Goal: Task Accomplishment & Management: Manage account settings

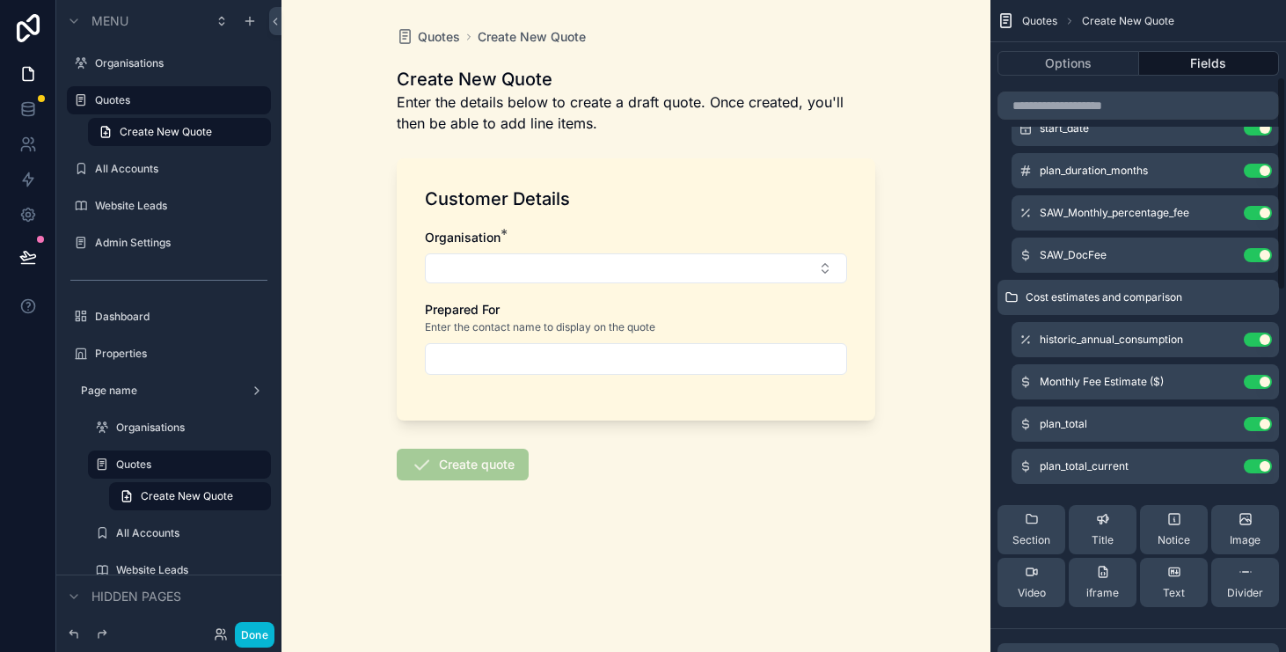
scroll to position [232, 0]
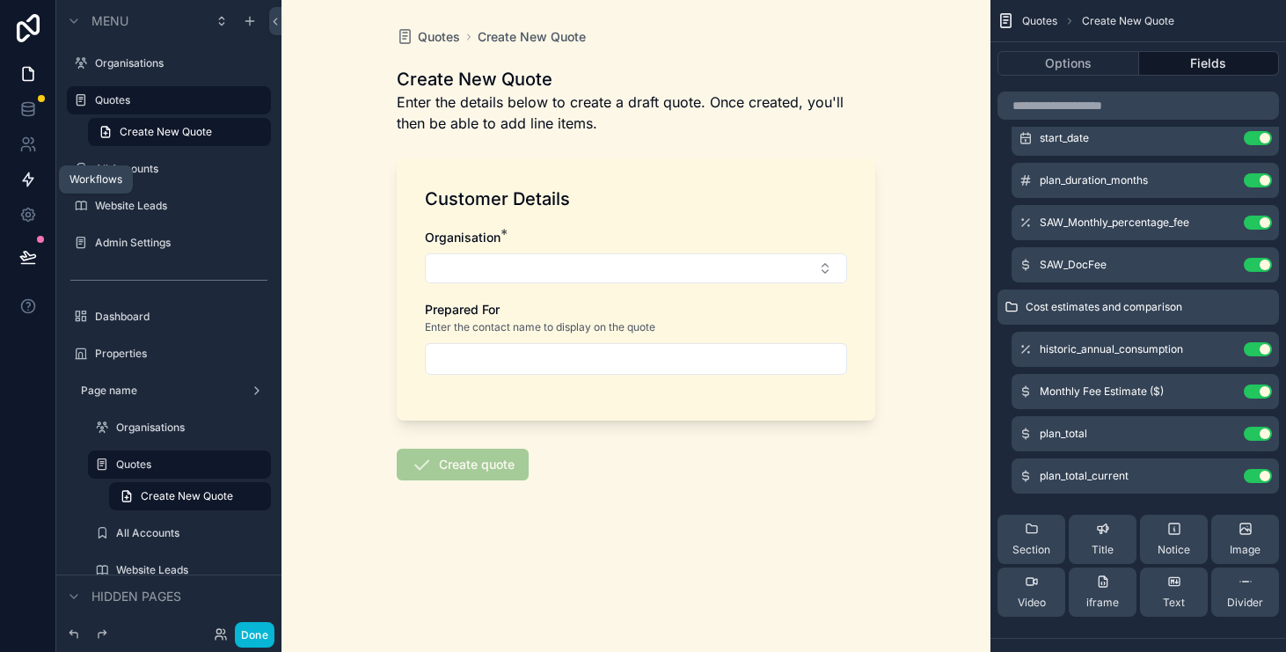
click at [23, 188] on link at bounding box center [27, 179] width 55 height 35
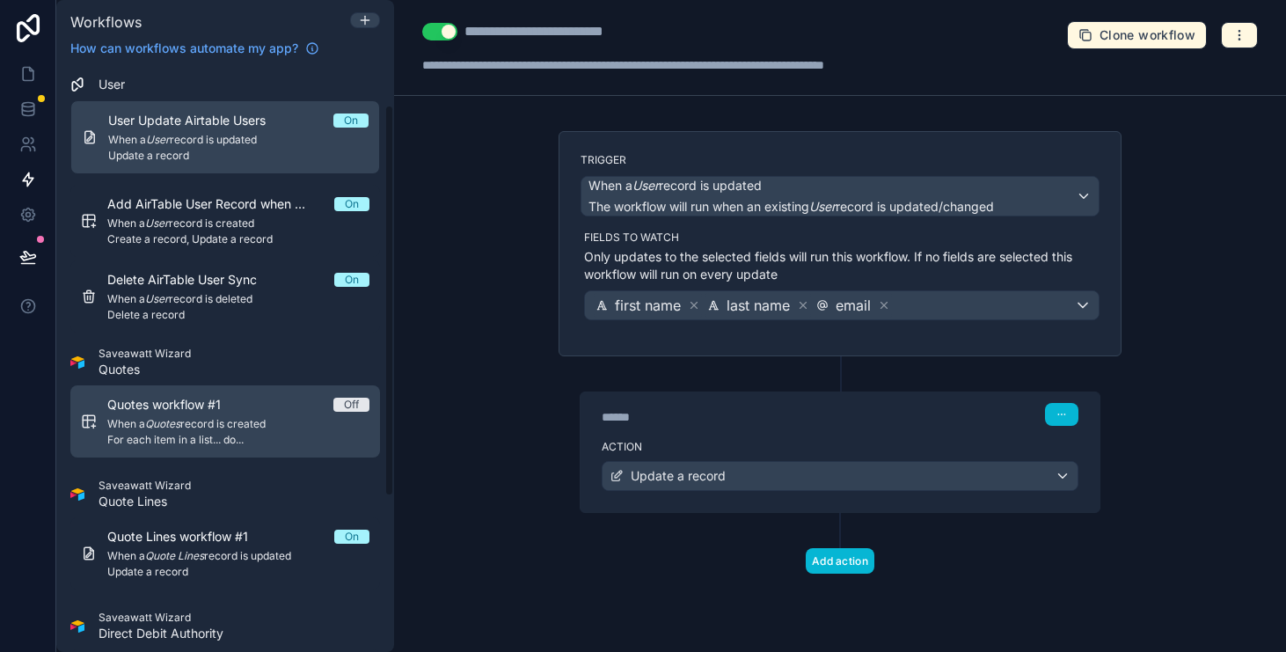
scroll to position [58, 0]
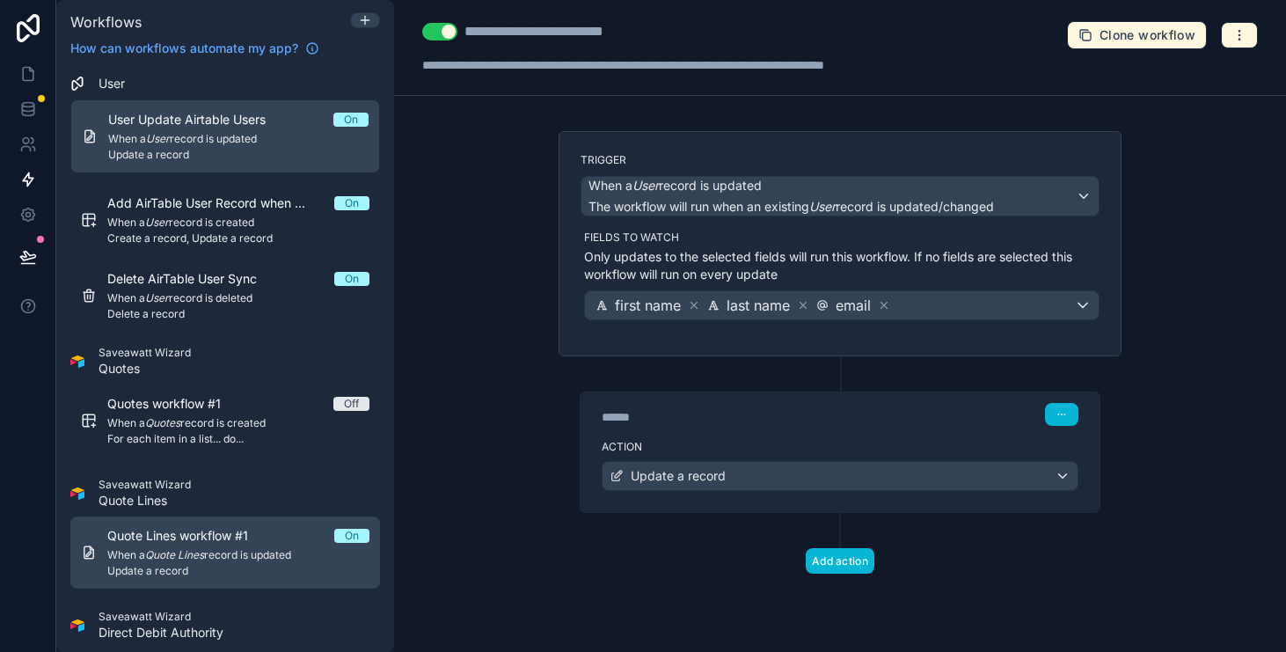
click at [288, 529] on div "Quote Lines workflow #1 On" at bounding box center [238, 536] width 262 height 18
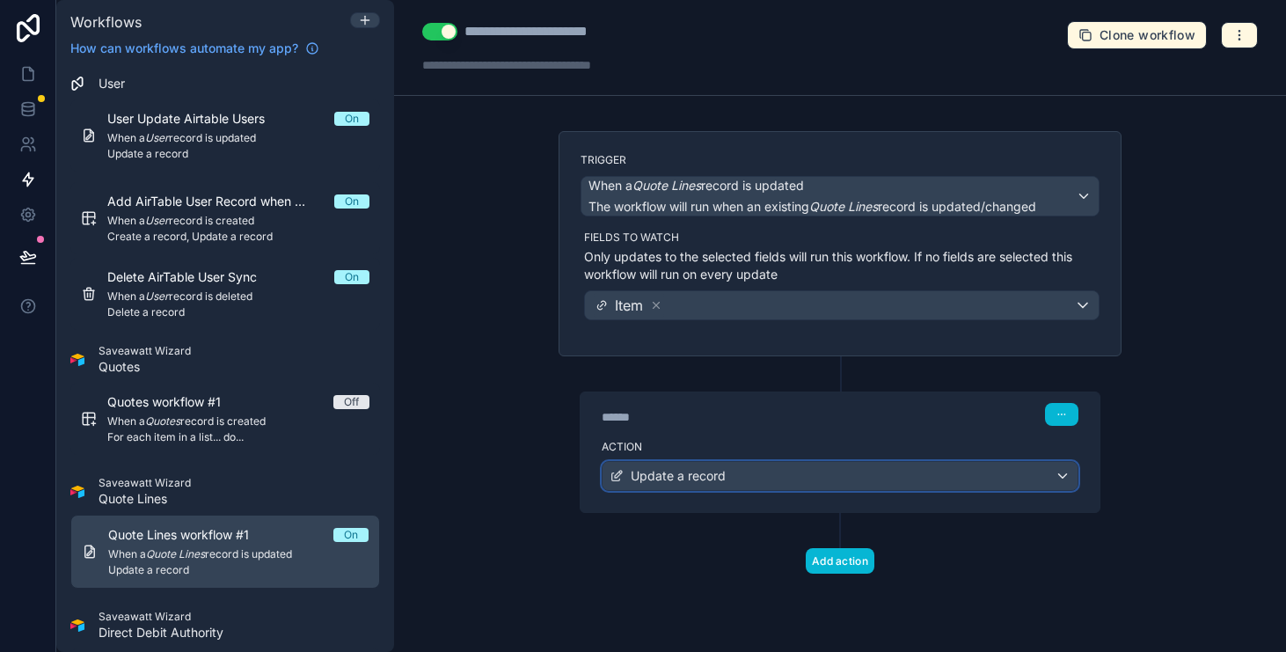
click at [668, 484] on span "Update a record" at bounding box center [678, 476] width 95 height 18
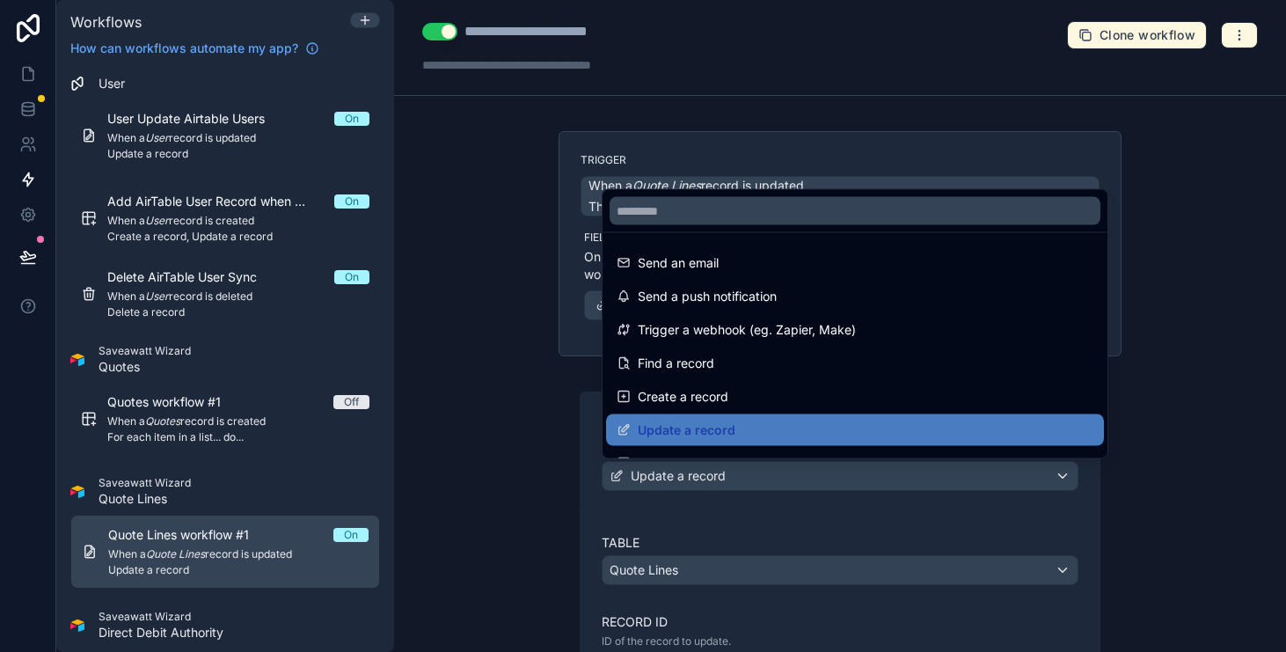
click at [518, 458] on div at bounding box center [643, 326] width 1286 height 652
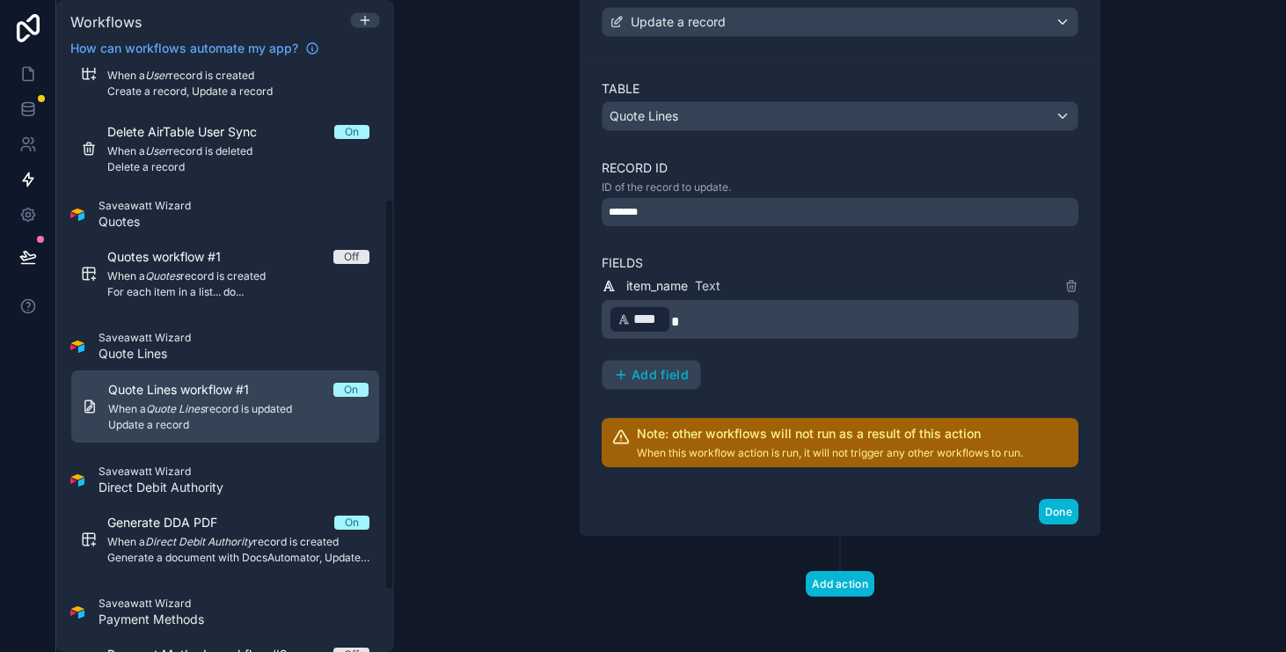
scroll to position [196, 0]
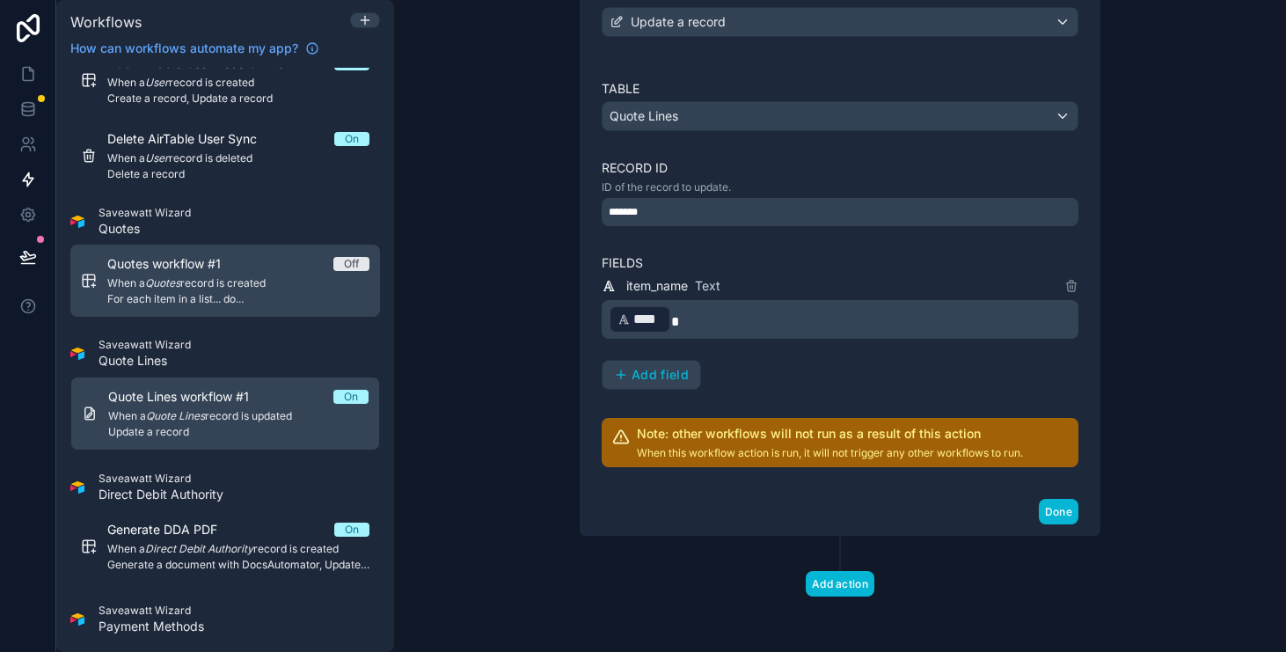
click at [247, 314] on link "Quotes workflow #1 Off When a Quotes record is created For each item in a list.…" at bounding box center [225, 281] width 310 height 72
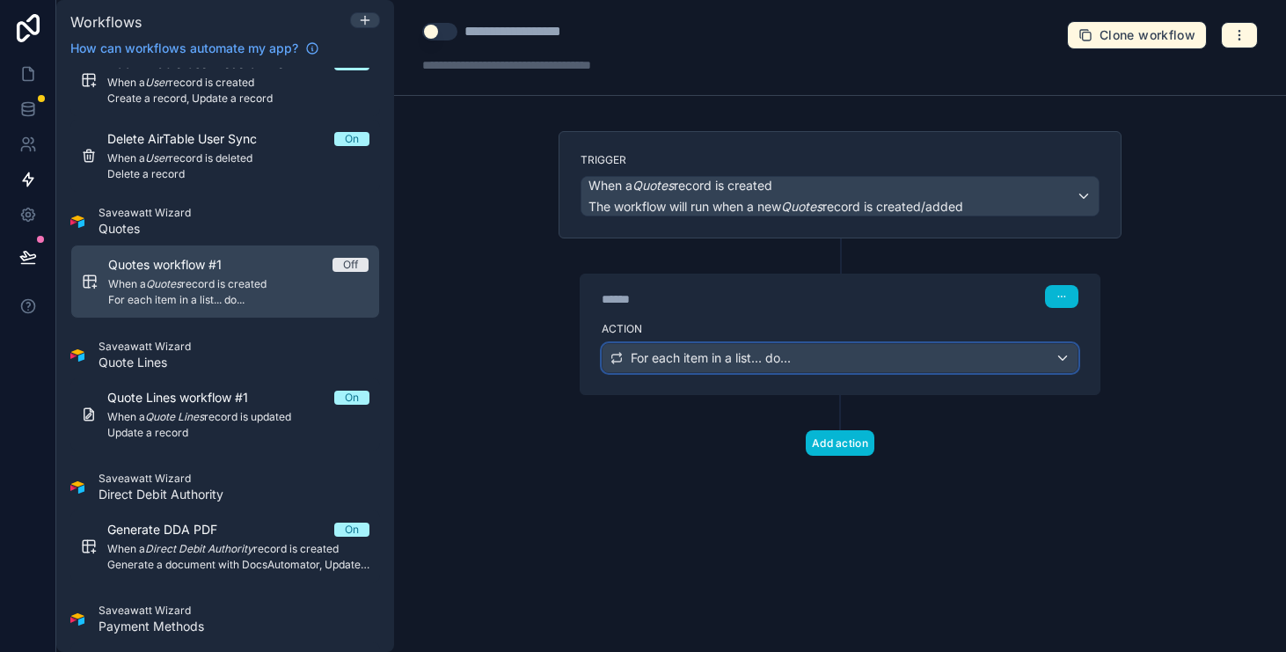
click at [657, 350] on span "For each item in a list... do..." at bounding box center [711, 358] width 160 height 18
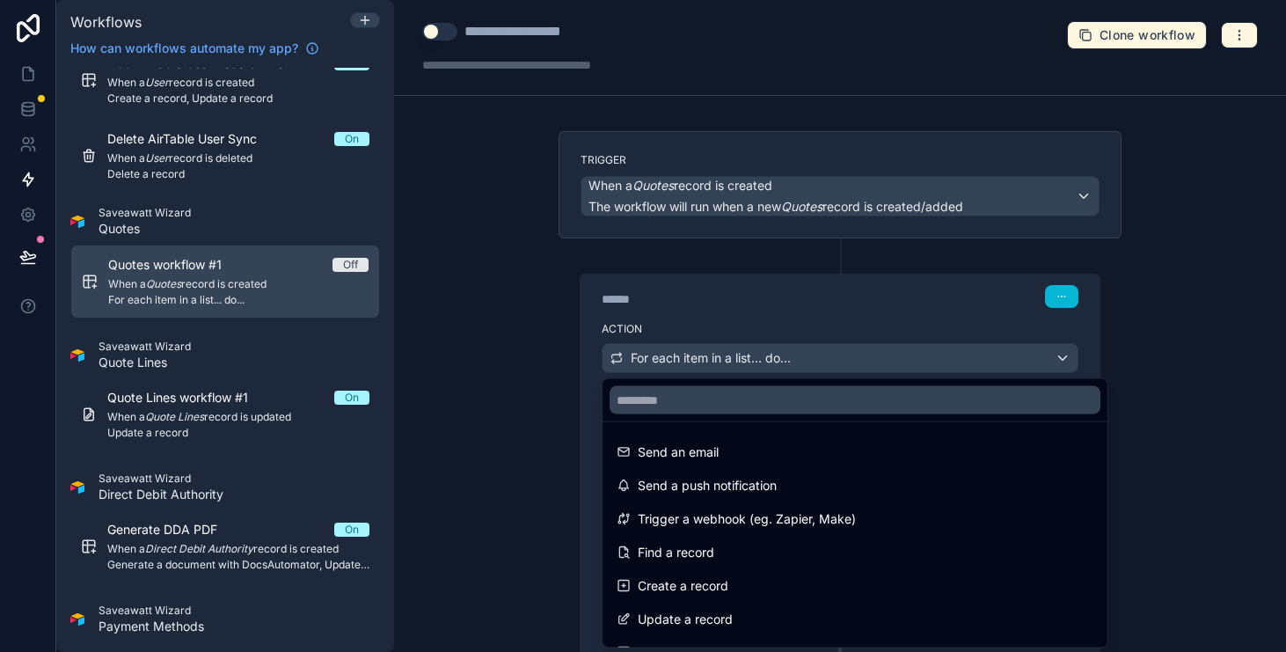
click at [548, 383] on div at bounding box center [643, 326] width 1286 height 652
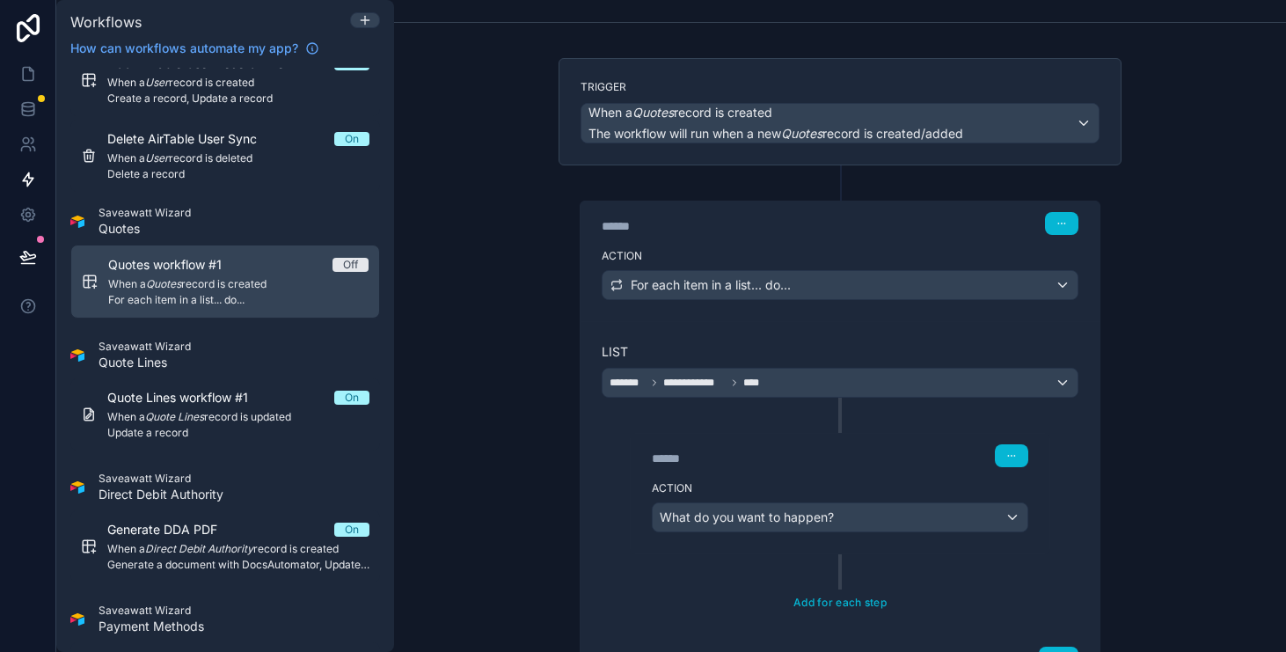
scroll to position [74, 0]
click at [817, 523] on span "What do you want to happen?" at bounding box center [747, 516] width 174 height 15
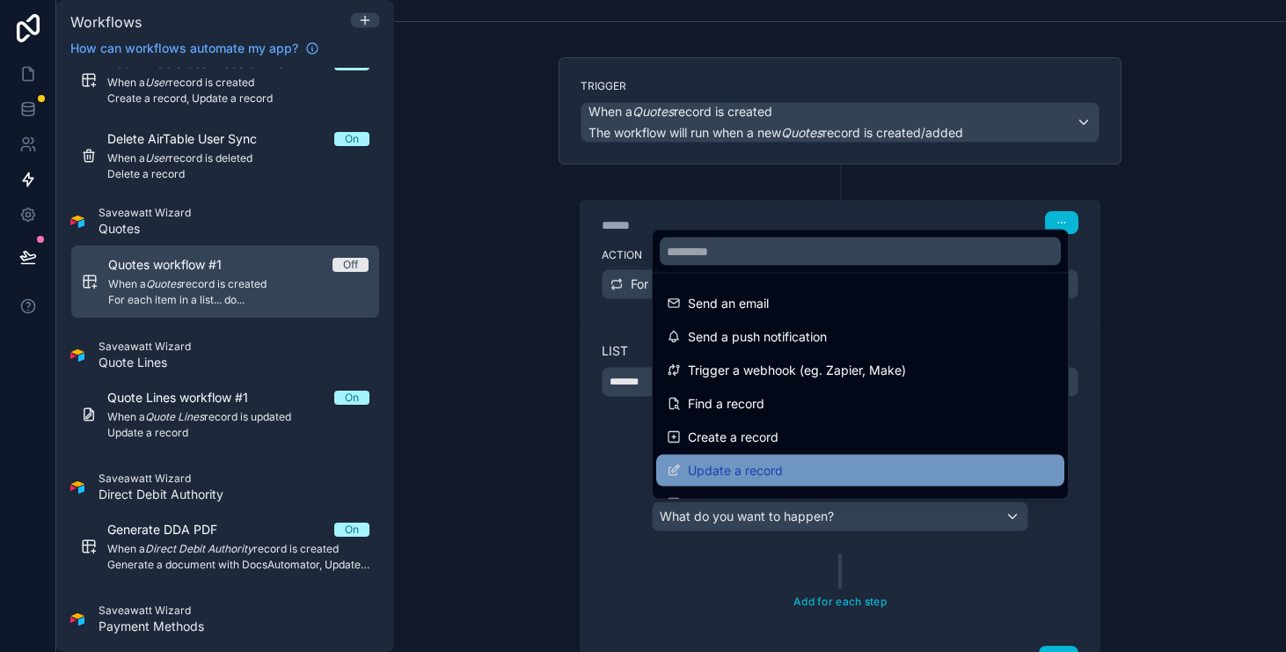
click at [886, 462] on div "Update a record" at bounding box center [860, 470] width 387 height 21
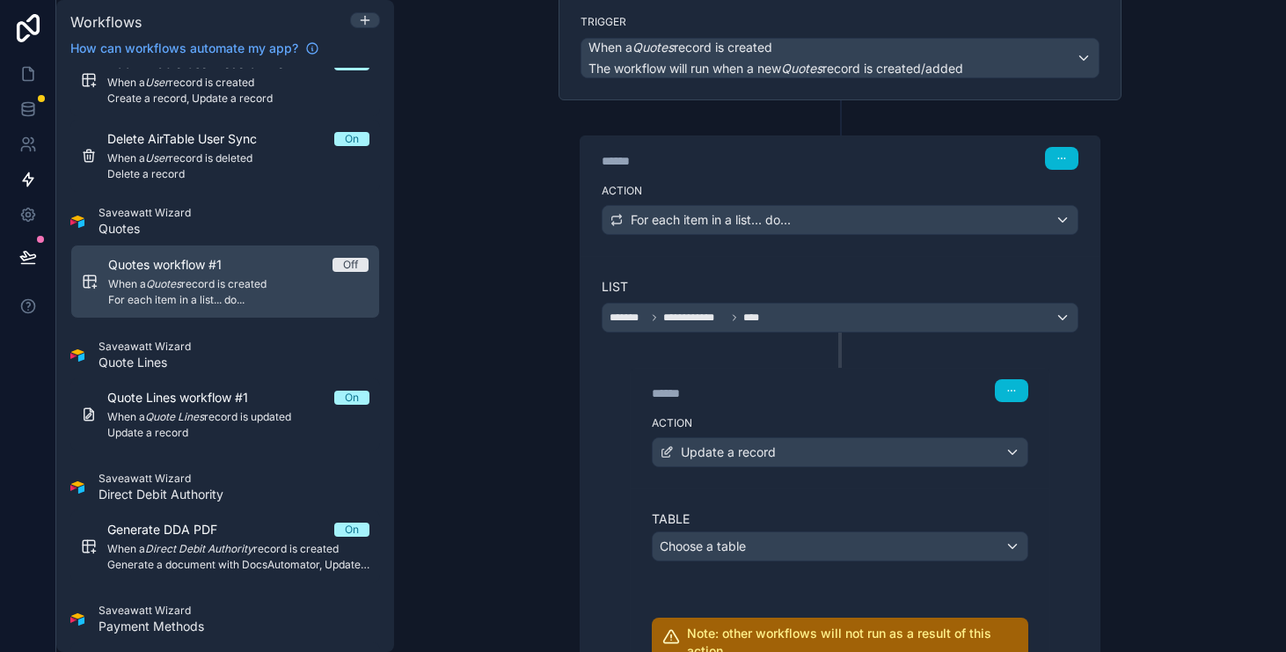
scroll to position [158, 0]
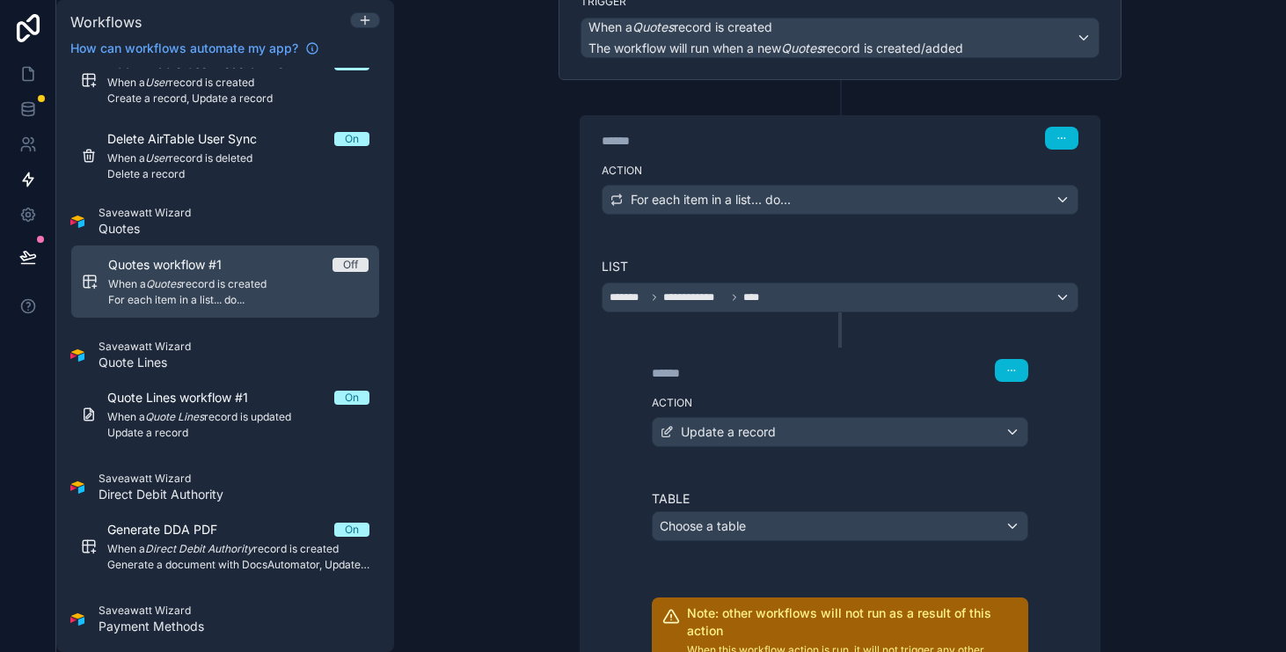
click at [885, 540] on div "Table Choose a table Note: other workflows will not run as a result of this act…" at bounding box center [840, 584] width 377 height 188
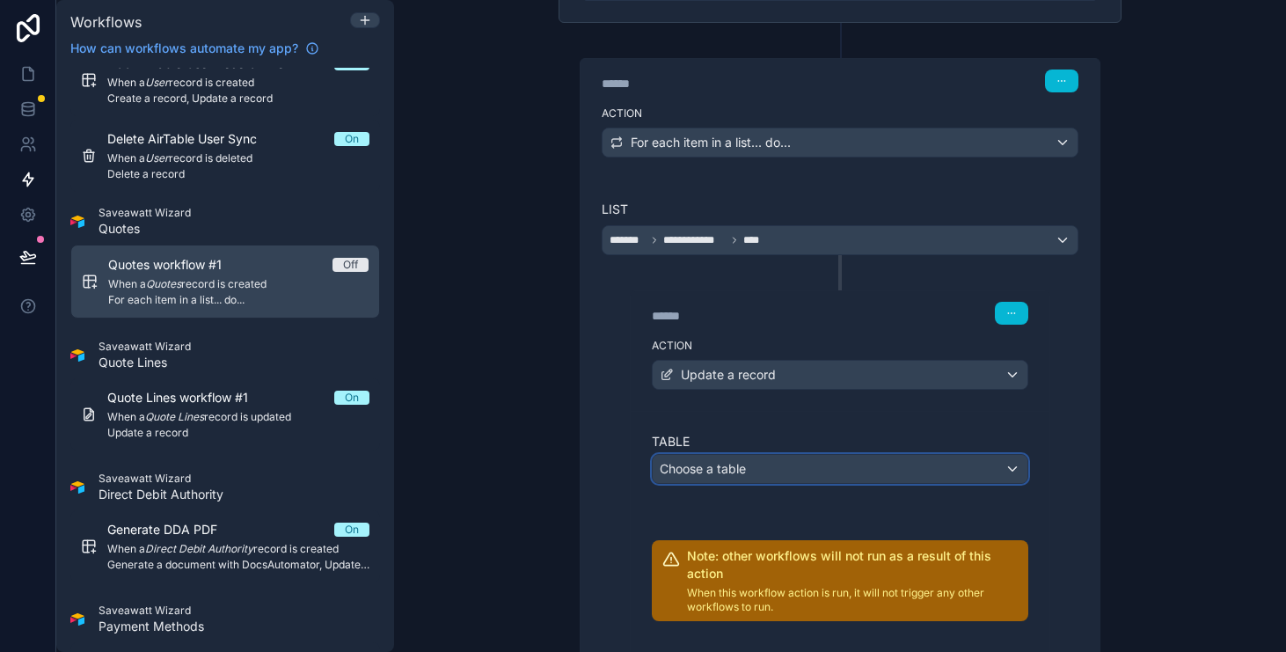
click at [925, 463] on div "Choose a table" at bounding box center [840, 469] width 375 height 28
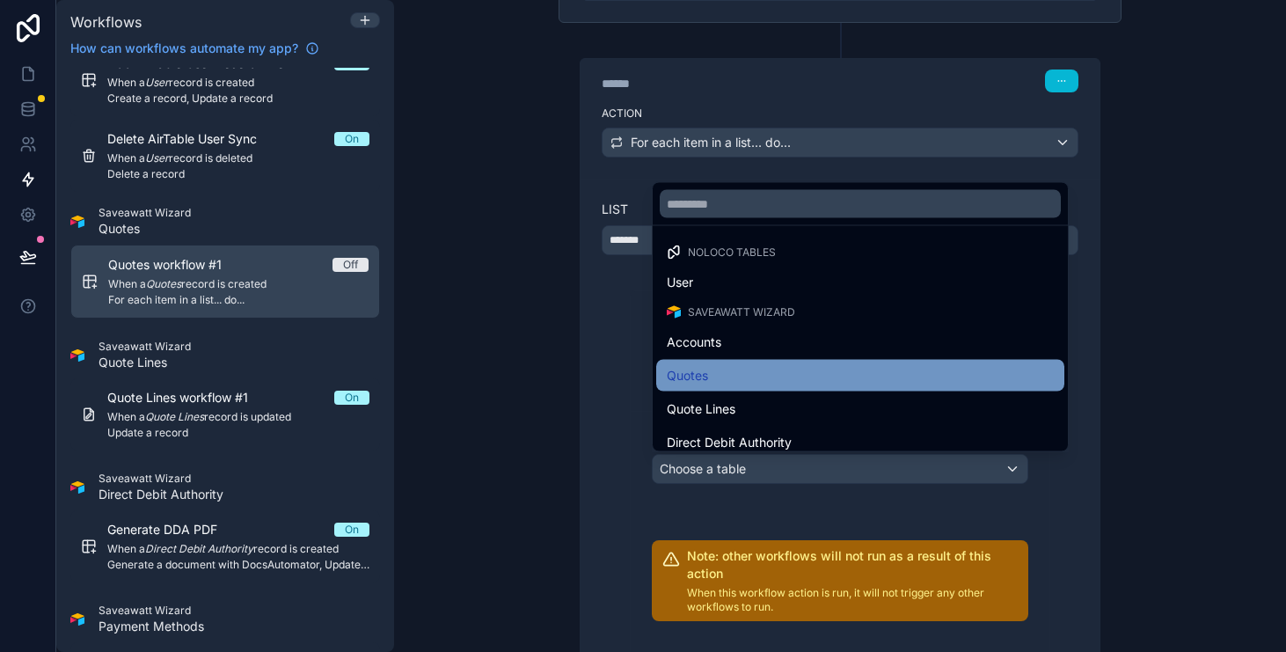
click at [917, 376] on div "Quotes" at bounding box center [860, 375] width 387 height 21
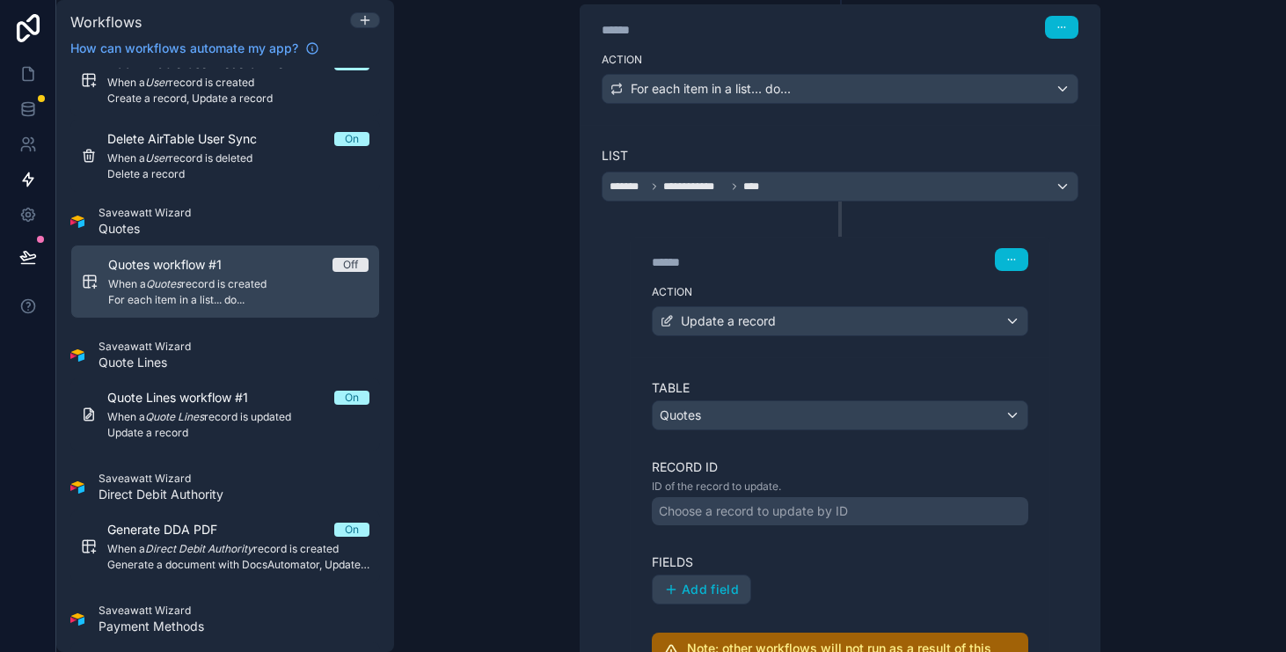
scroll to position [279, 0]
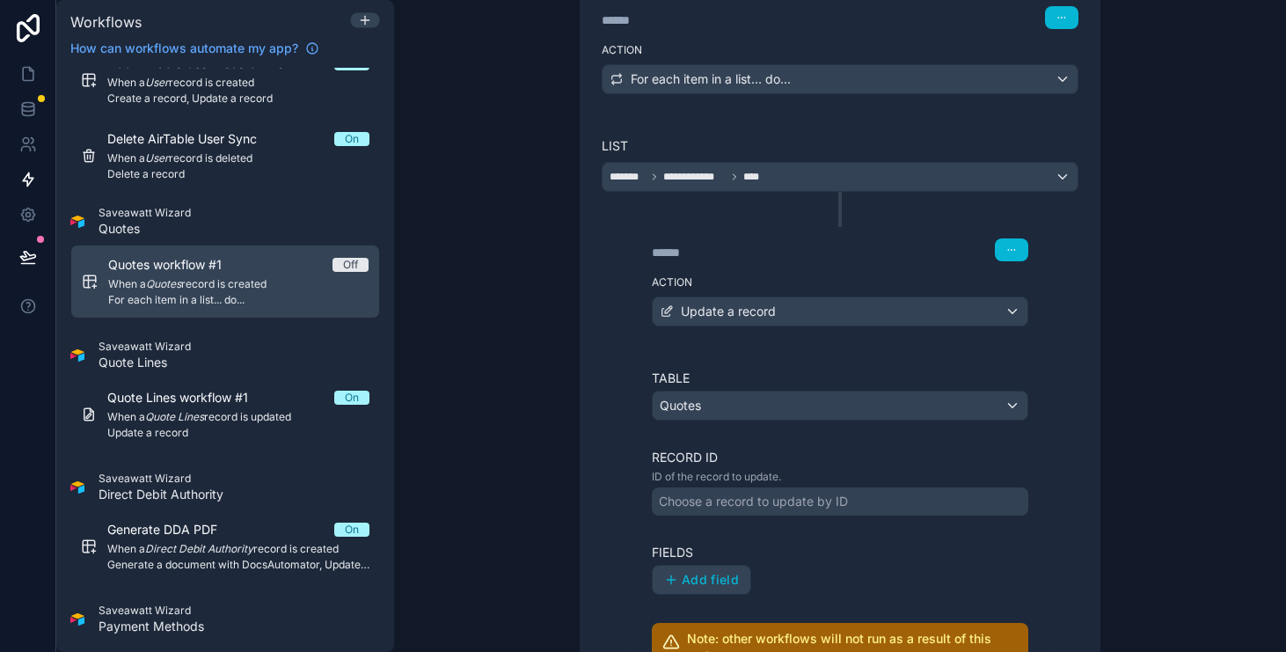
click at [920, 503] on div "Choose a record to update by ID" at bounding box center [840, 501] width 377 height 28
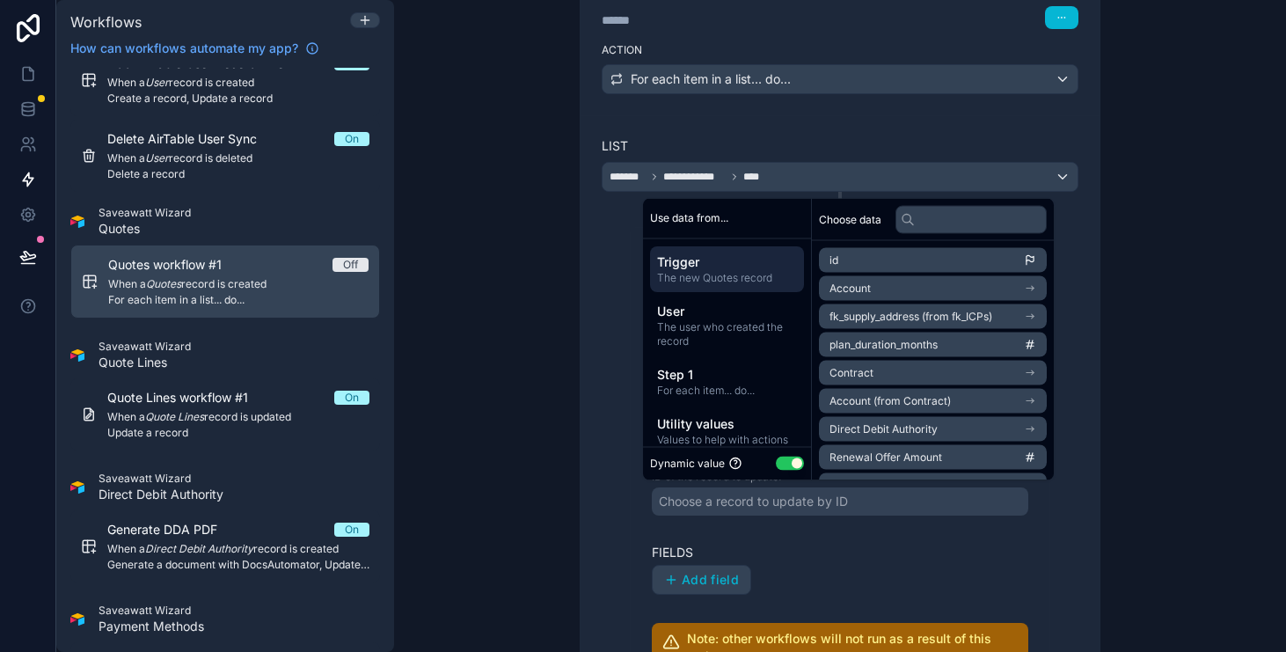
click at [933, 256] on li "id" at bounding box center [933, 260] width 228 height 25
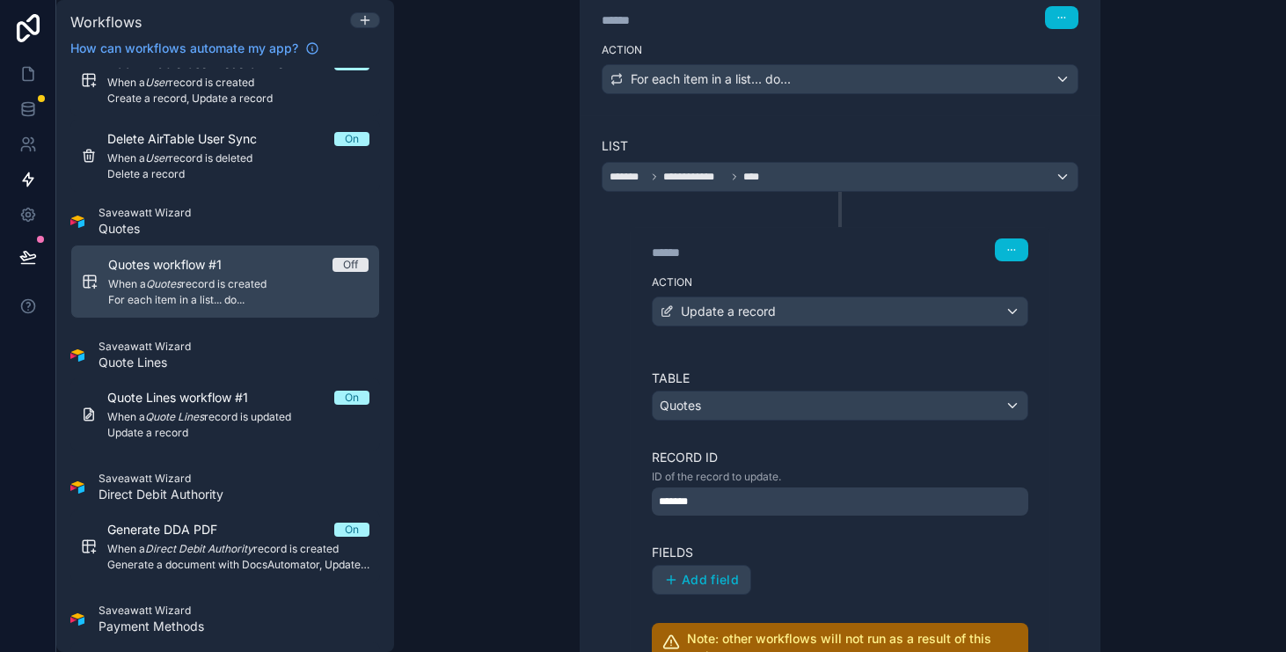
click at [1147, 542] on div "**********" at bounding box center [840, 326] width 892 height 652
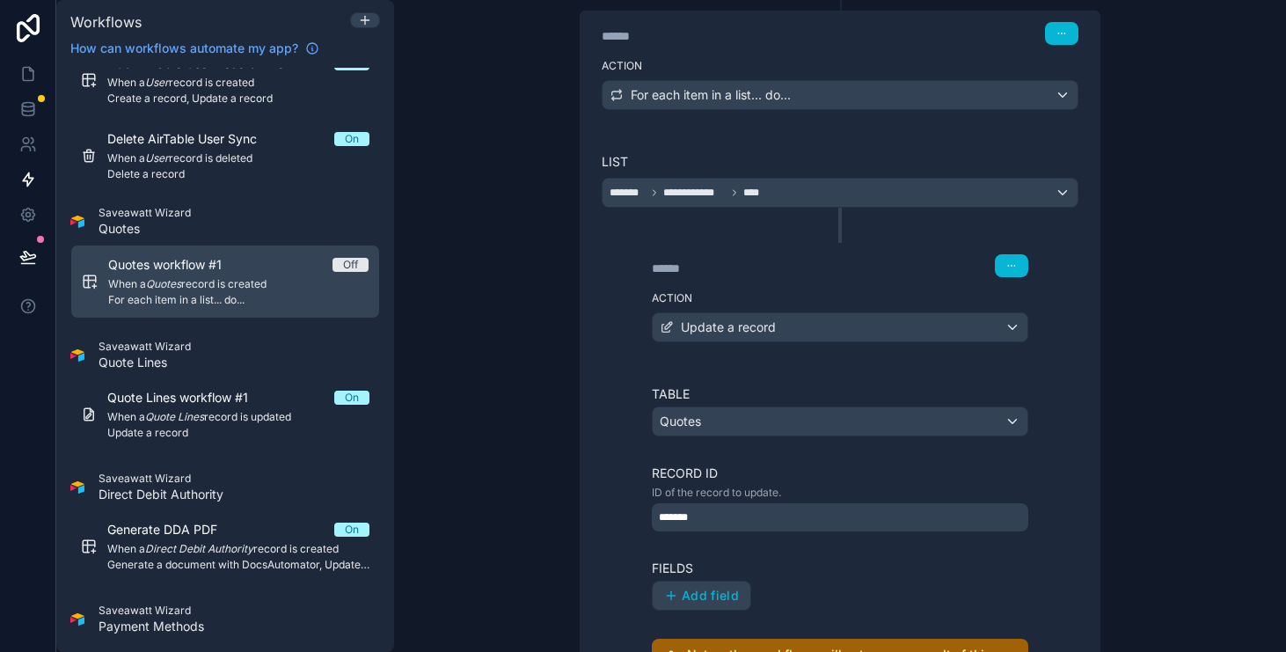
scroll to position [264, 0]
click at [732, 590] on span "Add field" at bounding box center [710, 595] width 57 height 16
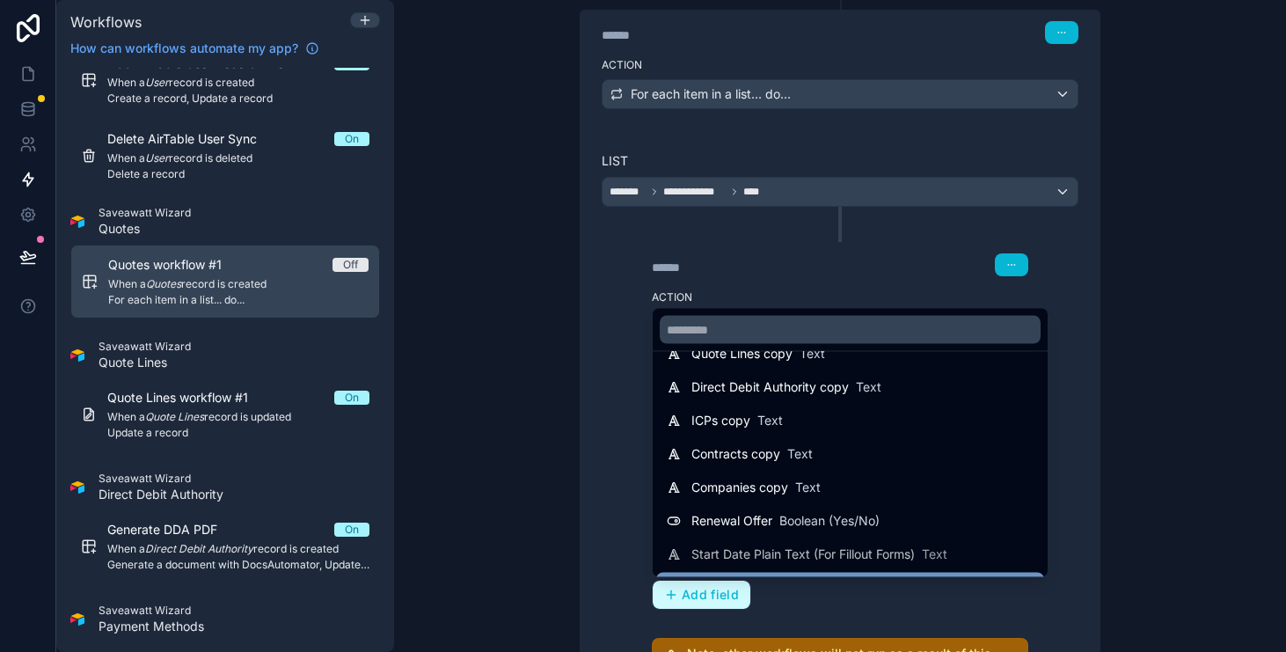
scroll to position [1997, 0]
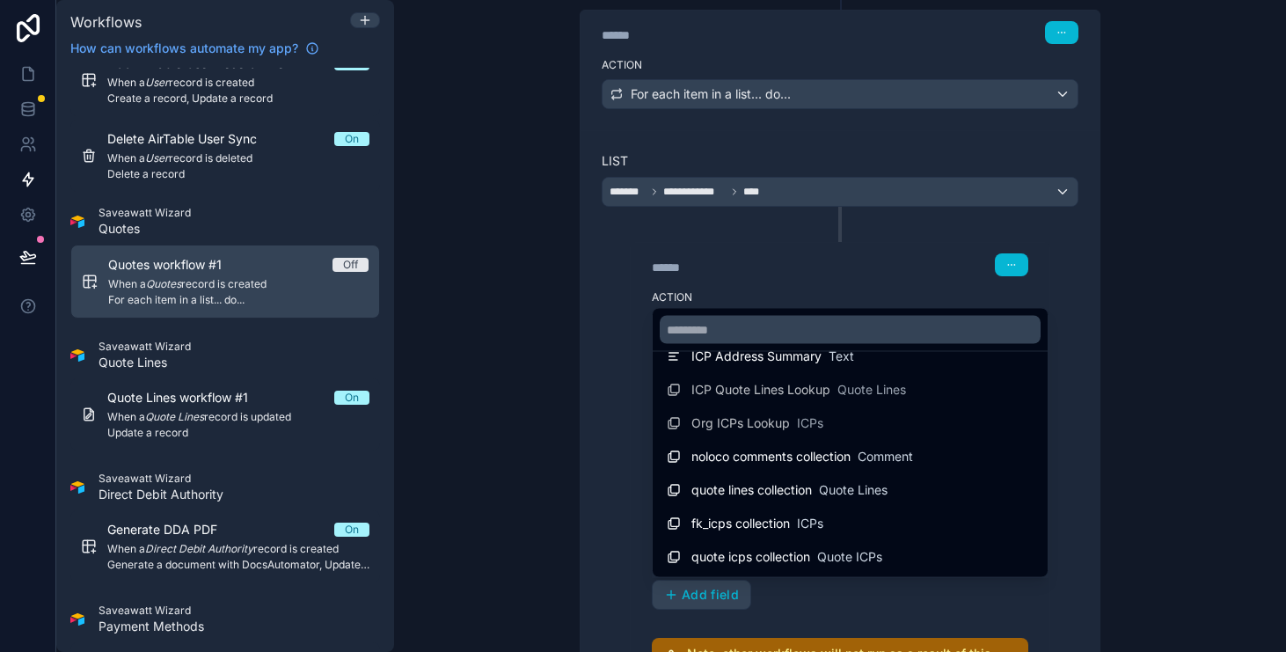
click at [1139, 471] on div at bounding box center [643, 326] width 1286 height 652
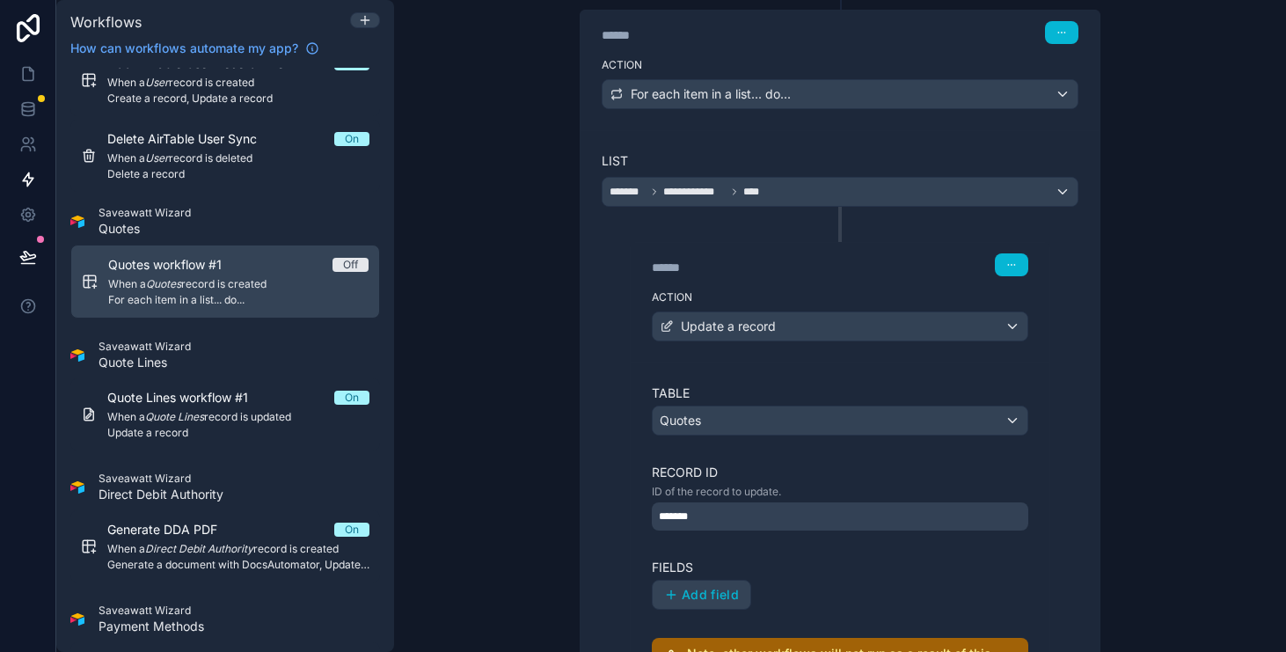
scroll to position [281, 0]
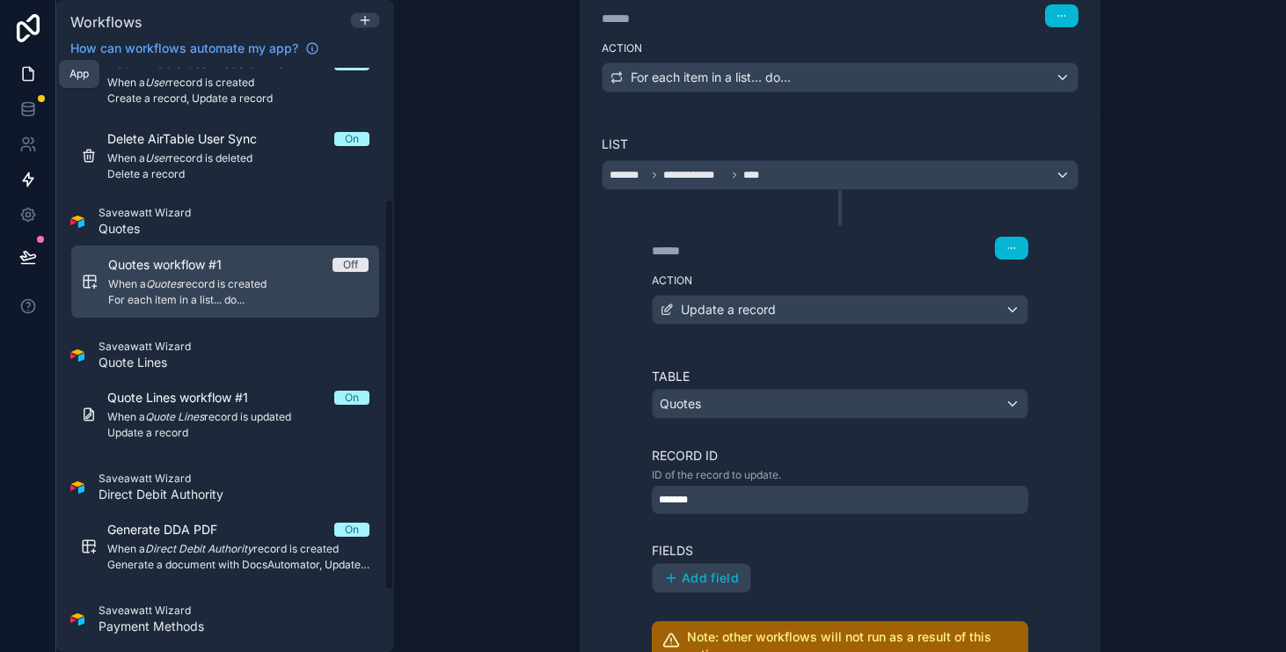
click at [32, 70] on icon at bounding box center [28, 74] width 11 height 13
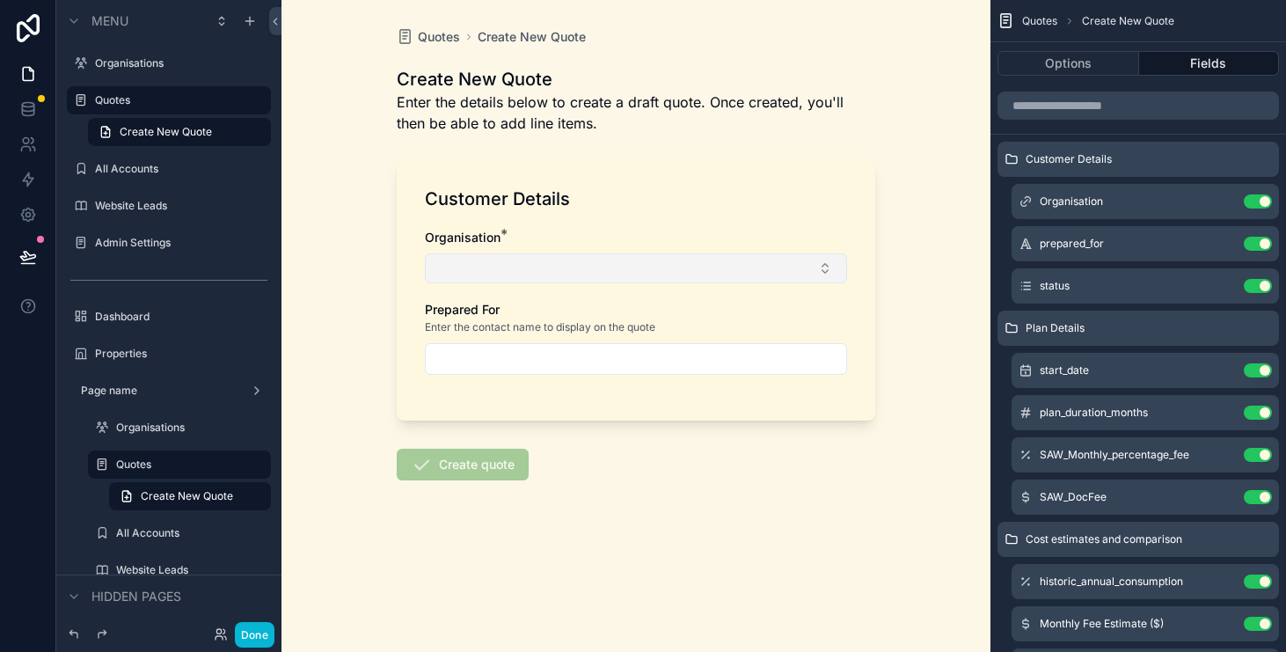
click at [583, 260] on button "Select Button" at bounding box center [636, 268] width 422 height 30
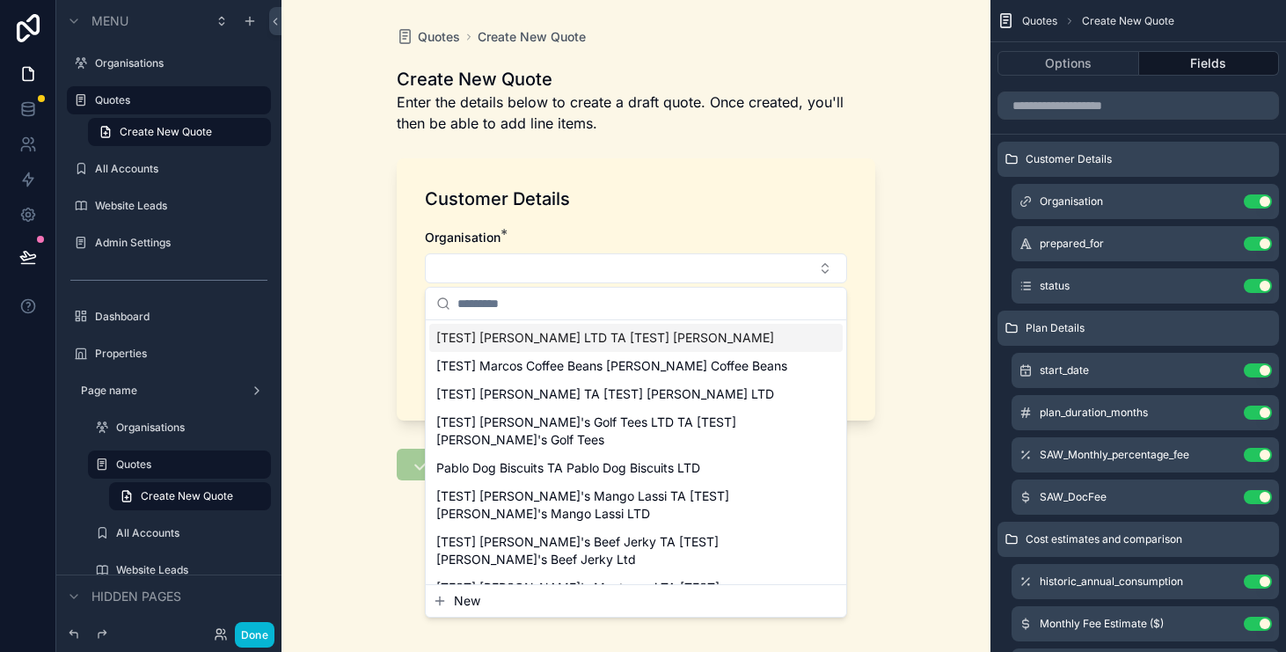
click at [590, 347] on span "[TEST] [PERSON_NAME] LTD TA [TEST] [PERSON_NAME]" at bounding box center [605, 338] width 338 height 18
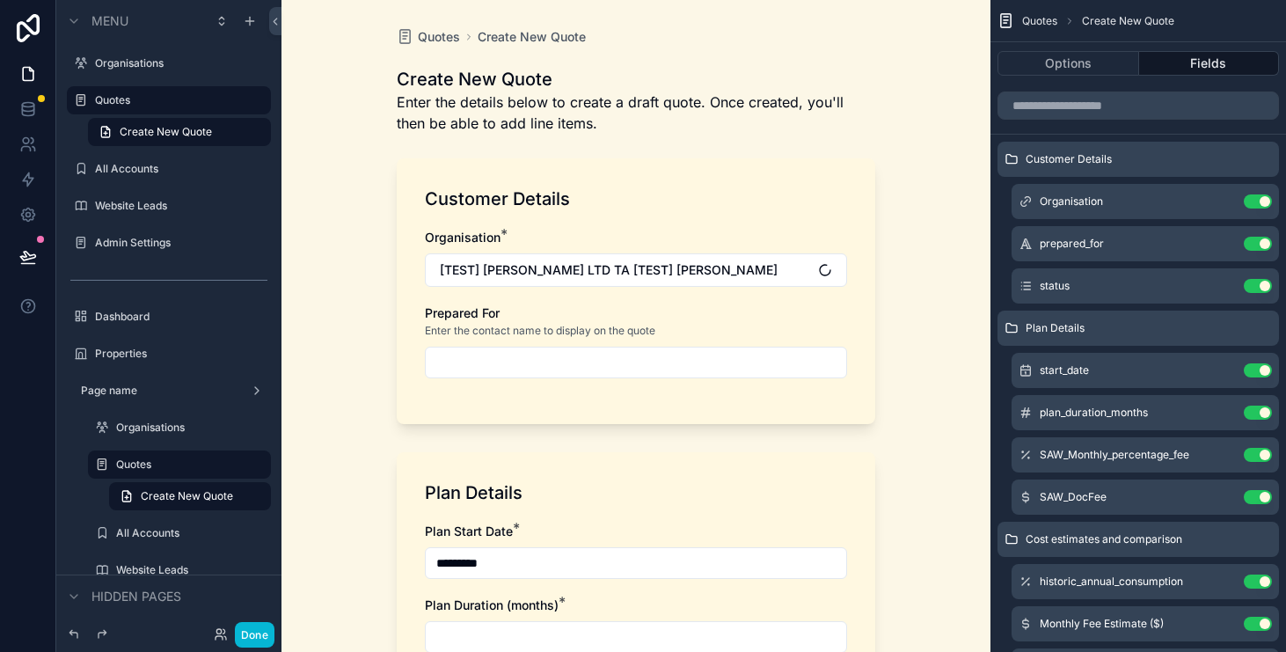
click at [610, 373] on input "scrollable content" at bounding box center [636, 362] width 421 height 25
click at [597, 367] on input "scrollable content" at bounding box center [636, 362] width 421 height 25
type input "**********"
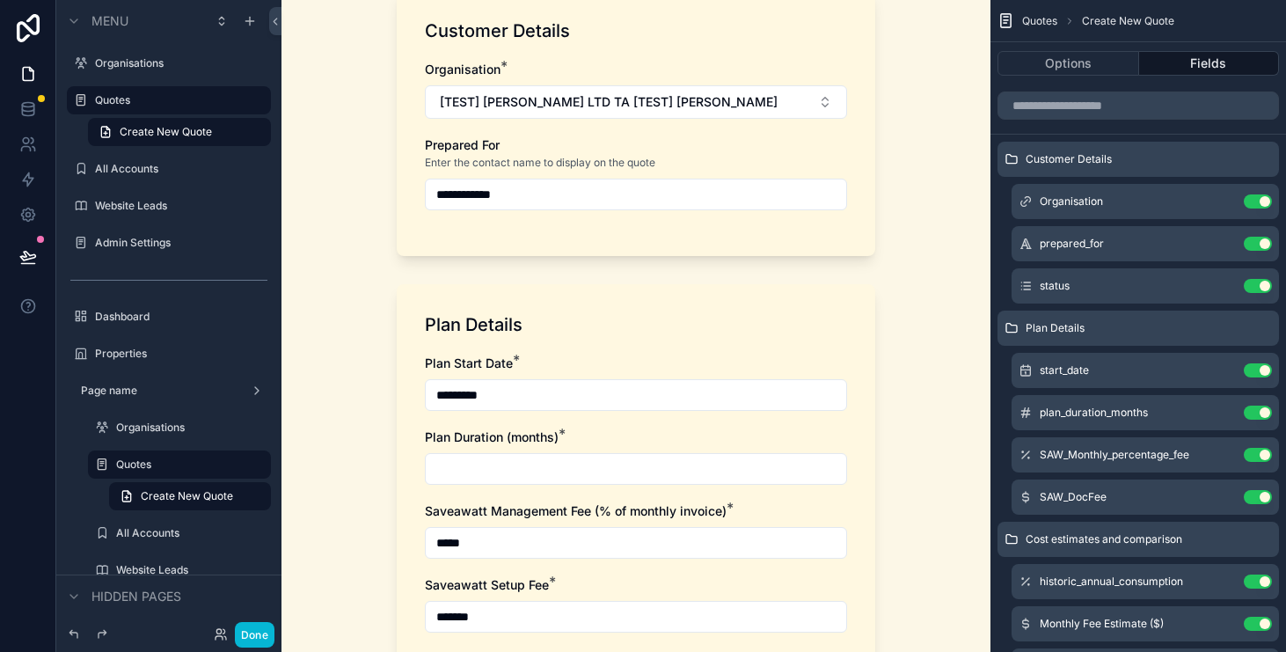
scroll to position [197, 0]
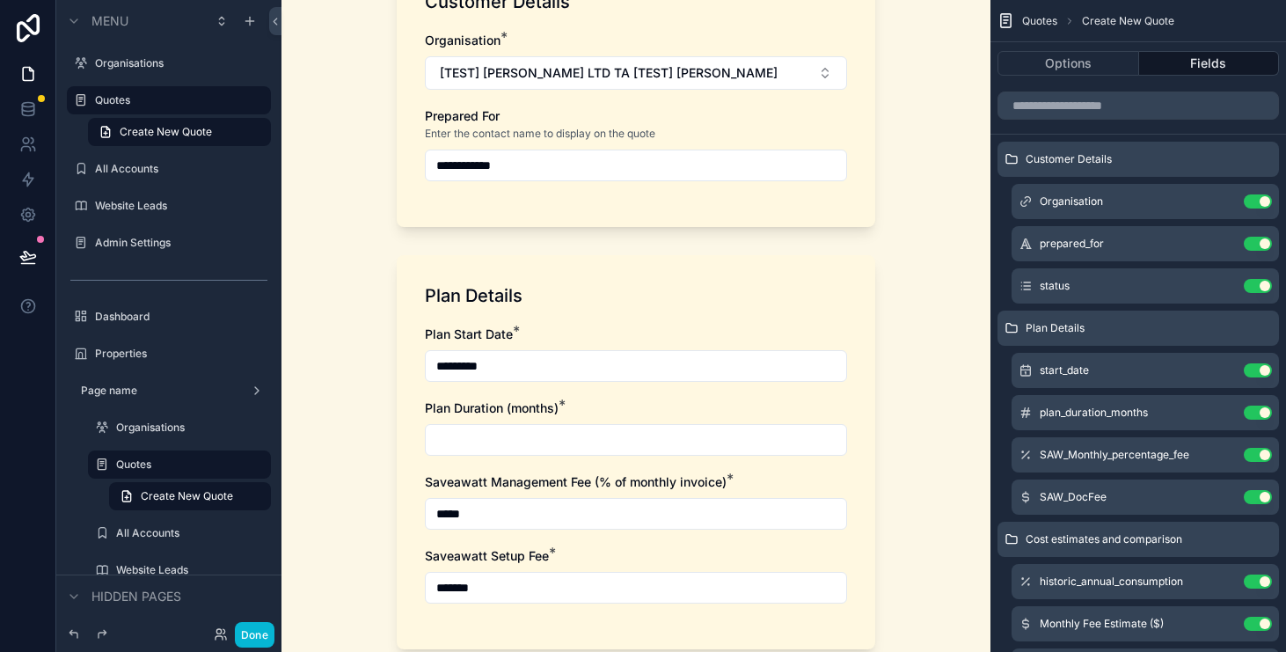
click at [590, 450] on input "scrollable content" at bounding box center [636, 440] width 421 height 25
type input "**"
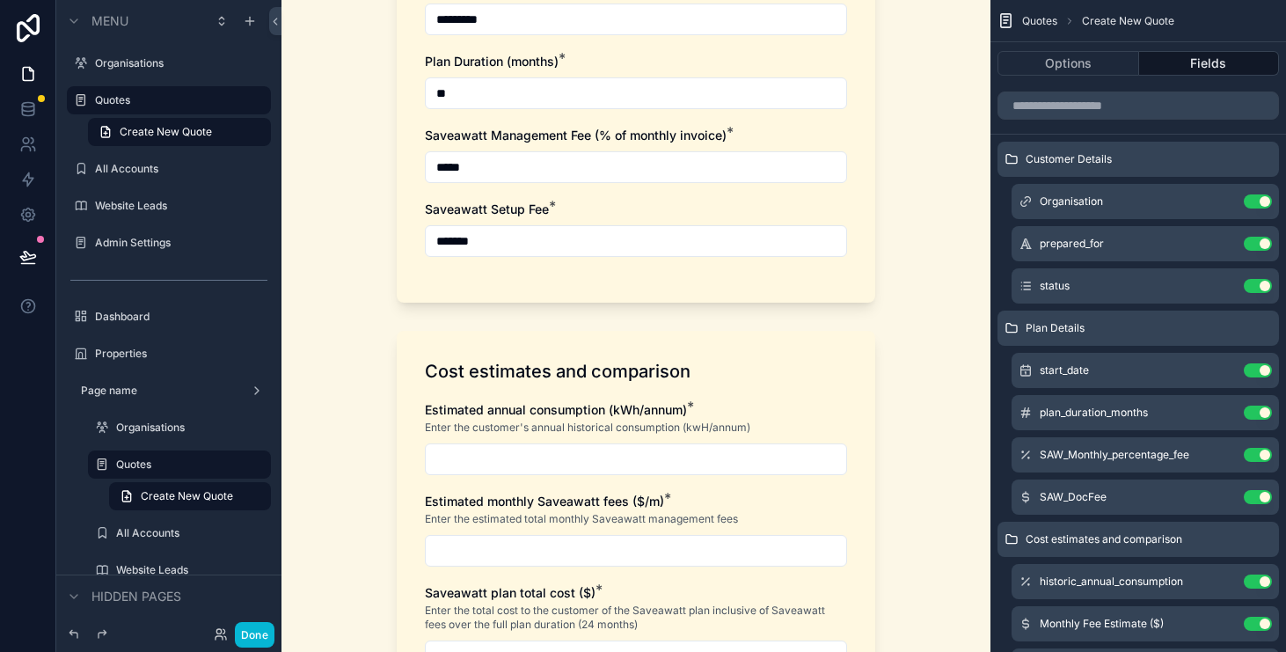
scroll to position [557, 0]
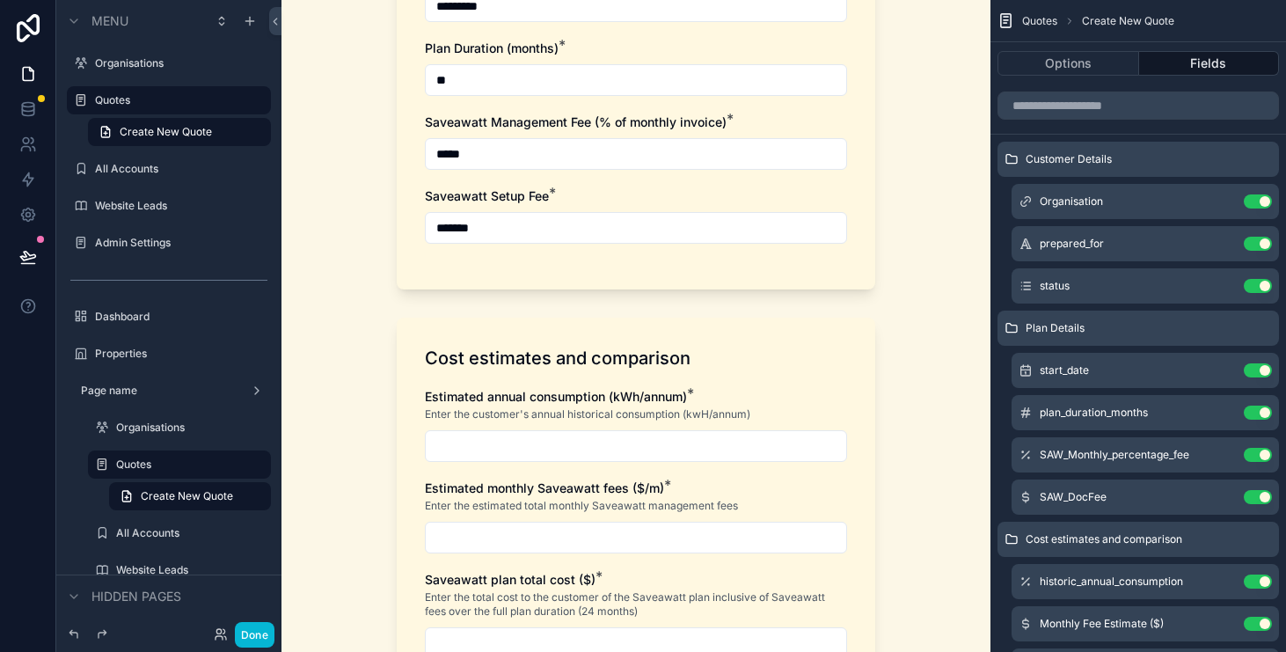
click at [597, 443] on input "scrollable content" at bounding box center [636, 446] width 421 height 25
type input "**********"
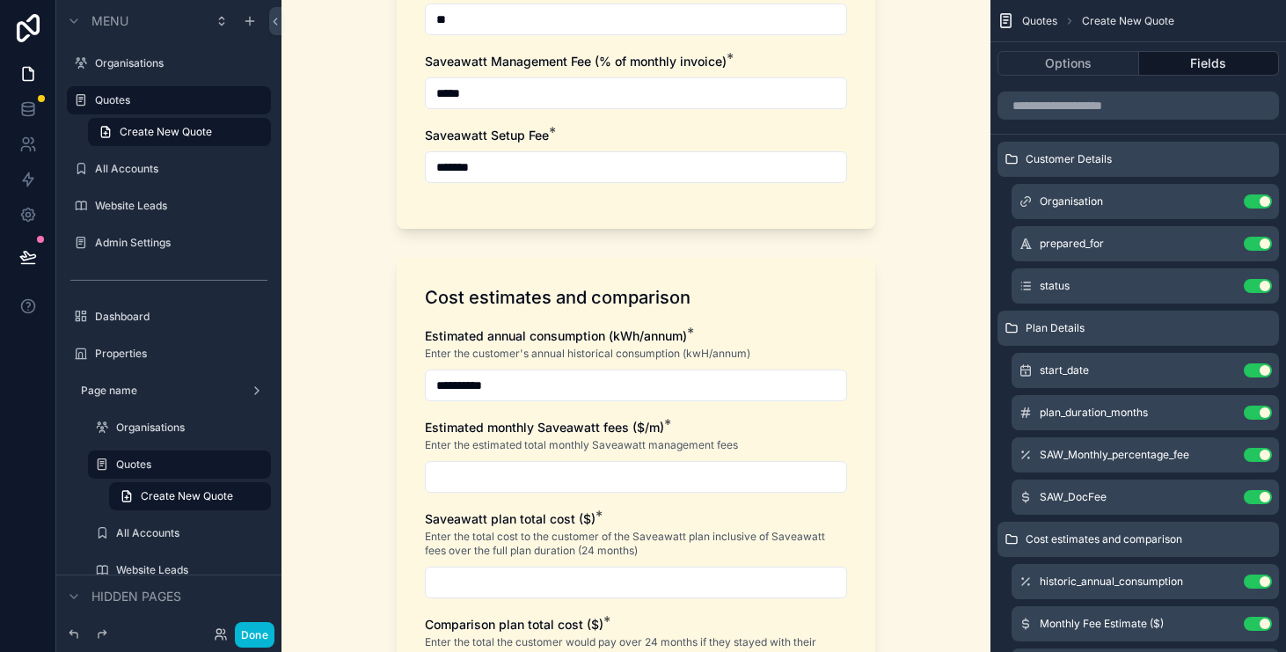
scroll to position [689, 0]
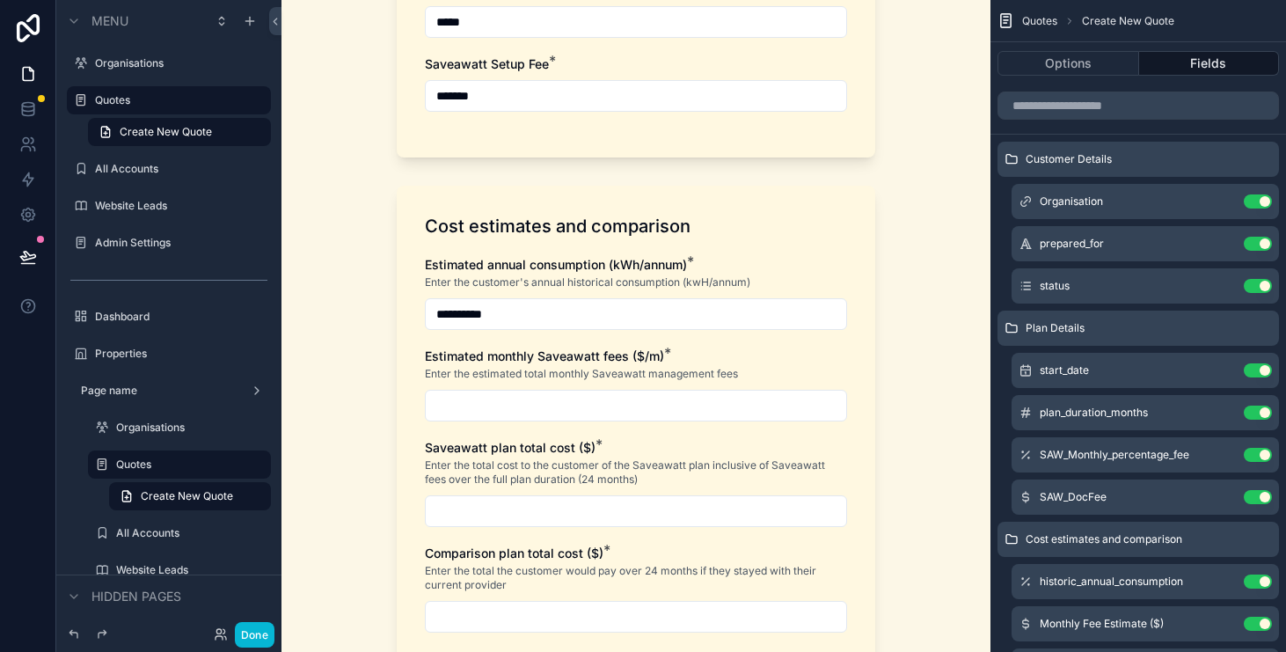
click at [653, 400] on input "scrollable content" at bounding box center [636, 405] width 421 height 25
type input "******"
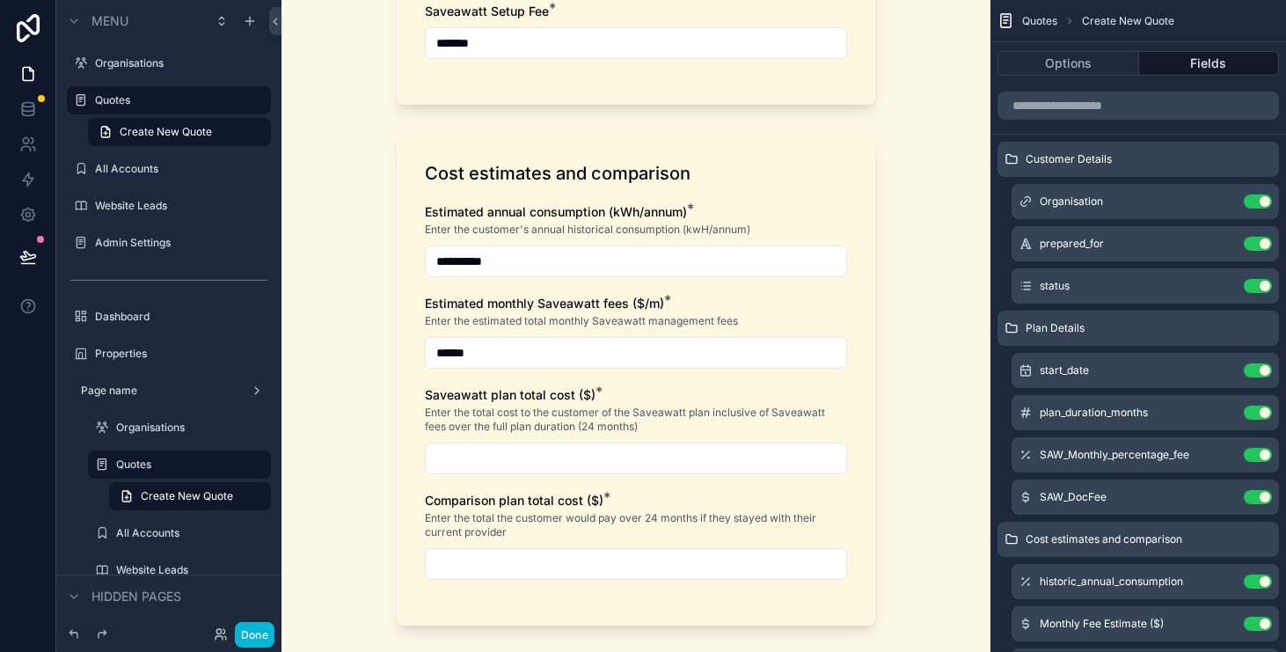
scroll to position [773, 0]
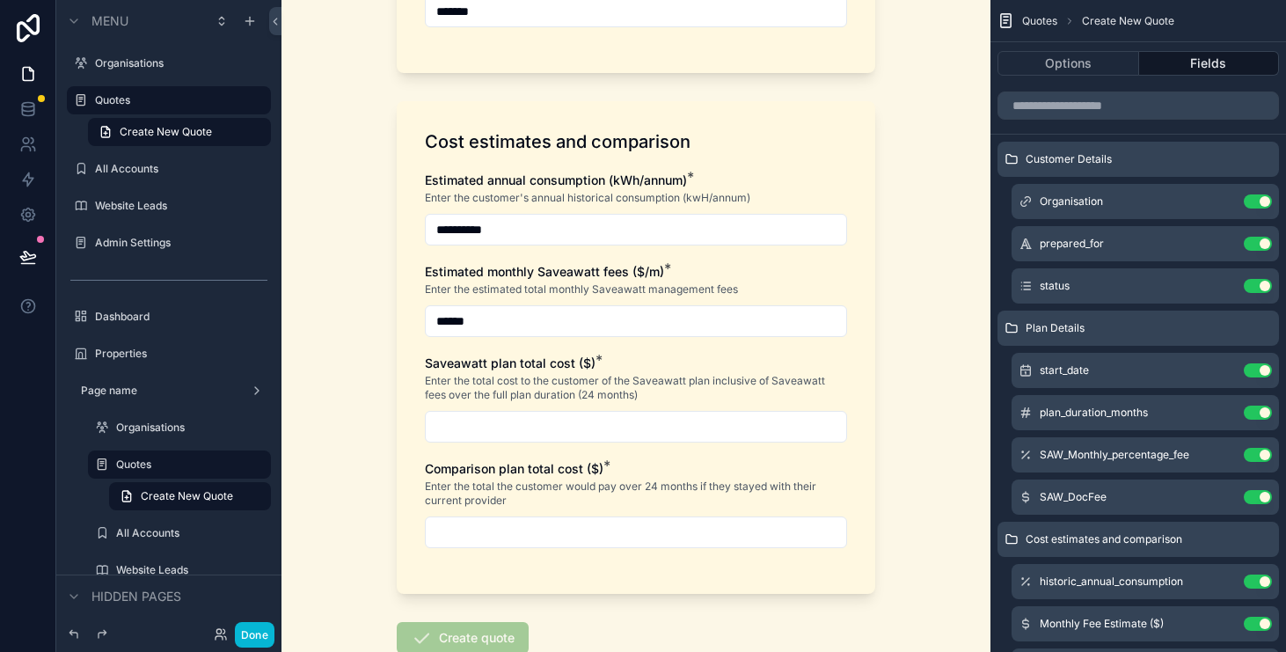
click at [619, 443] on div "**********" at bounding box center [636, 369] width 422 height 394
click at [629, 415] on input "scrollable content" at bounding box center [636, 426] width 421 height 25
type input "**********"
click at [612, 536] on input "scrollable content" at bounding box center [636, 532] width 421 height 25
type input "**********"
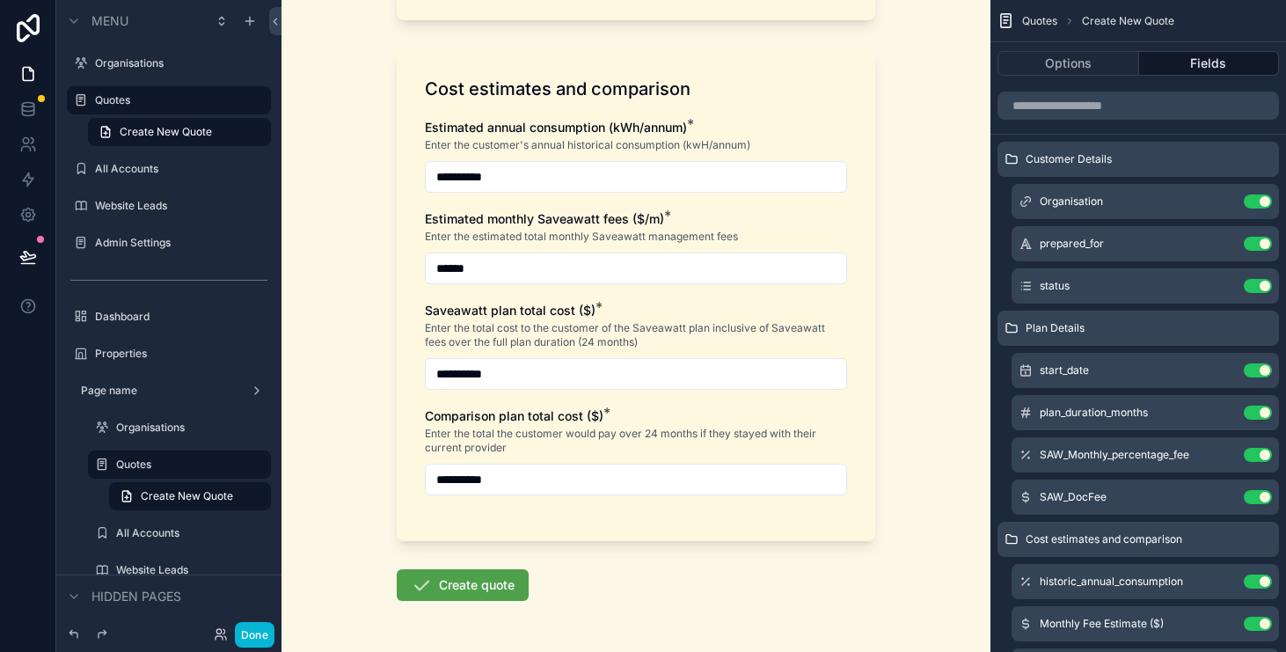
scroll to position [834, 0]
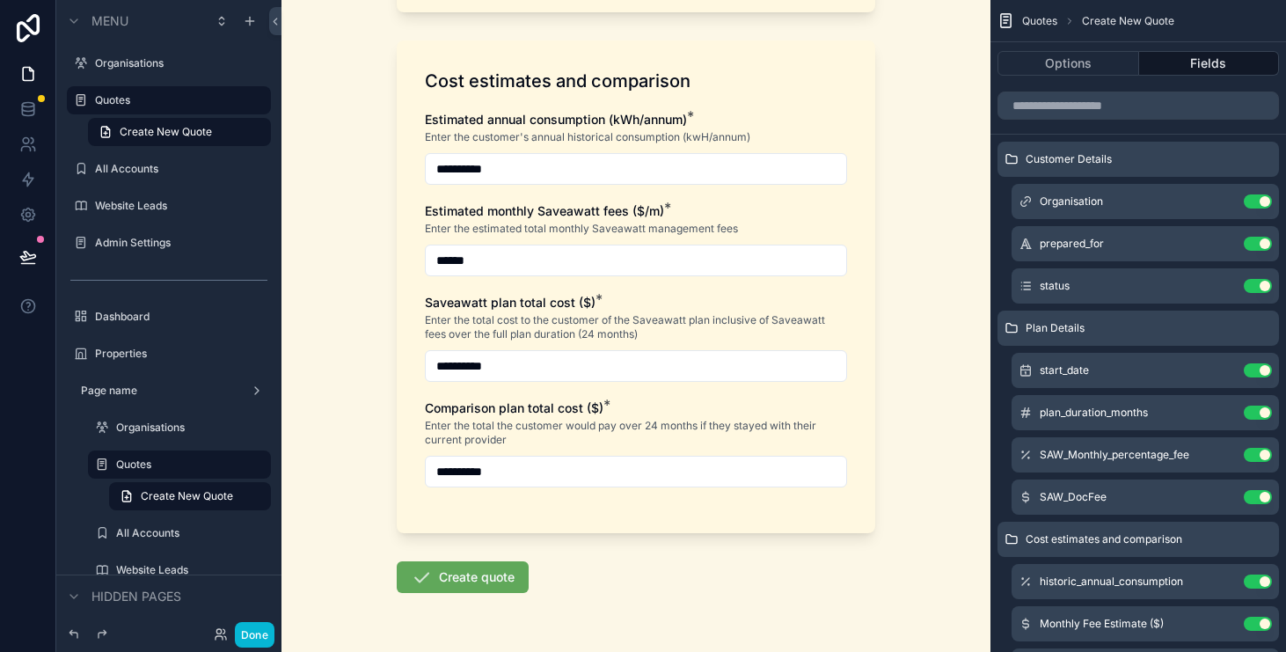
click at [506, 585] on button "Create quote" at bounding box center [463, 577] width 132 height 32
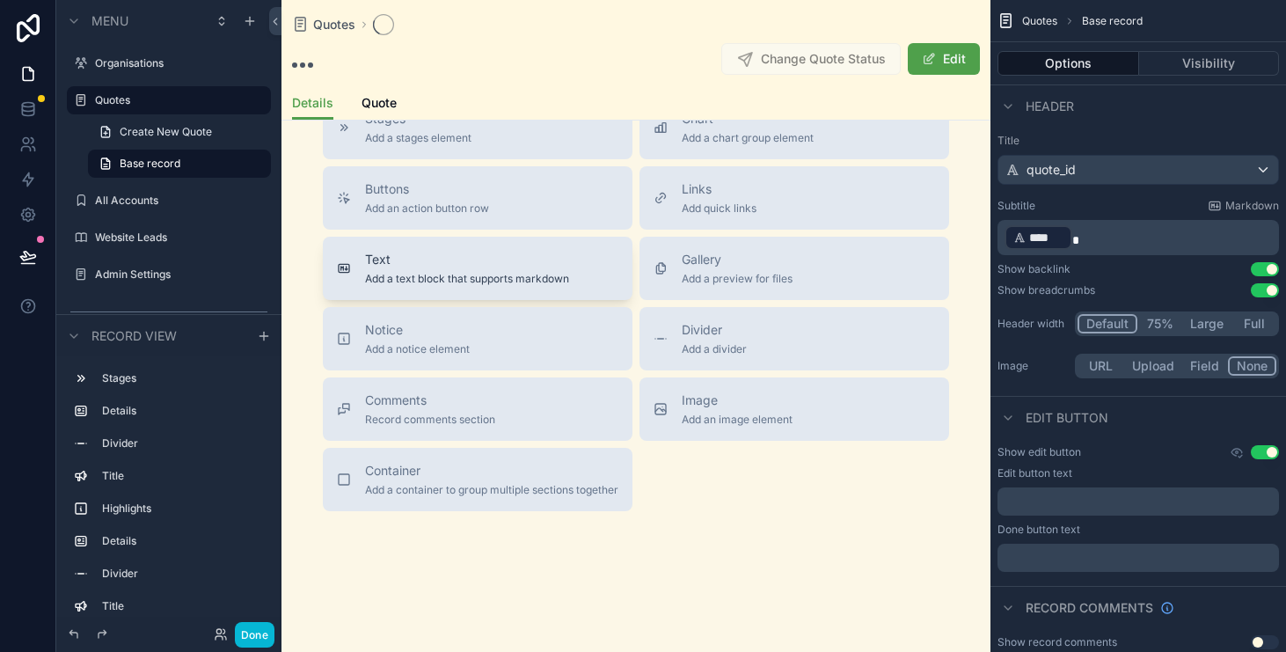
scroll to position [563, 0]
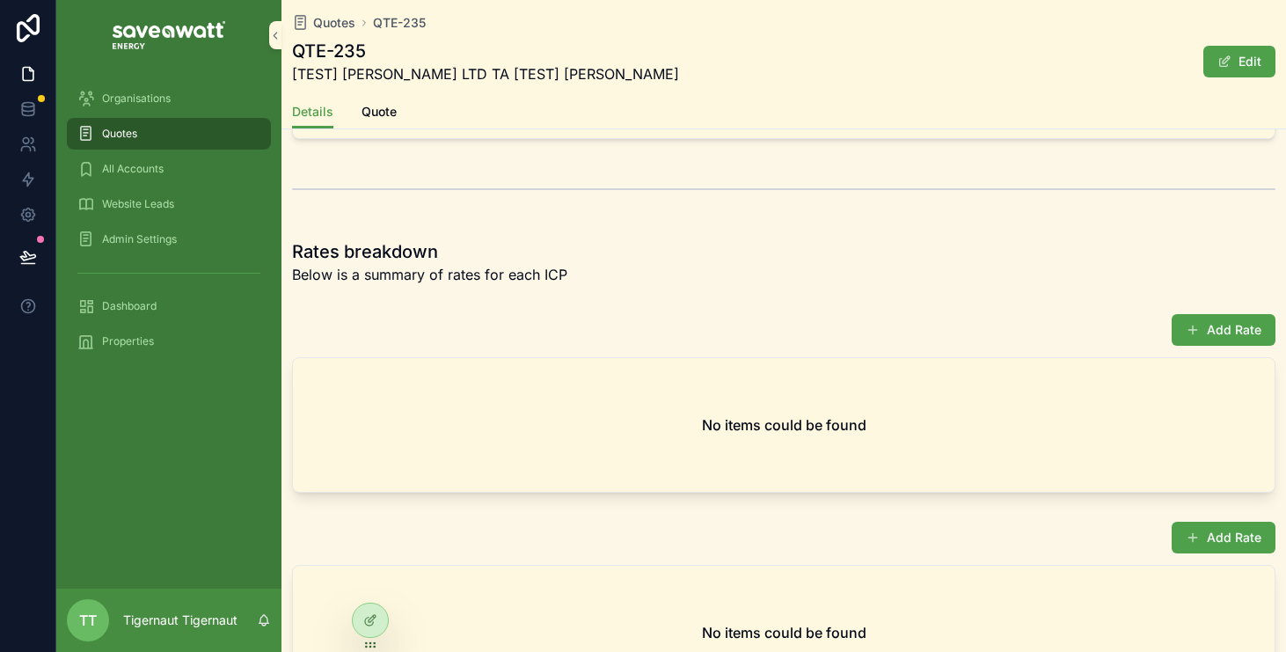
scroll to position [1008, 0]
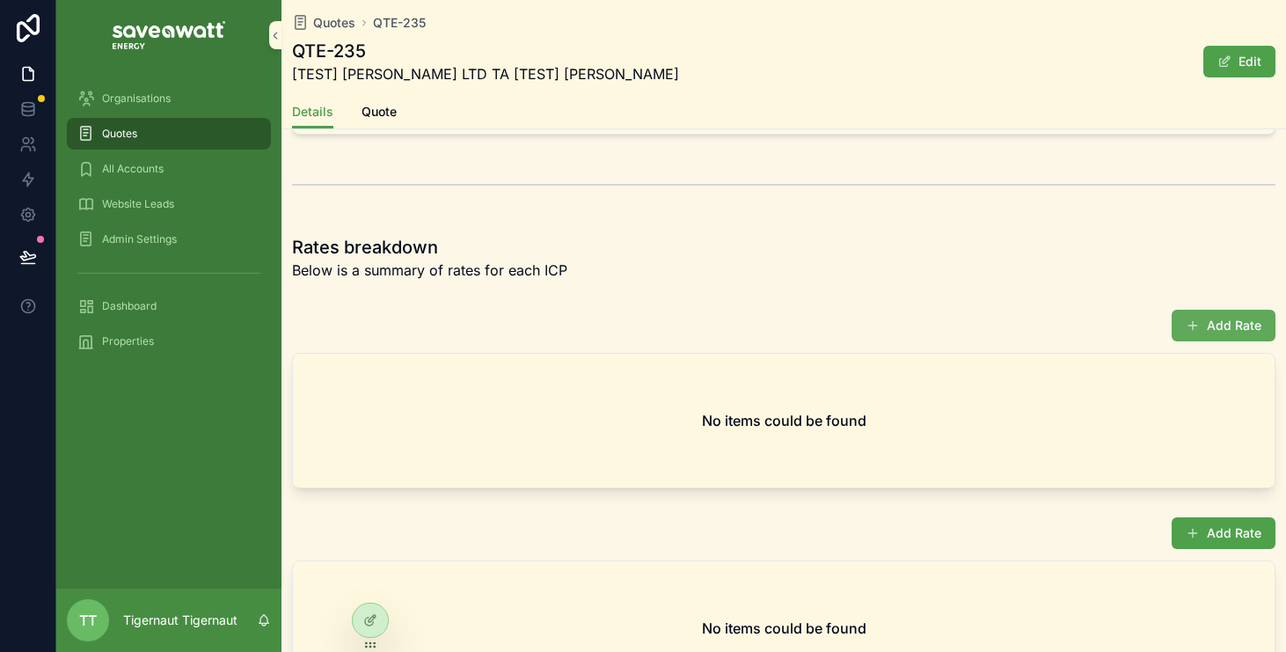
click at [1223, 329] on button "Add Rate" at bounding box center [1224, 326] width 104 height 32
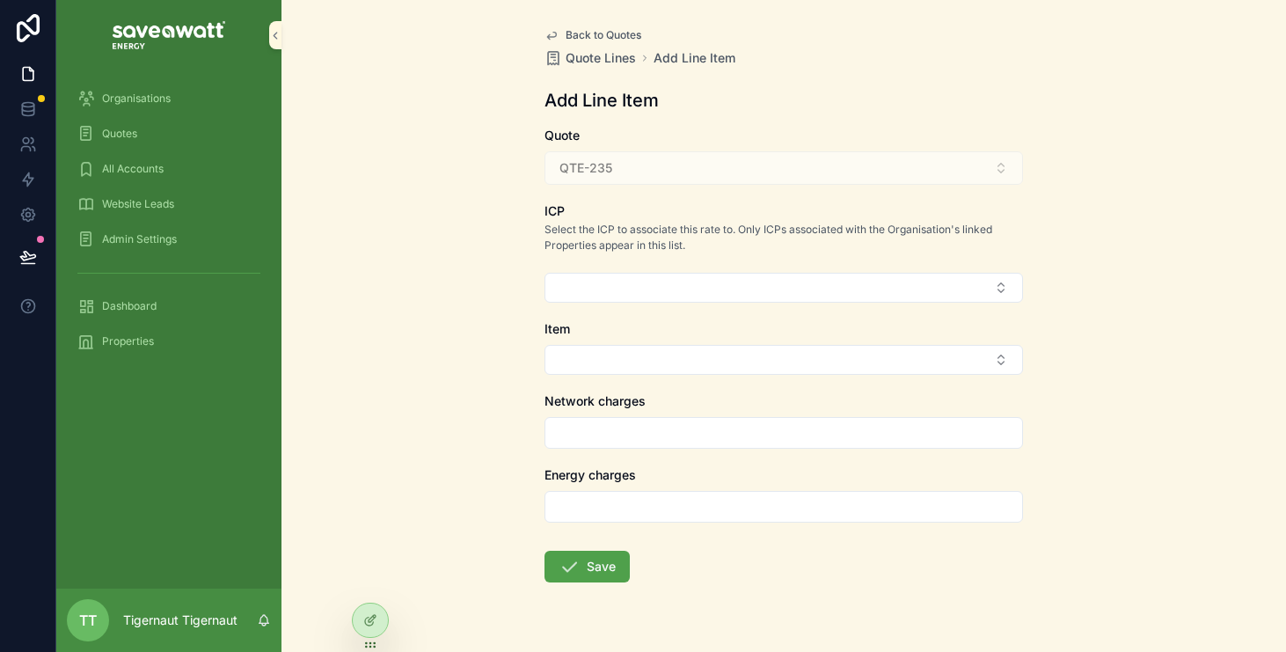
click at [1013, 271] on div "ICP Select the ICP to associate this rate to. Only ICPs associated with the Org…" at bounding box center [784, 252] width 479 height 100
click at [1013, 275] on button "Select Button" at bounding box center [784, 288] width 479 height 30
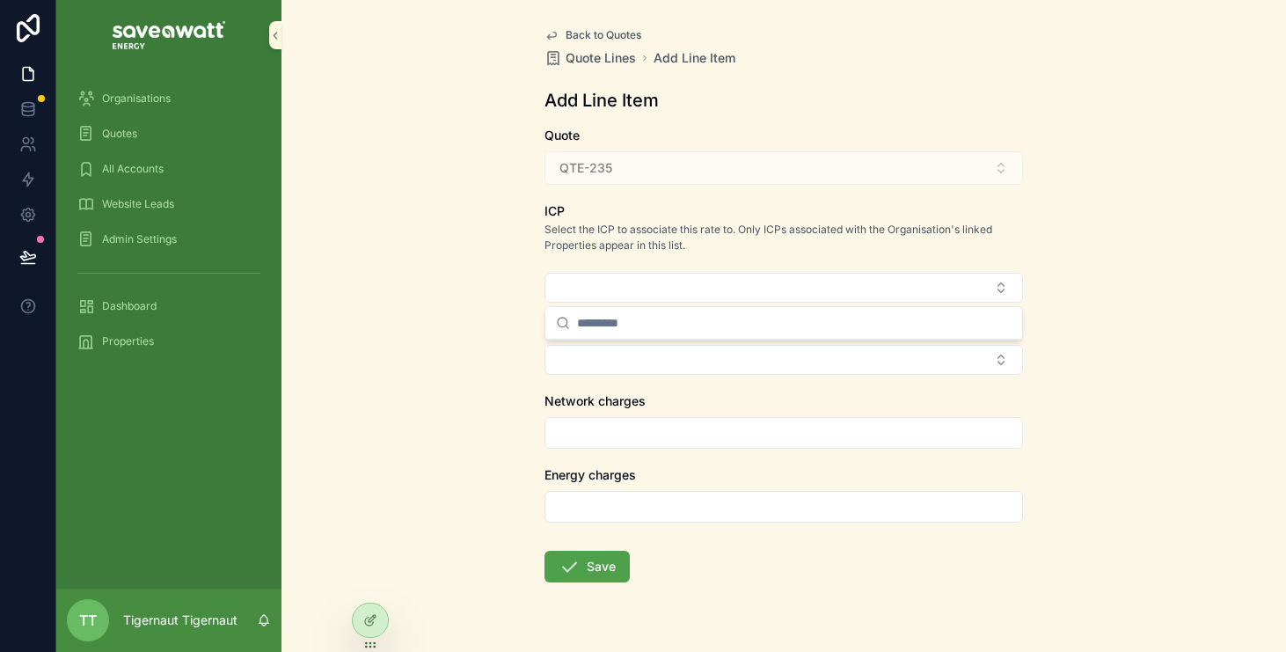
click at [1051, 264] on div "Back to Quotes Quote Lines Add Line Item Add Line Item Quote QTE-235 ICP Select…" at bounding box center [784, 326] width 1005 height 652
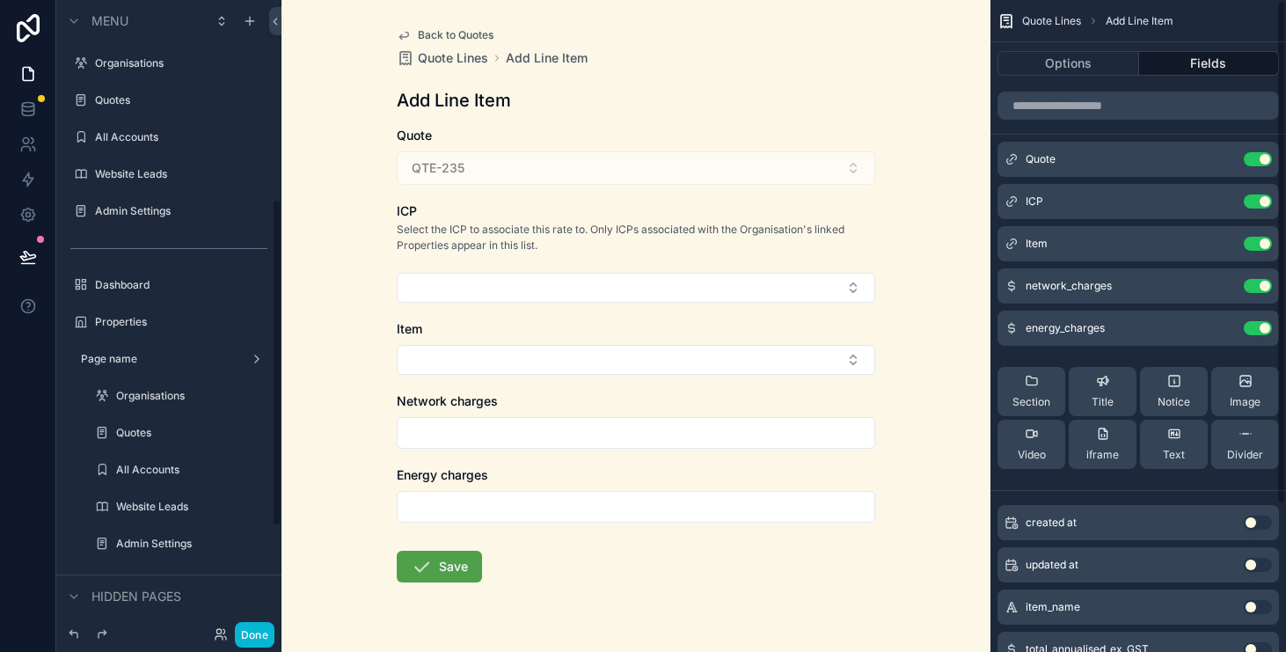
scroll to position [383, 0]
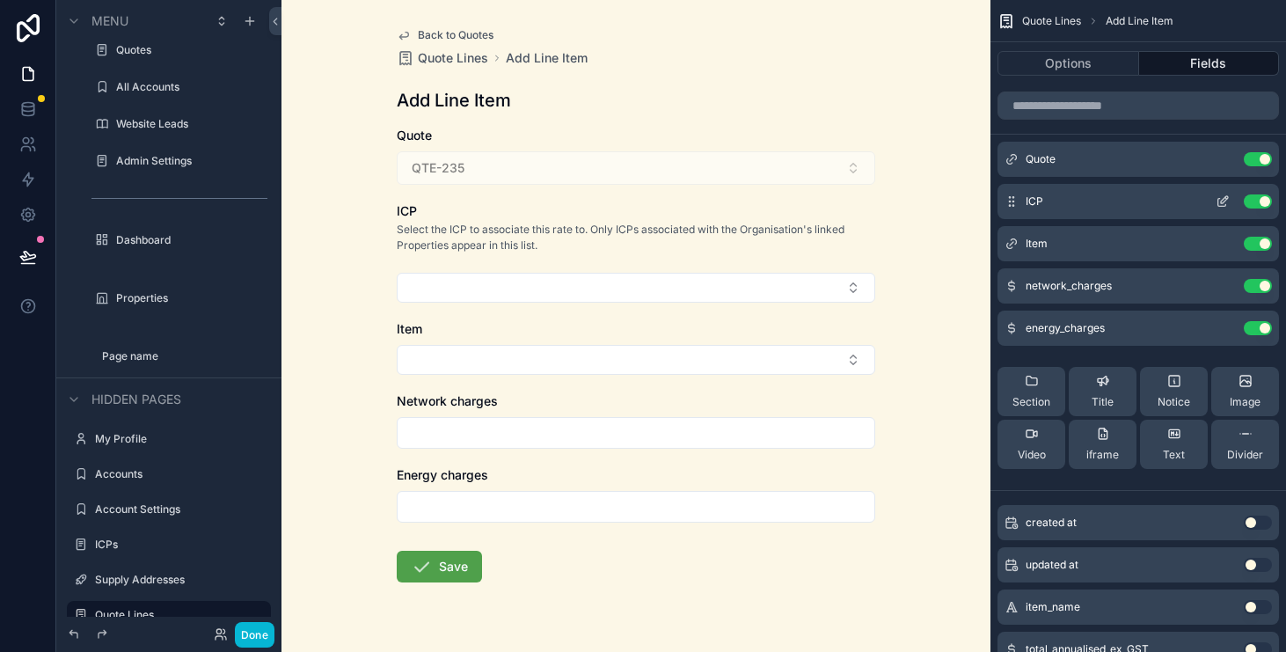
click at [1222, 206] on icon "scrollable content" at bounding box center [1223, 203] width 8 height 8
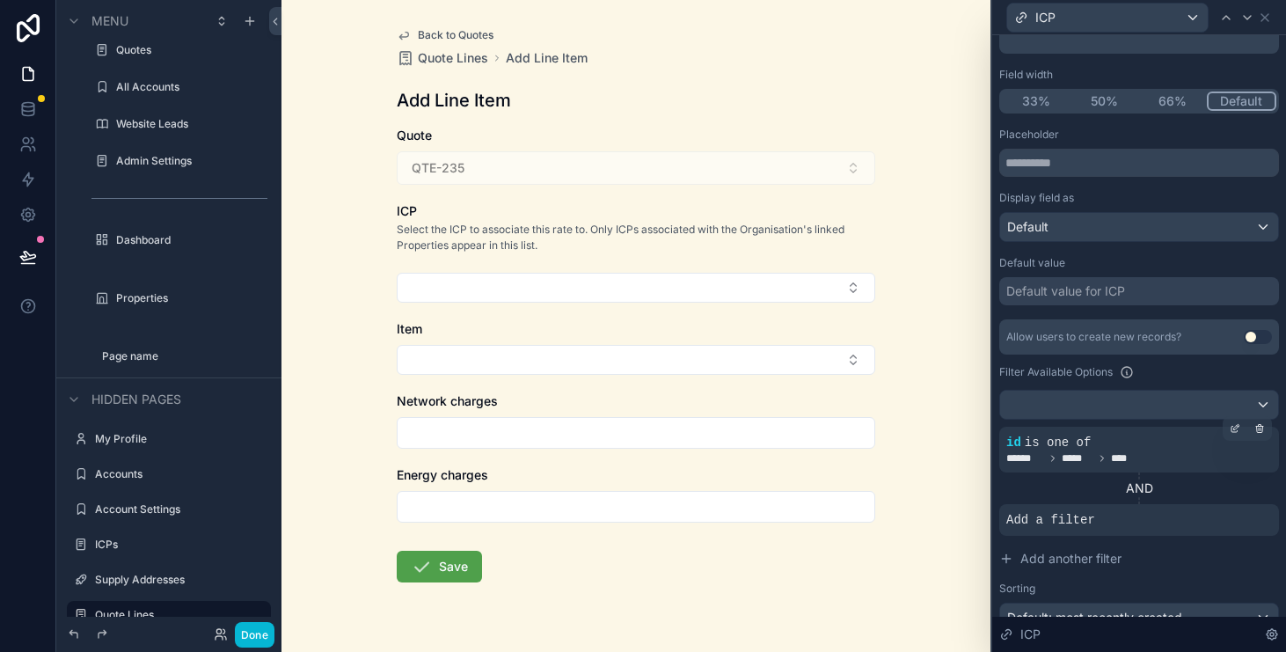
scroll to position [209, 0]
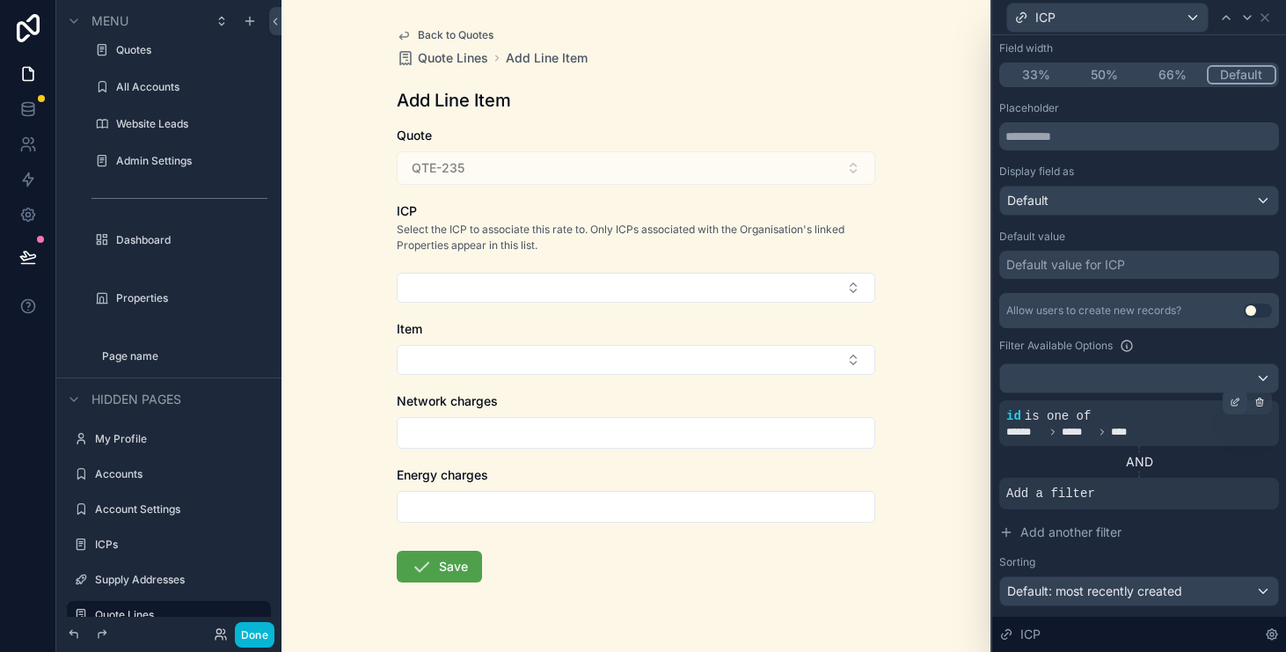
click at [1238, 405] on icon at bounding box center [1235, 402] width 11 height 11
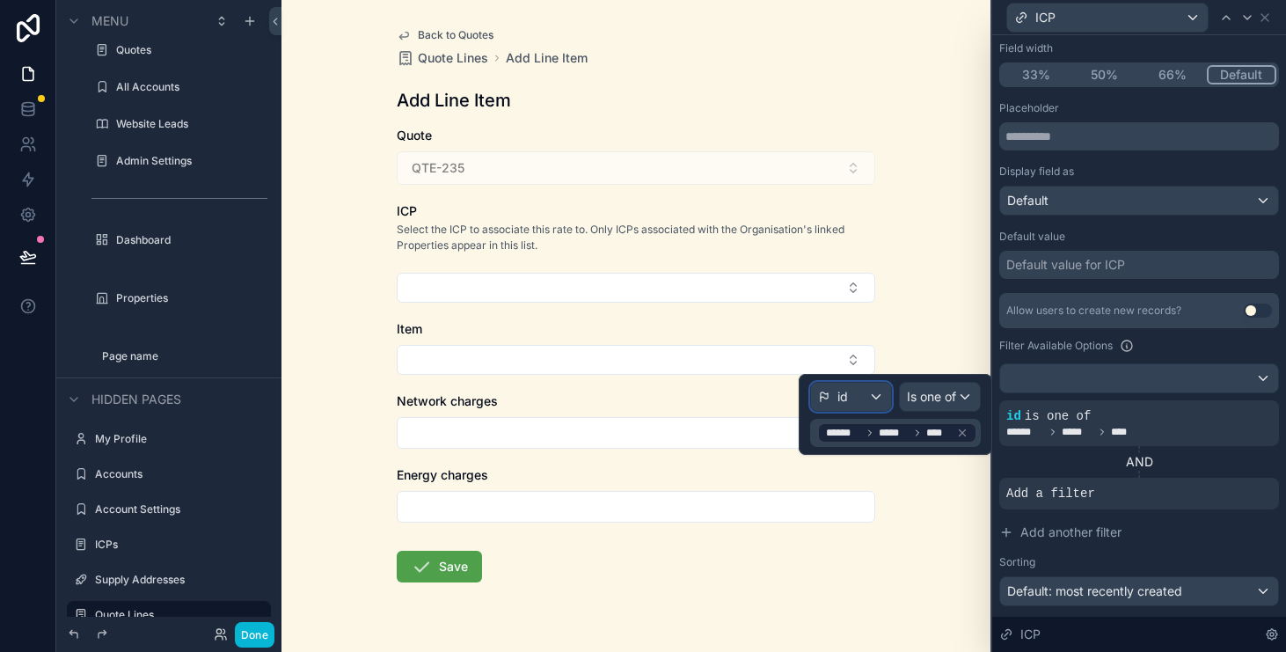
click at [847, 403] on div "id" at bounding box center [851, 397] width 80 height 28
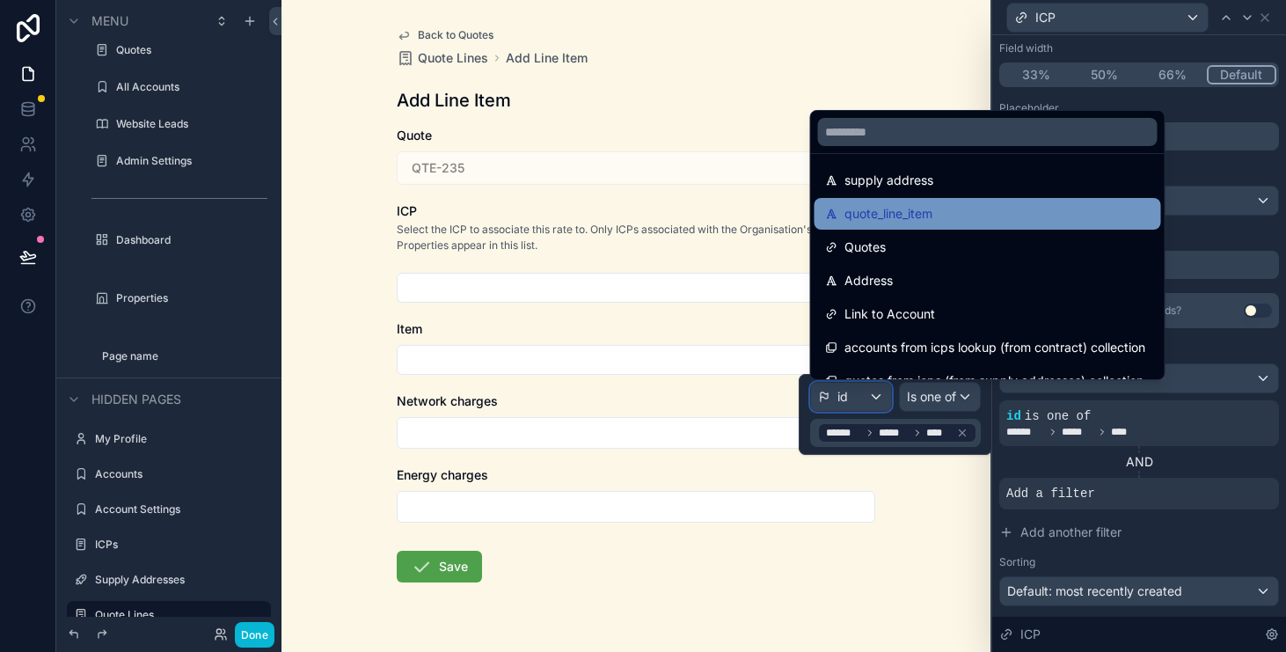
scroll to position [18, 0]
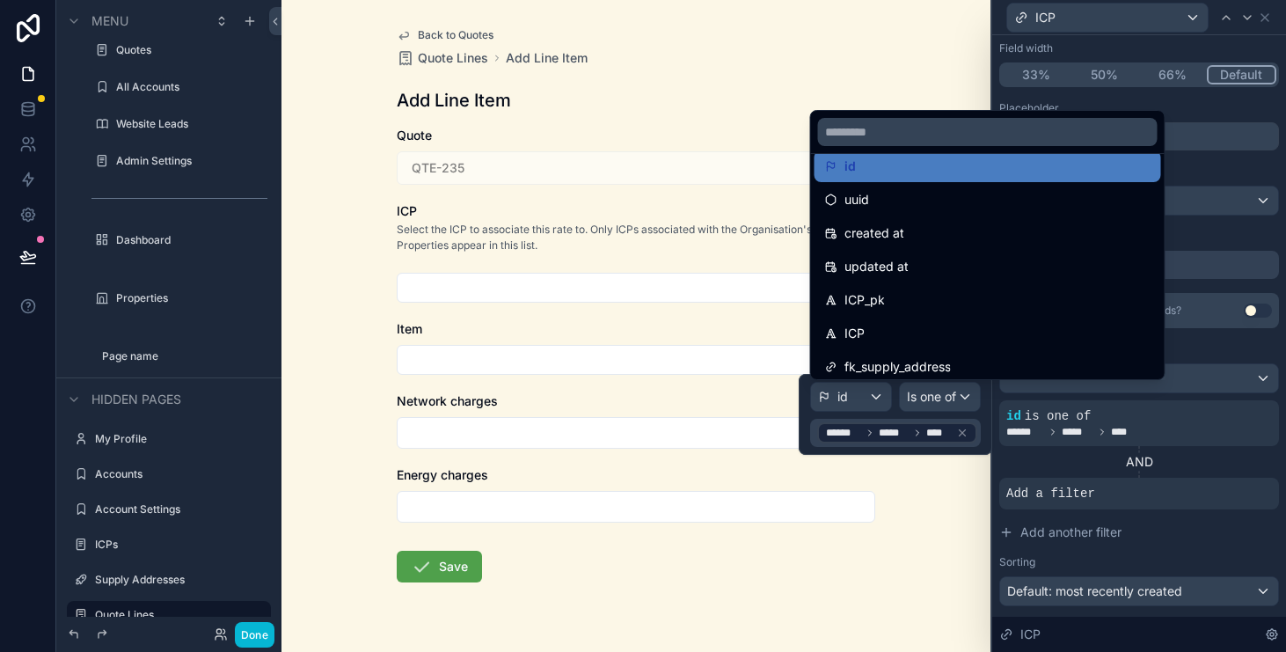
click at [1249, 42] on div "Field width" at bounding box center [1140, 48] width 280 height 14
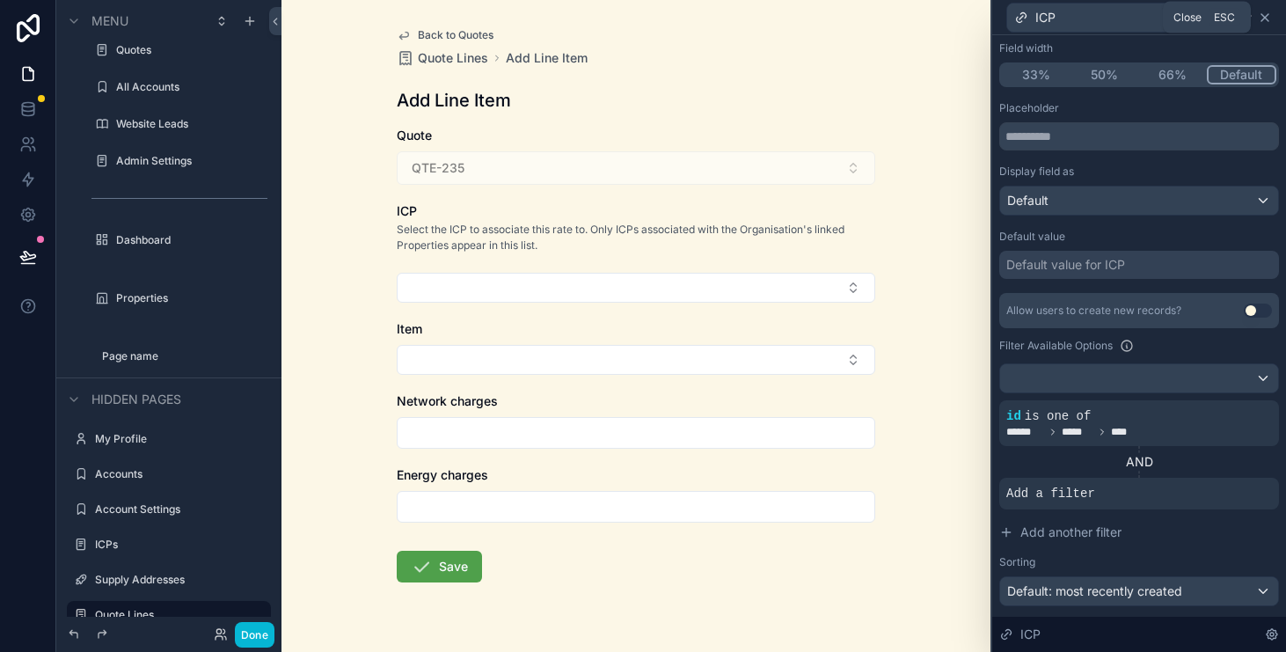
click at [1270, 12] on icon at bounding box center [1265, 18] width 14 height 14
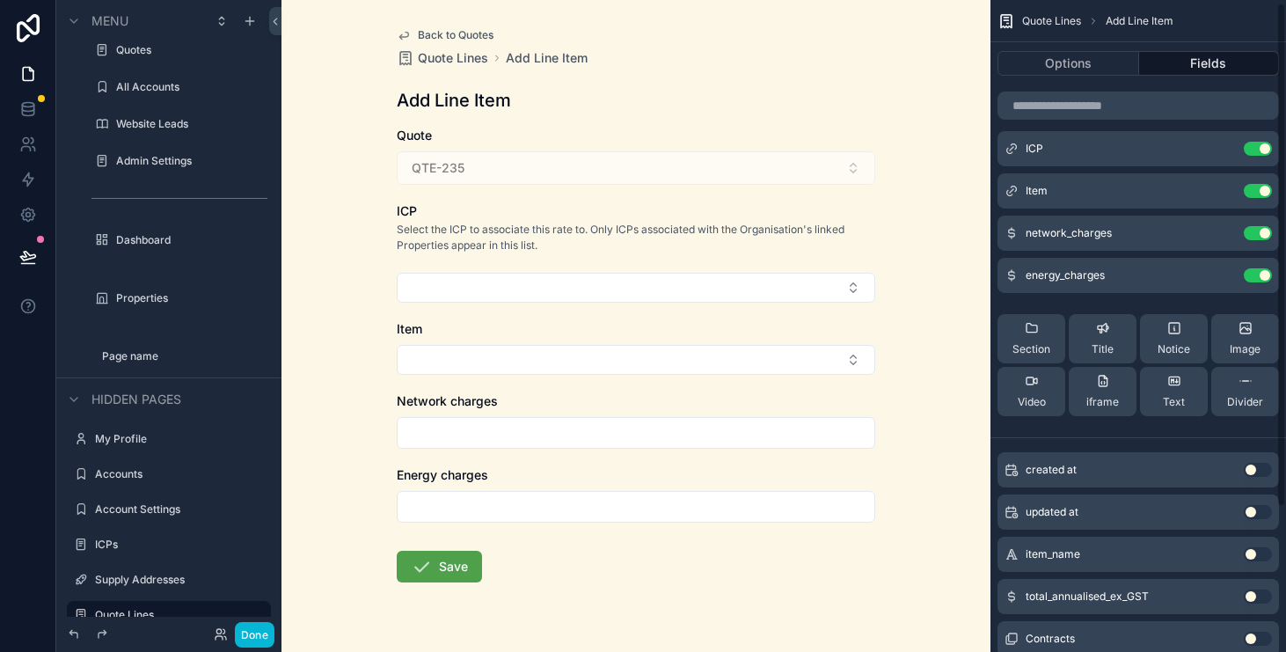
scroll to position [0, 0]
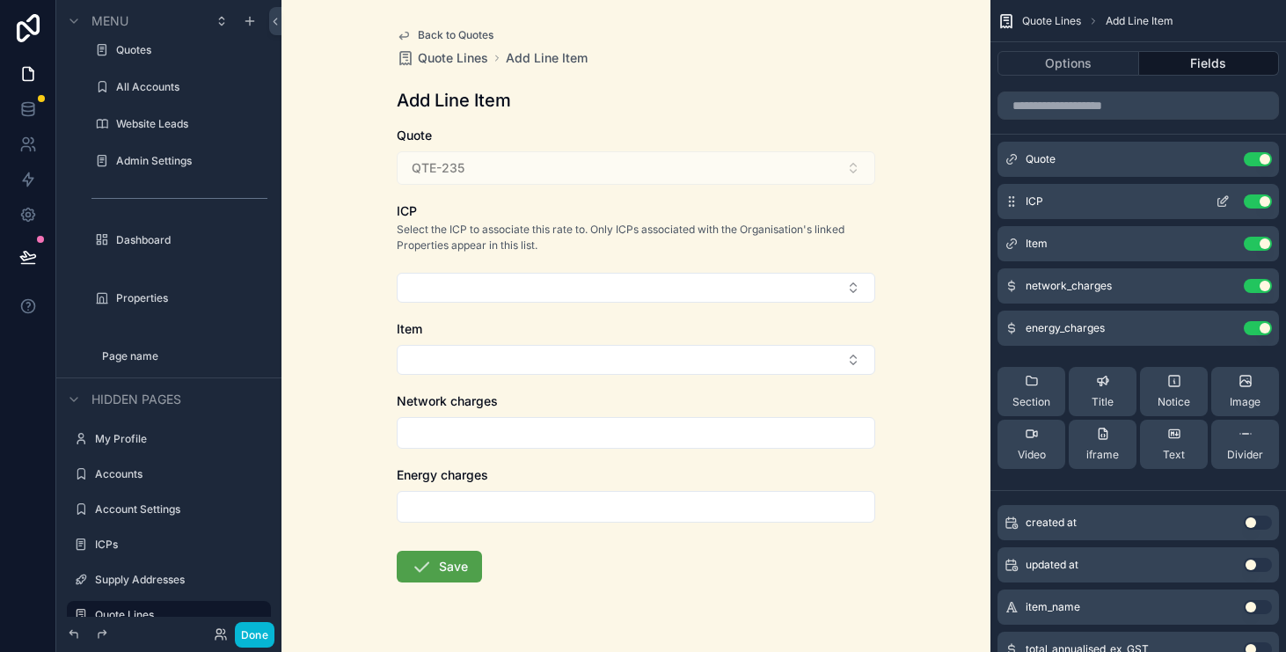
click at [1224, 203] on icon "scrollable content" at bounding box center [1223, 201] width 14 height 14
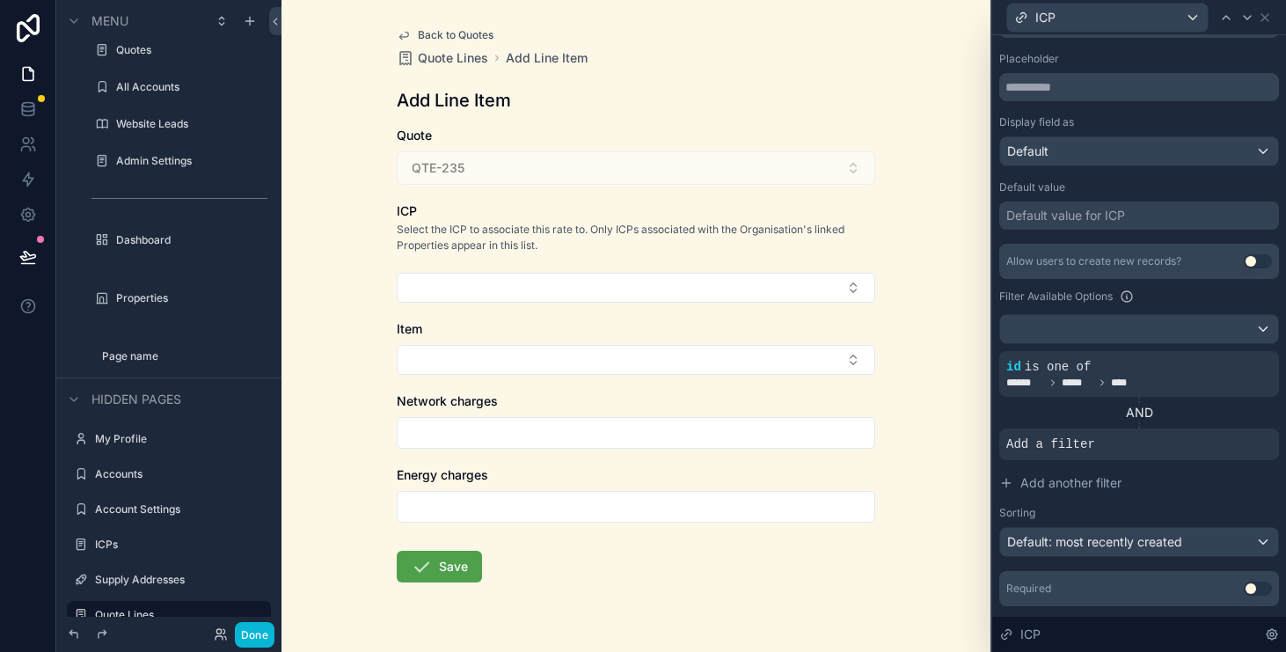
scroll to position [263, 0]
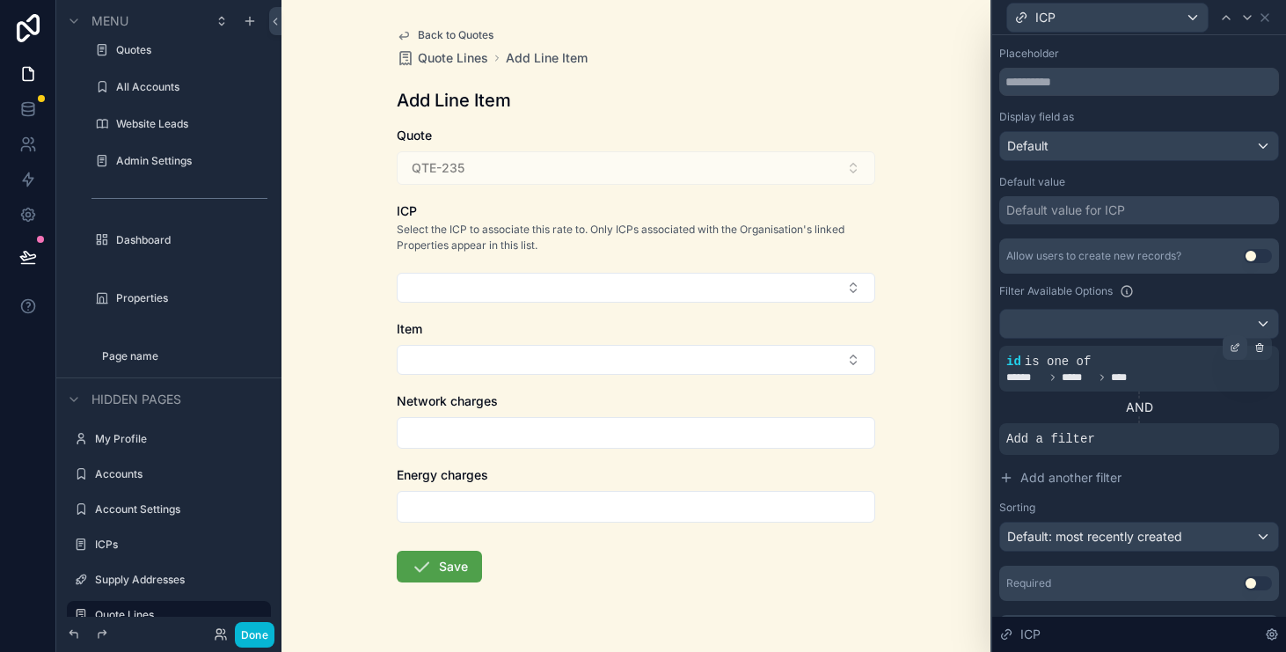
click at [1239, 352] on icon at bounding box center [1235, 347] width 11 height 11
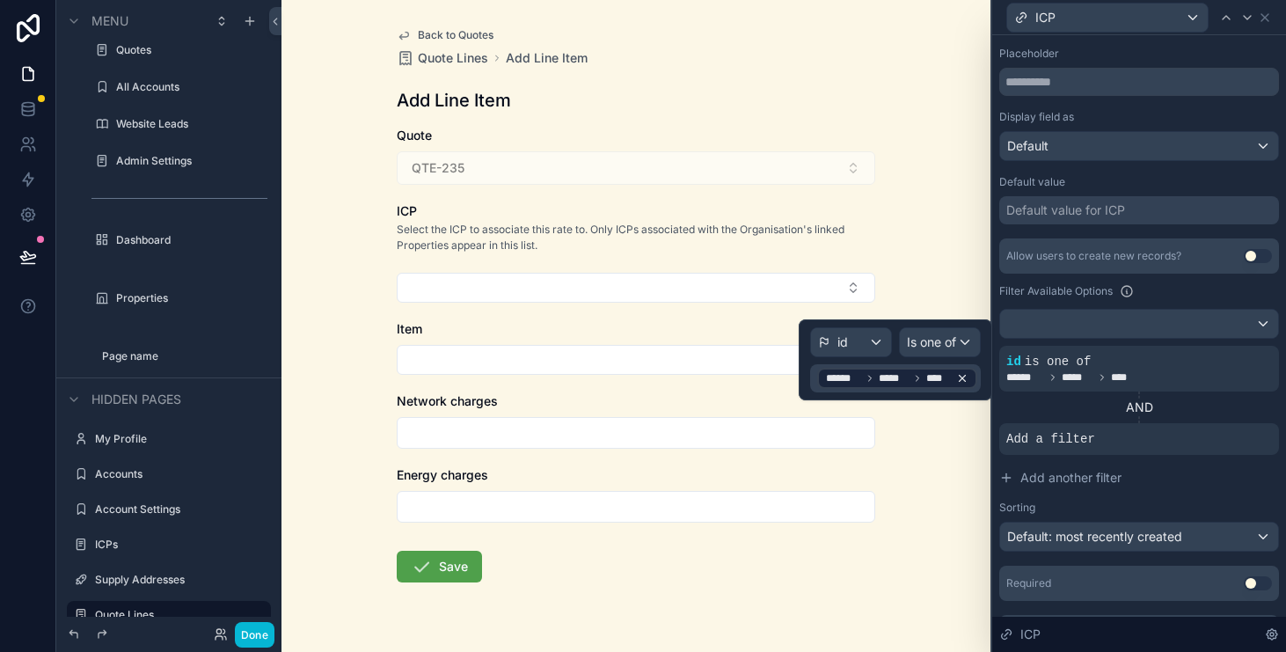
click at [924, 374] on span "****** ***** ****" at bounding box center [887, 378] width 123 height 14
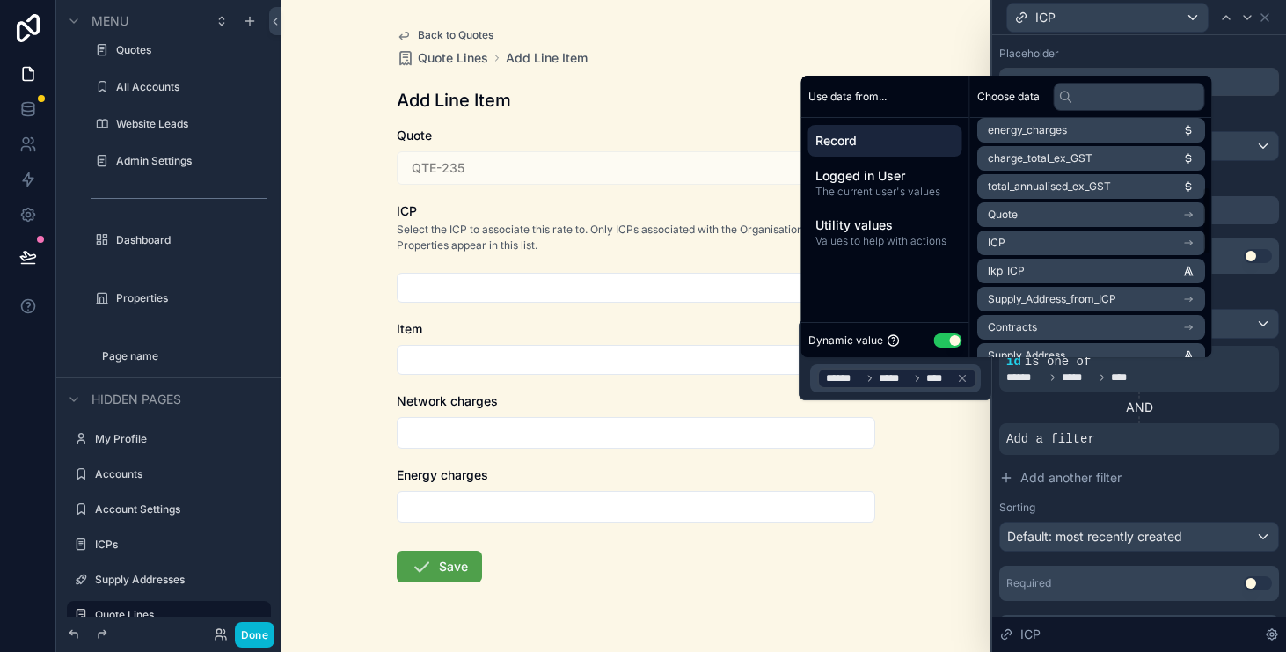
scroll to position [240, 0]
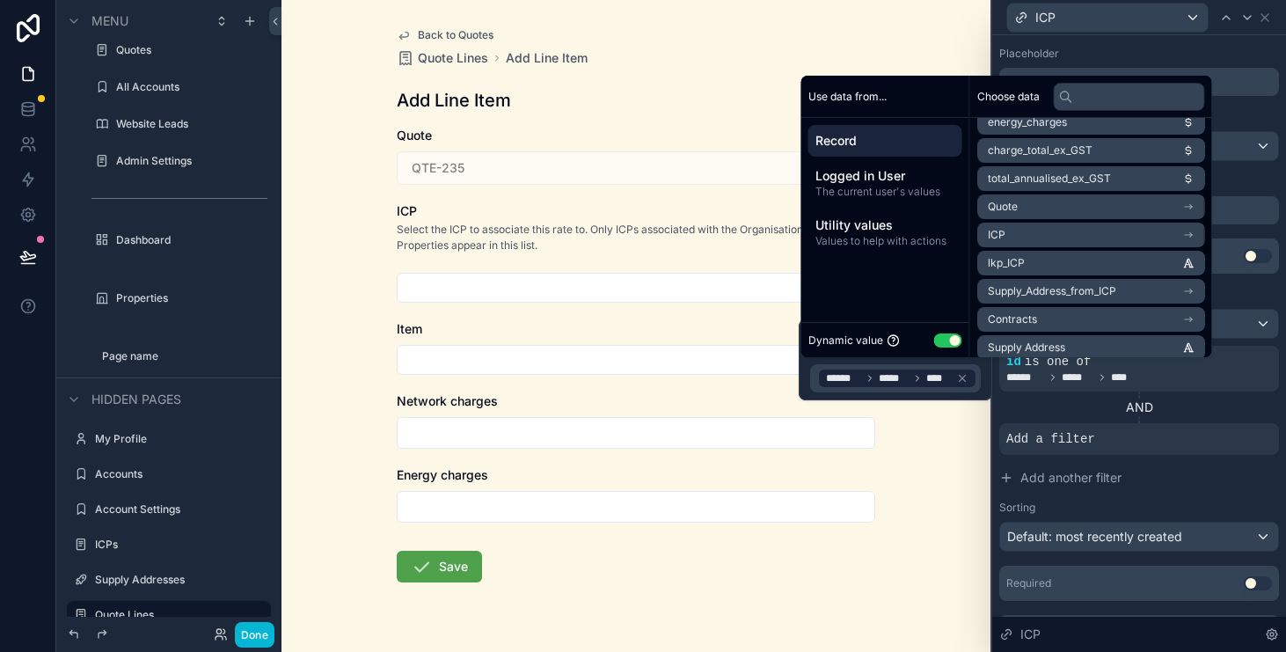
click at [1193, 213] on li "Quote" at bounding box center [1092, 206] width 228 height 25
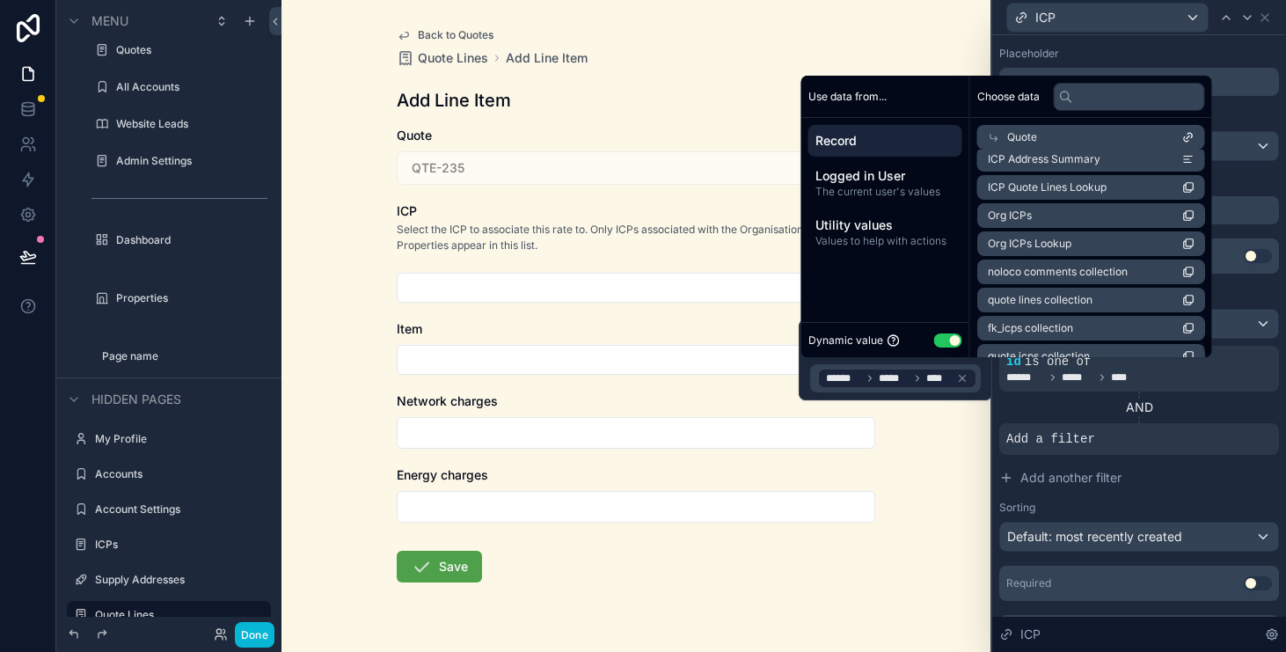
scroll to position [1779, 0]
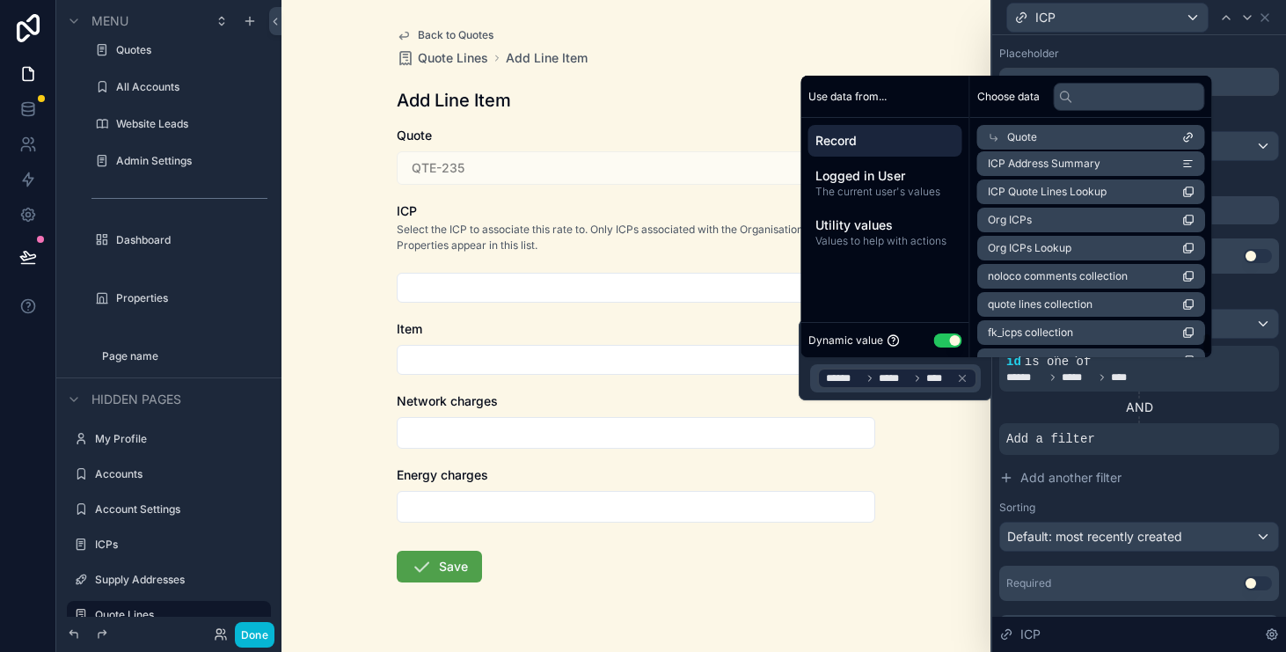
click at [1161, 221] on li "Org ICPs" at bounding box center [1092, 220] width 228 height 25
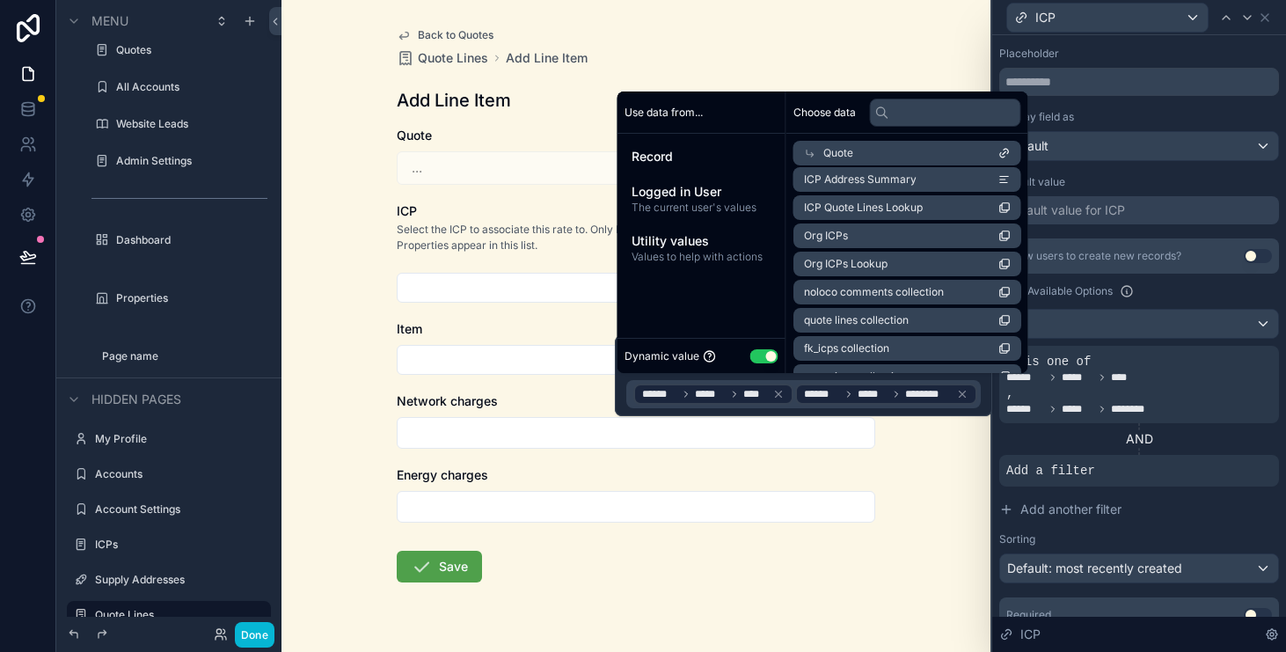
click at [1183, 344] on div "Allow users to create new records? Use setting Filter Available Options id is o…" at bounding box center [1140, 410] width 280 height 345
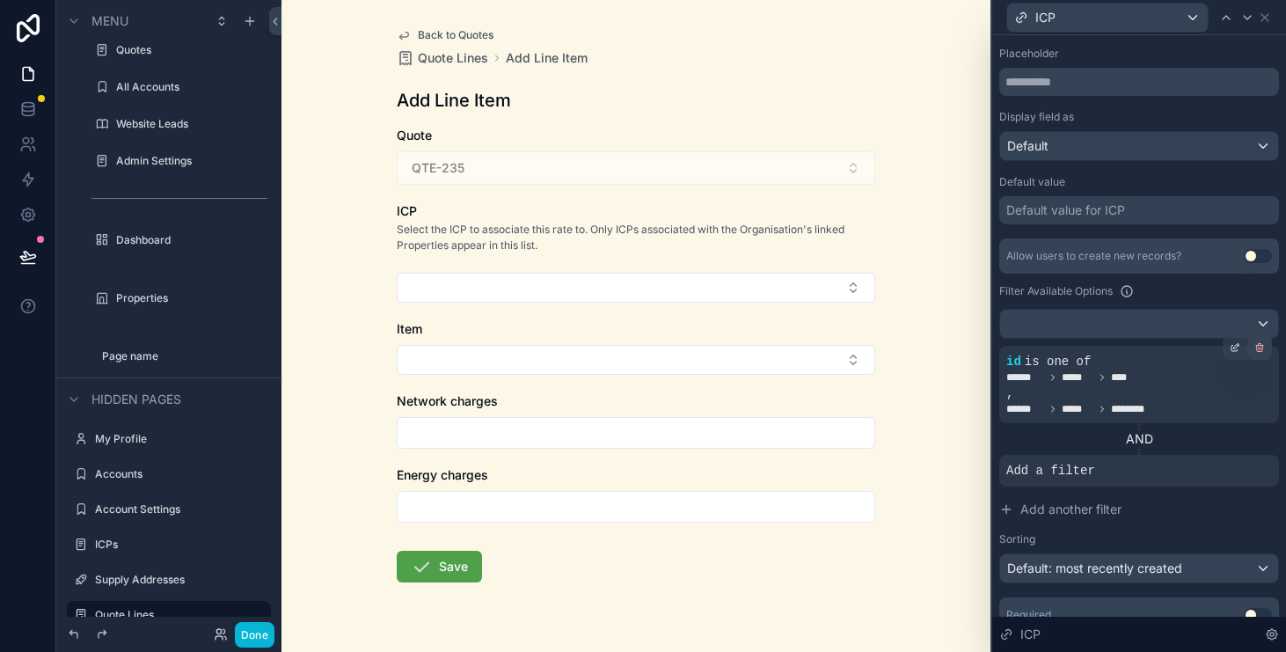
click at [1252, 352] on div at bounding box center [1260, 347] width 25 height 25
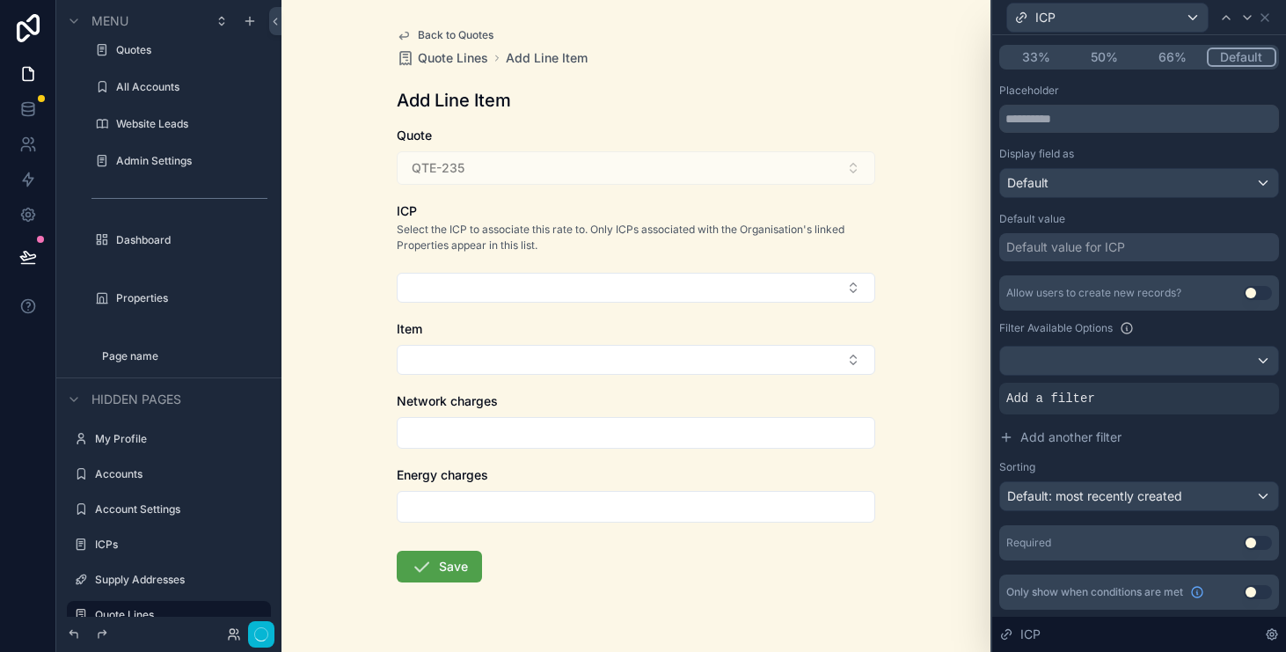
scroll to position [226, 0]
click at [1240, 393] on div at bounding box center [1235, 384] width 25 height 25
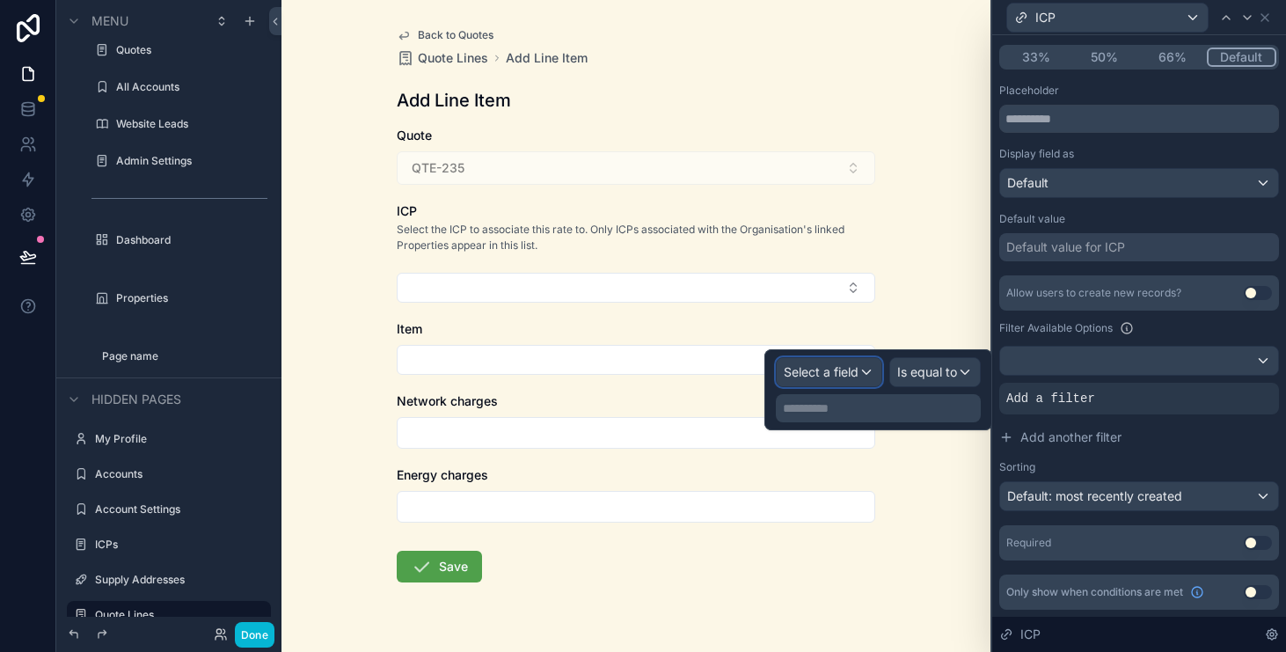
click at [861, 379] on div "Select a field" at bounding box center [829, 372] width 105 height 28
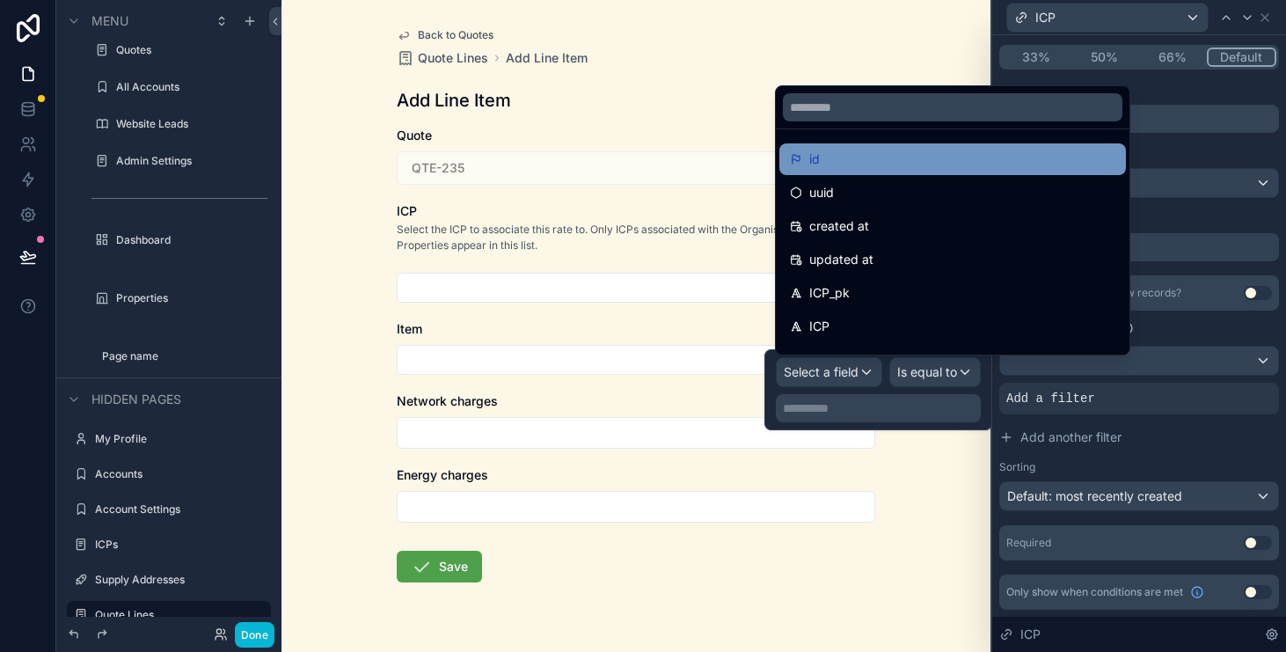
click at [895, 154] on div "id" at bounding box center [953, 159] width 326 height 21
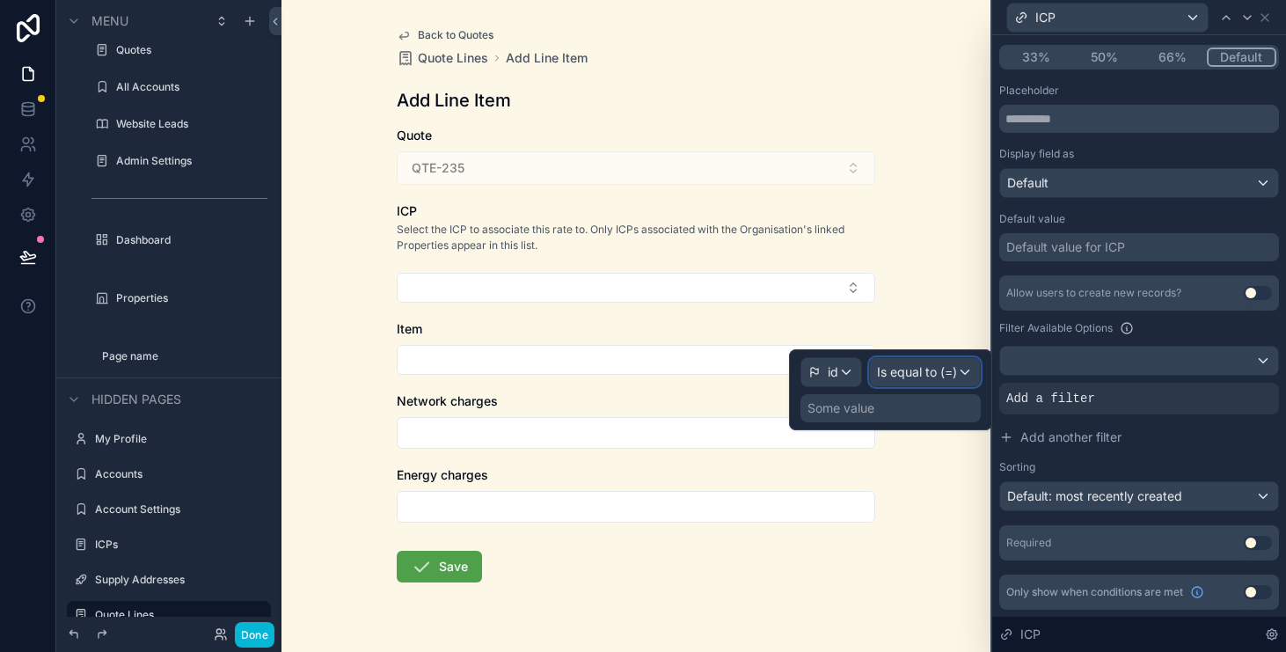
click at [934, 379] on span "Is equal to (=)" at bounding box center [917, 372] width 80 height 18
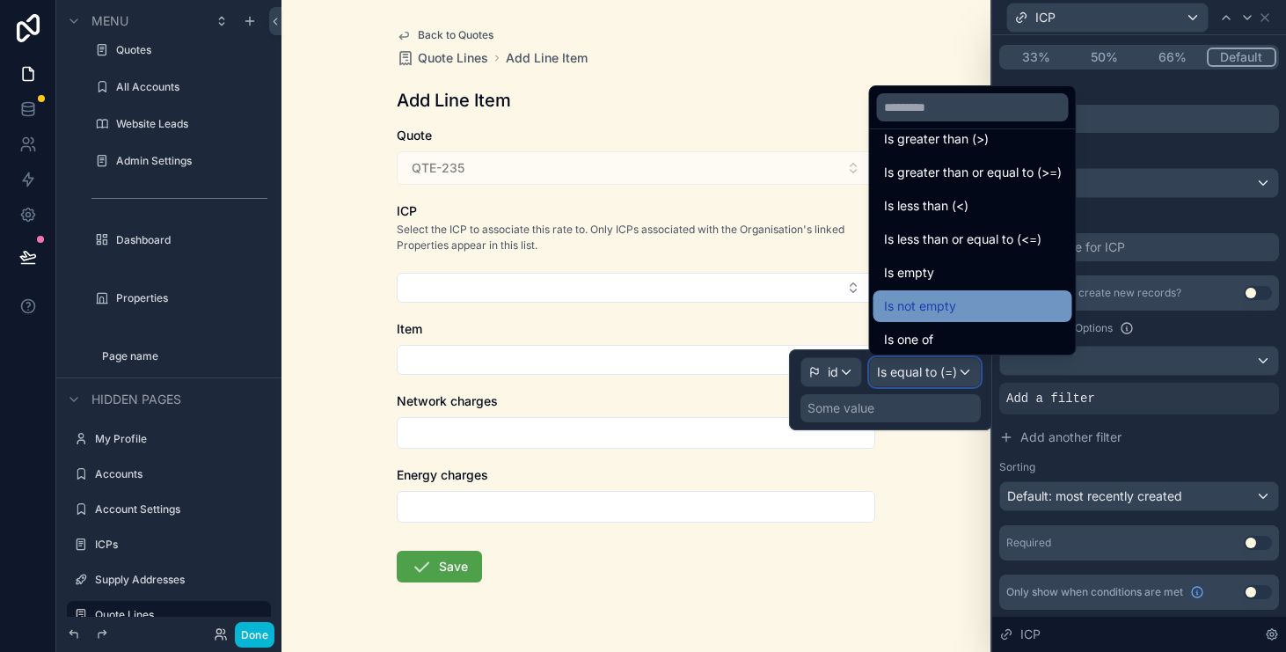
scroll to position [125, 0]
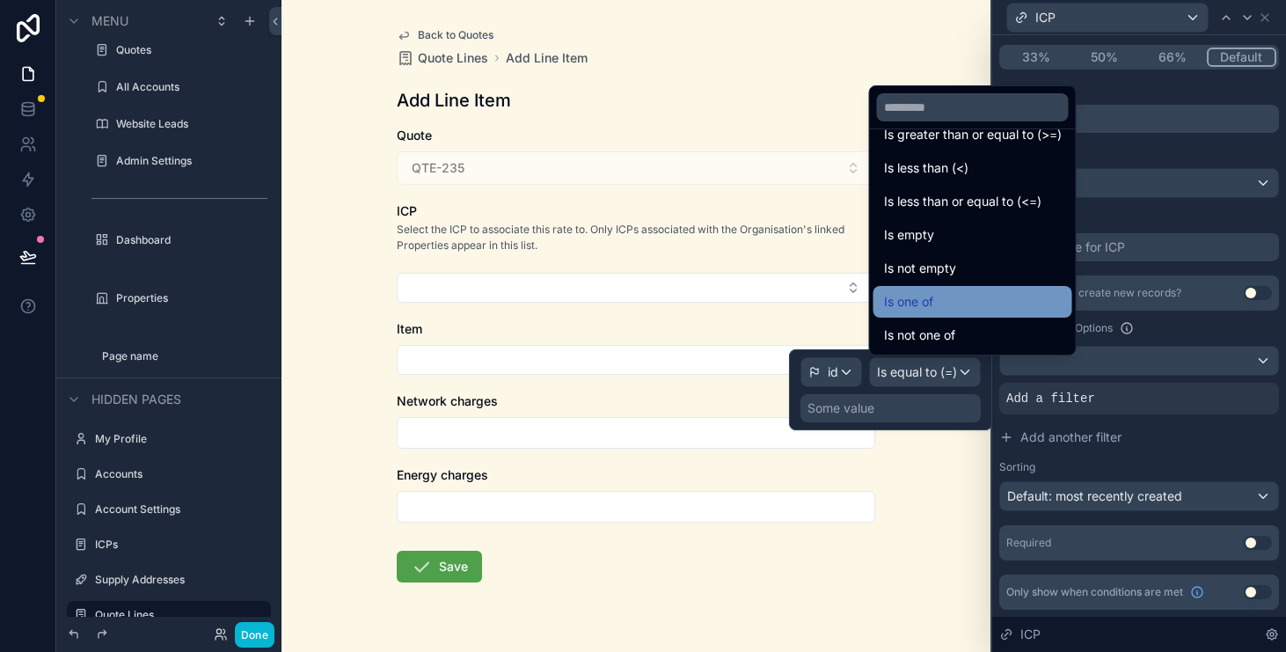
click at [982, 300] on div "Is one of" at bounding box center [973, 301] width 178 height 21
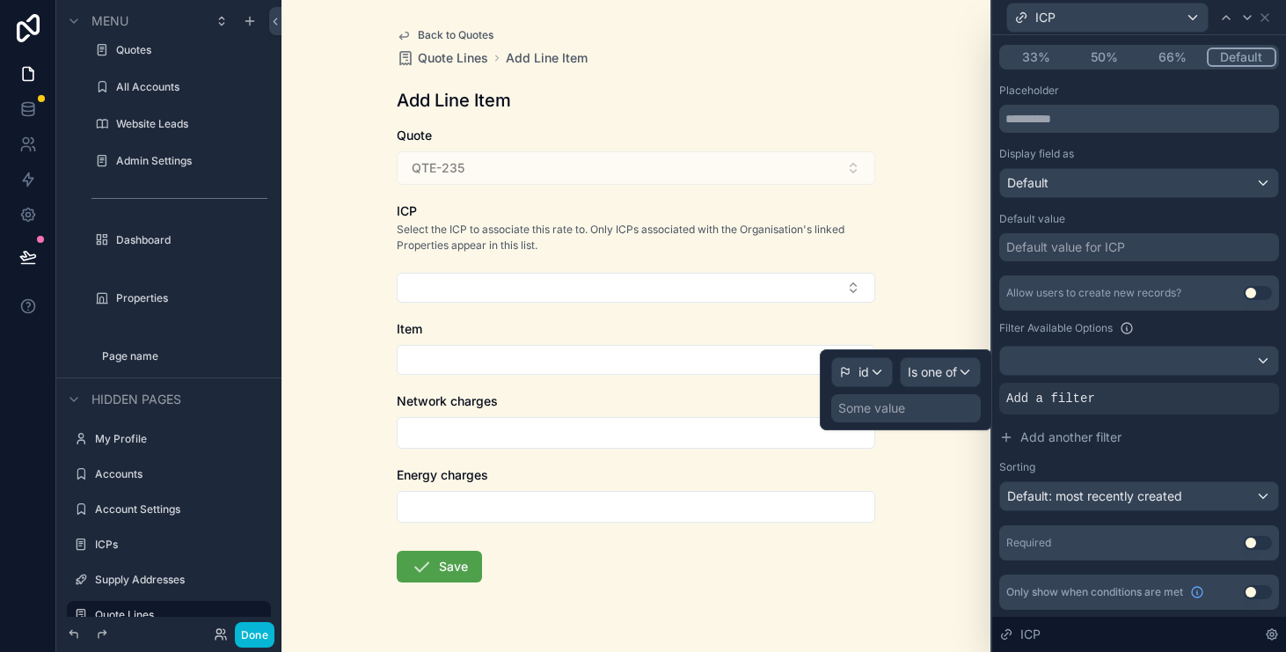
click at [937, 406] on div "Some value" at bounding box center [907, 408] width 150 height 28
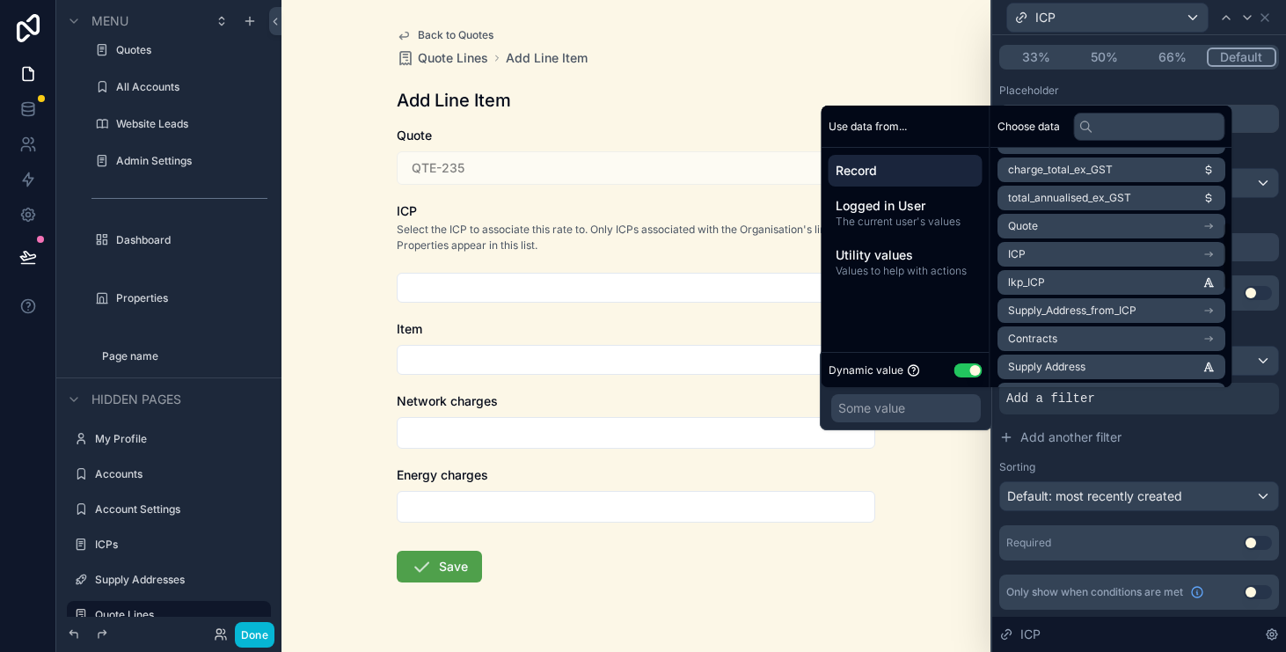
scroll to position [250, 0]
click at [1186, 231] on li "Quote" at bounding box center [1112, 227] width 228 height 25
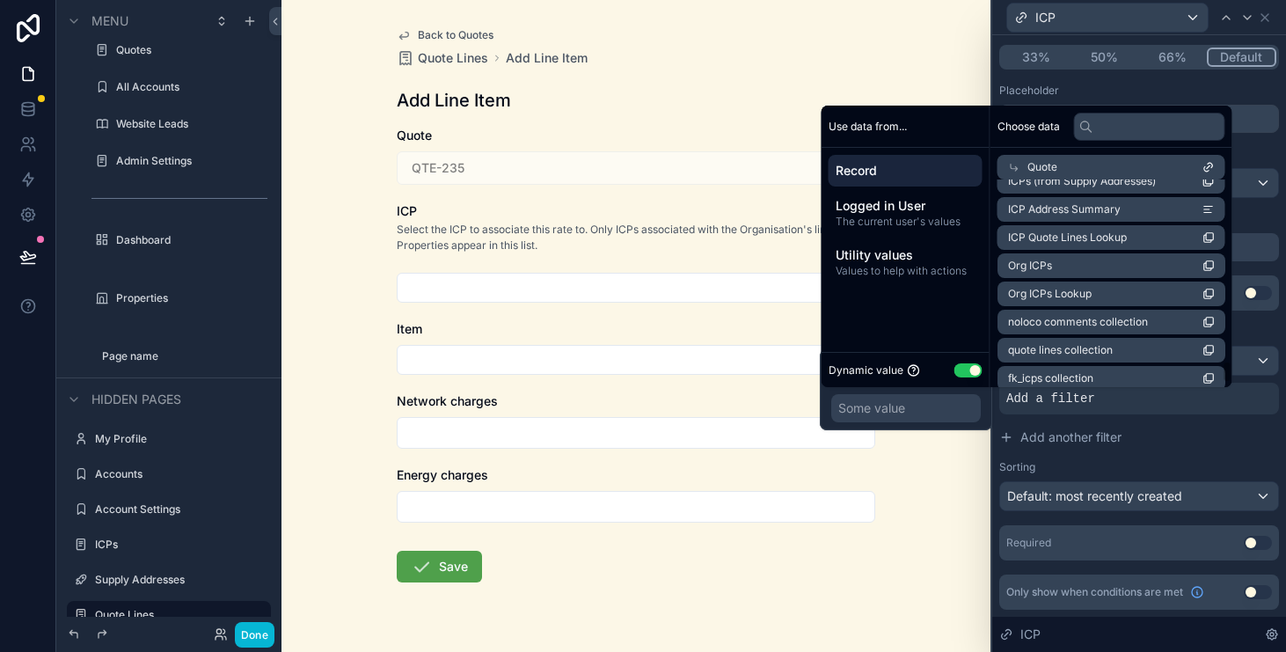
scroll to position [1733, 0]
click at [1196, 299] on li "Org ICPs" at bounding box center [1112, 296] width 228 height 25
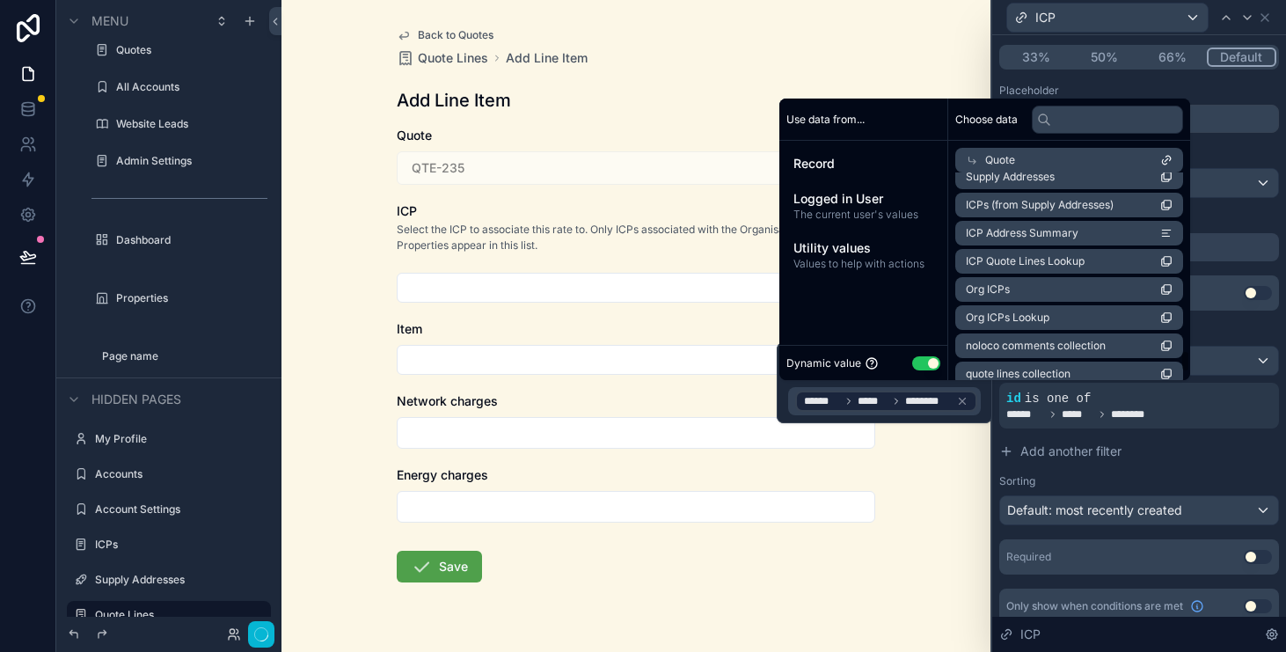
scroll to position [240, 0]
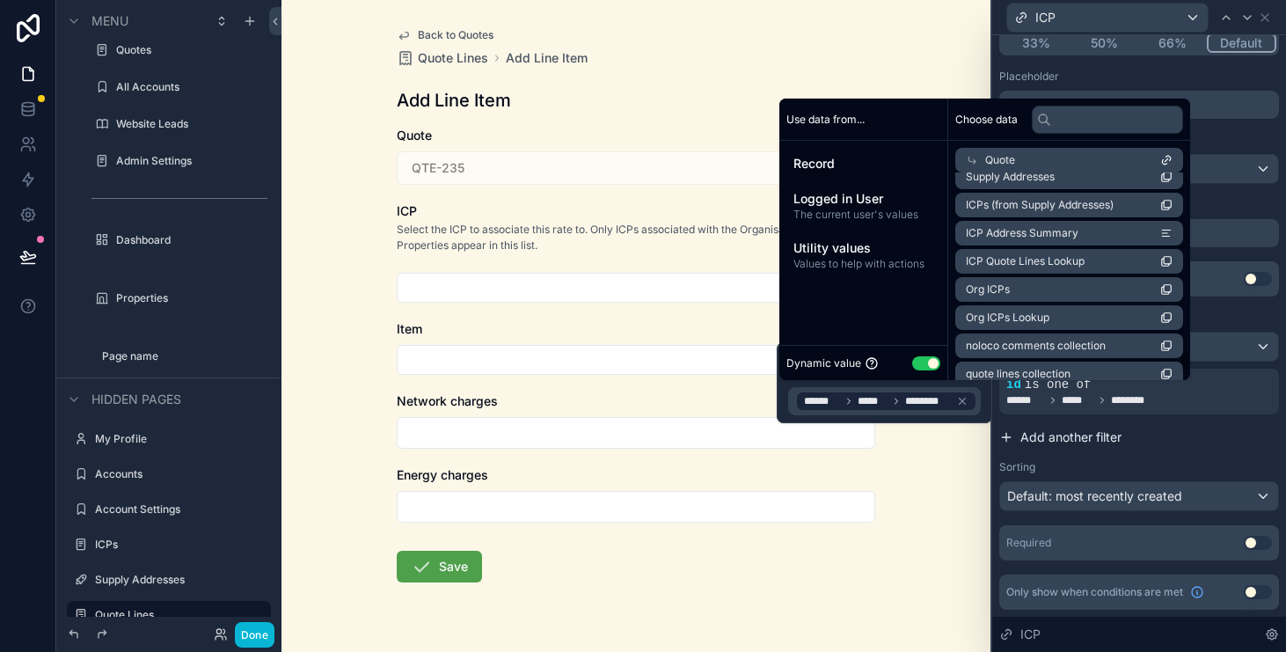
click at [1192, 430] on button "Add another filter" at bounding box center [1140, 437] width 280 height 32
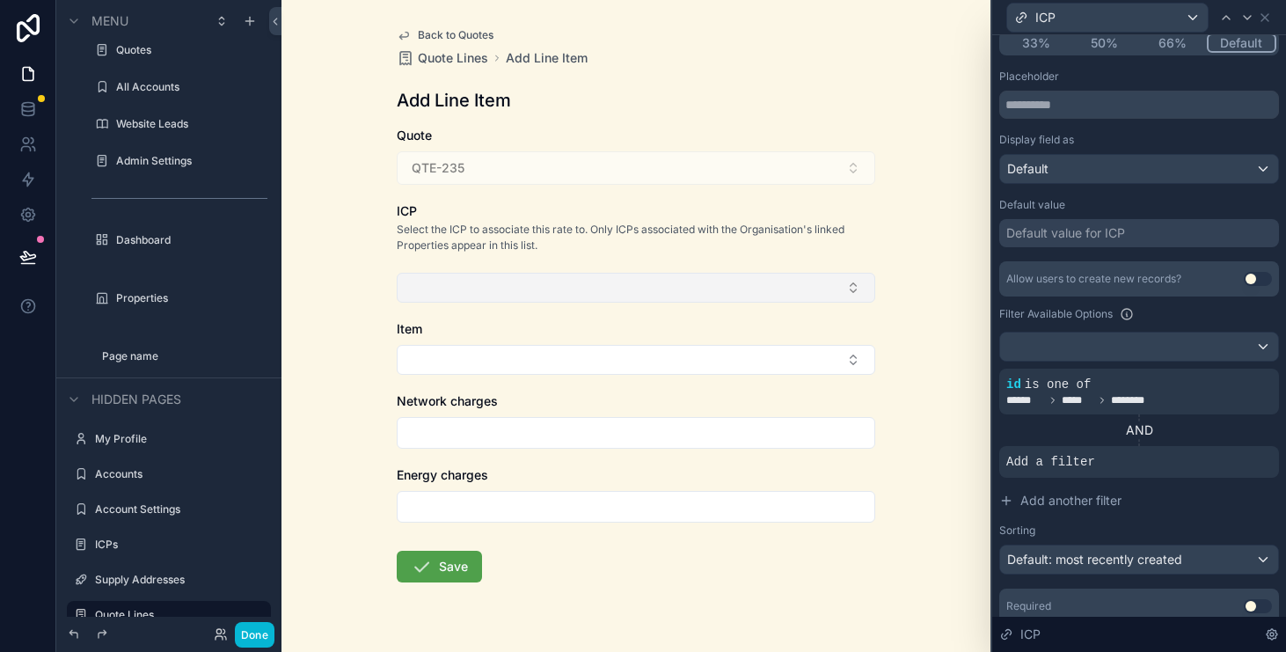
click at [854, 288] on button "Select Button" at bounding box center [636, 288] width 479 height 30
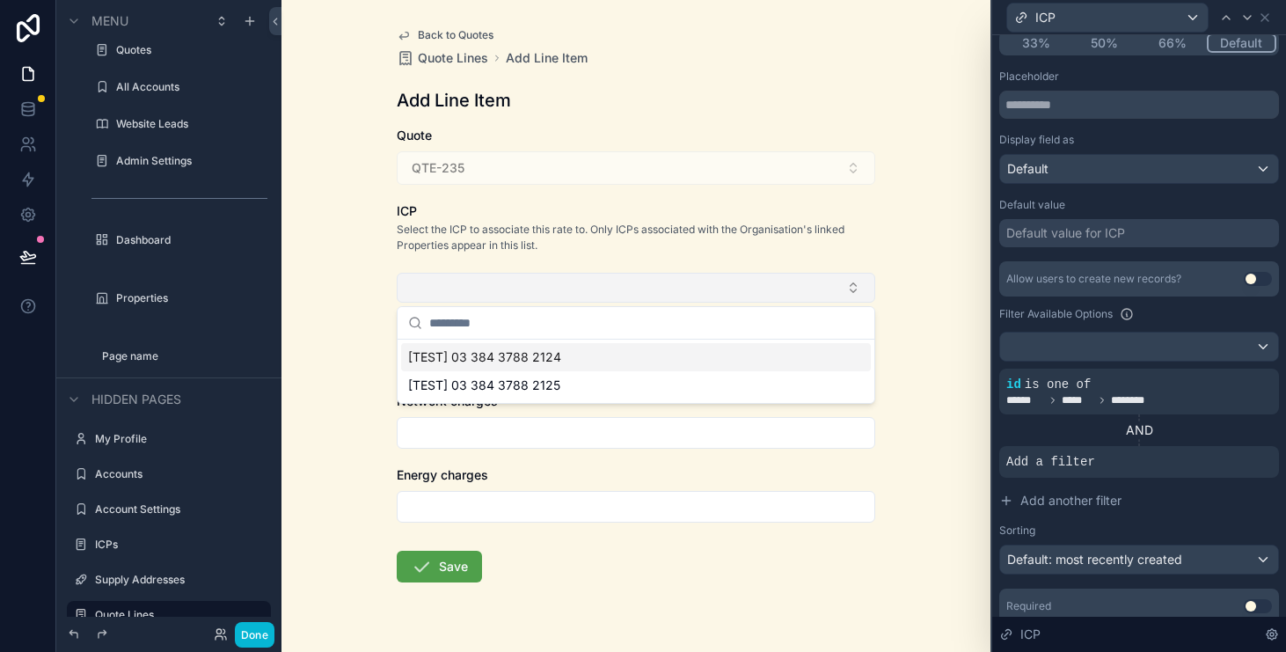
click at [854, 288] on button "Select Button" at bounding box center [636, 288] width 479 height 30
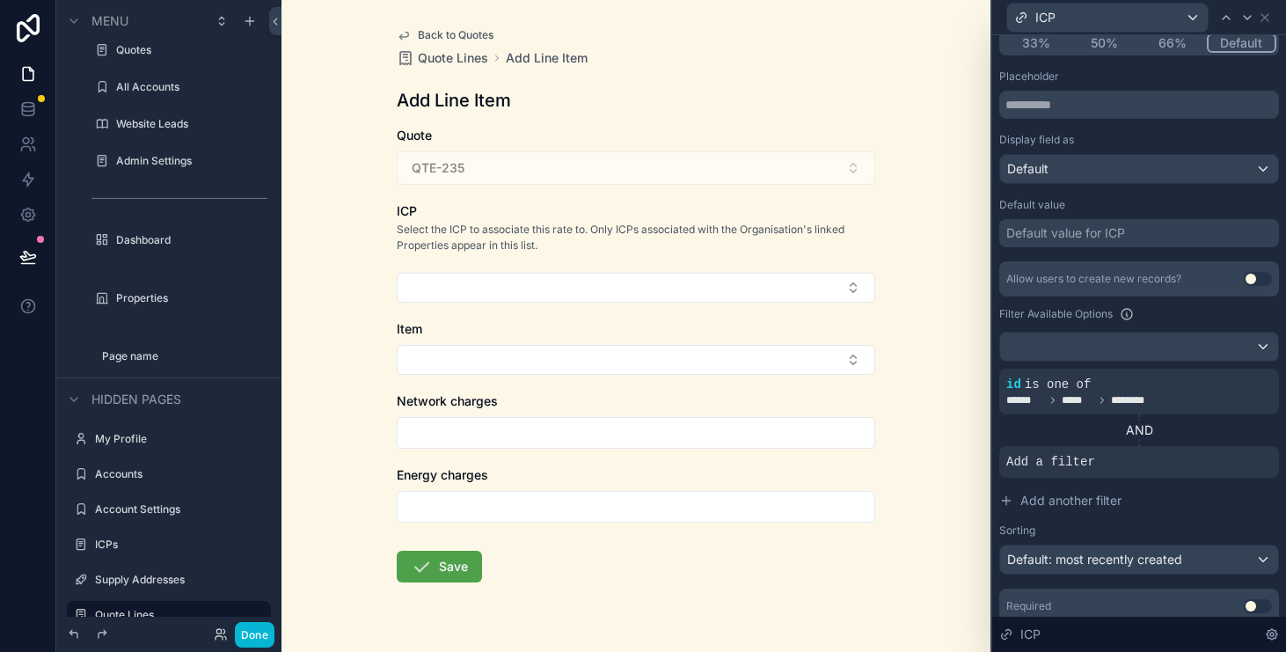
click at [952, 487] on div "Back to Quotes Quote Lines Add Line Item Add Line Item Quote QTE-235 ICP Select…" at bounding box center [636, 326] width 709 height 652
click at [790, 300] on button "Select Button" at bounding box center [636, 288] width 479 height 30
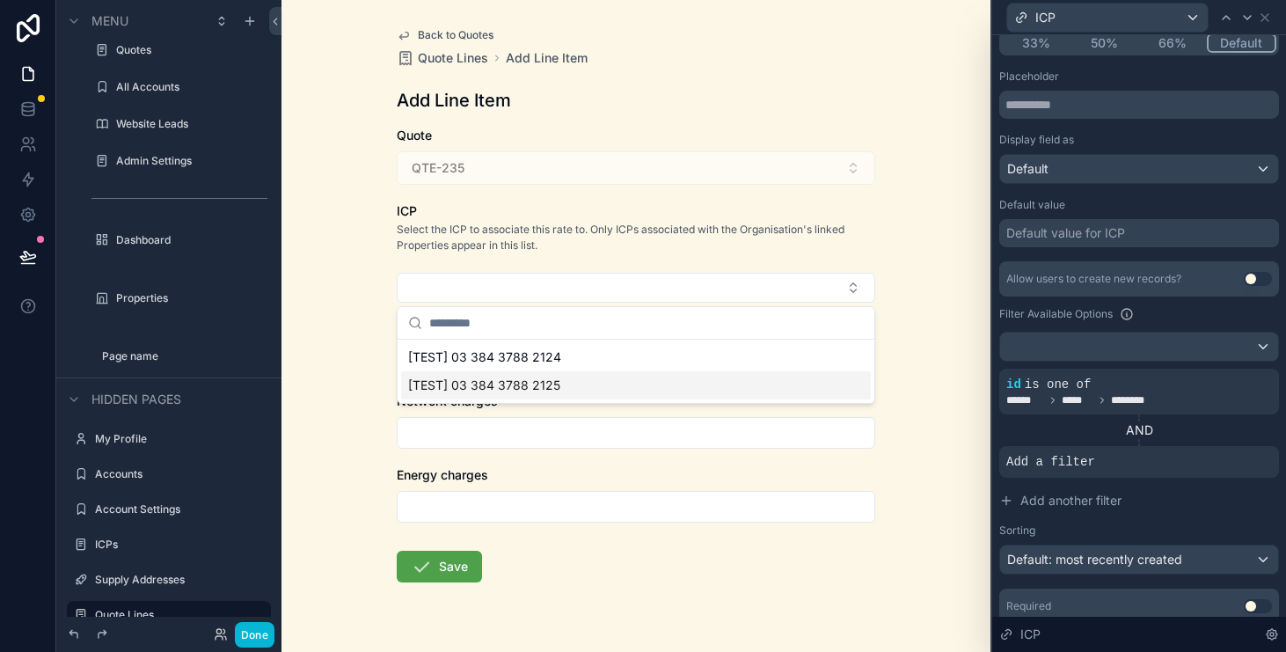
click at [720, 373] on div "[TEST] 03 384 3788 2125" at bounding box center [636, 385] width 470 height 28
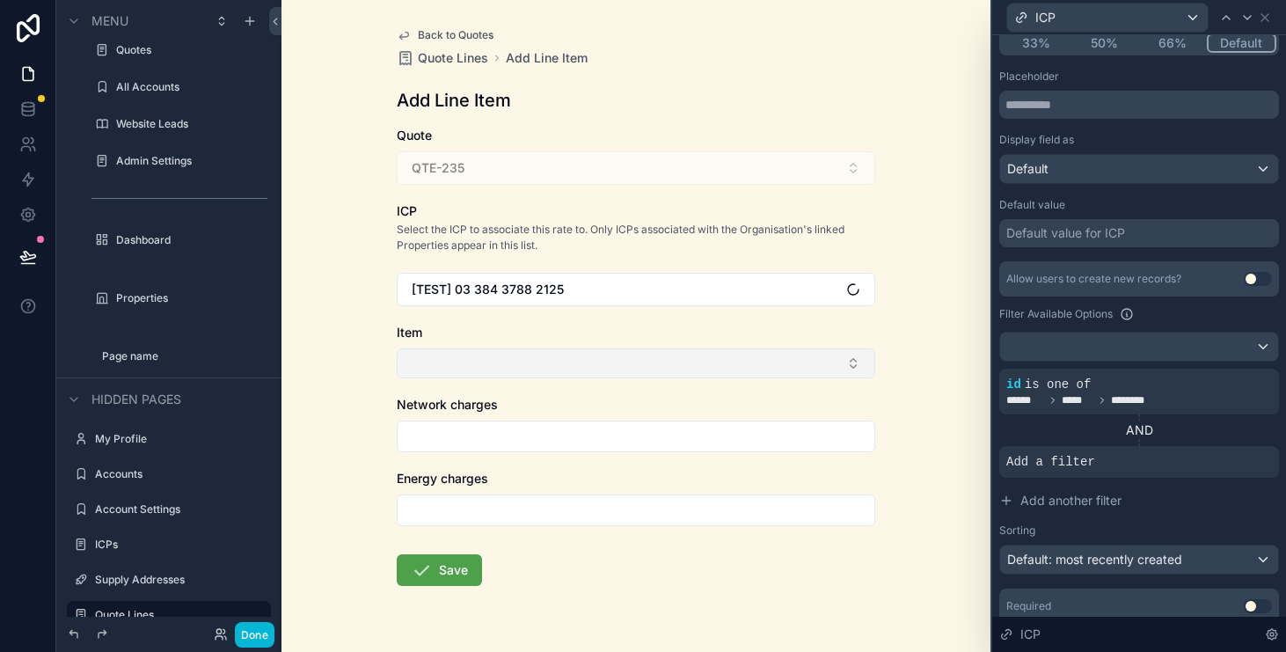
click at [711, 362] on button "Select Button" at bounding box center [636, 363] width 479 height 30
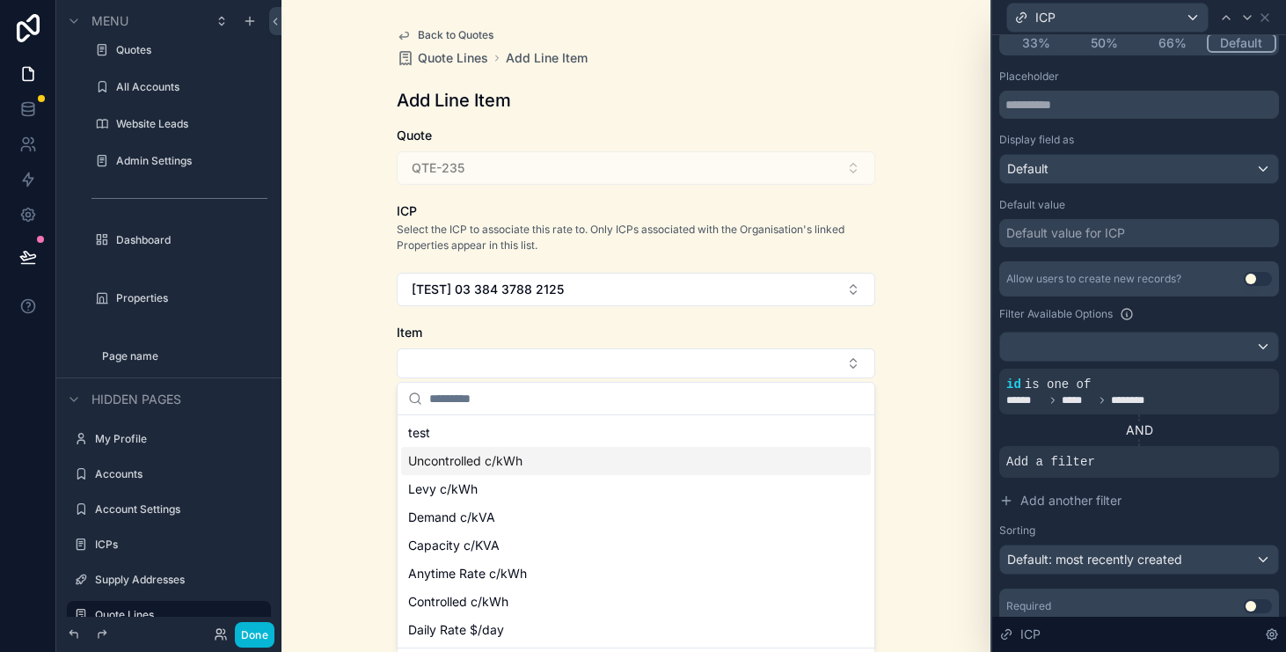
click at [642, 464] on div "Uncontrolled c/kWh" at bounding box center [636, 461] width 470 height 28
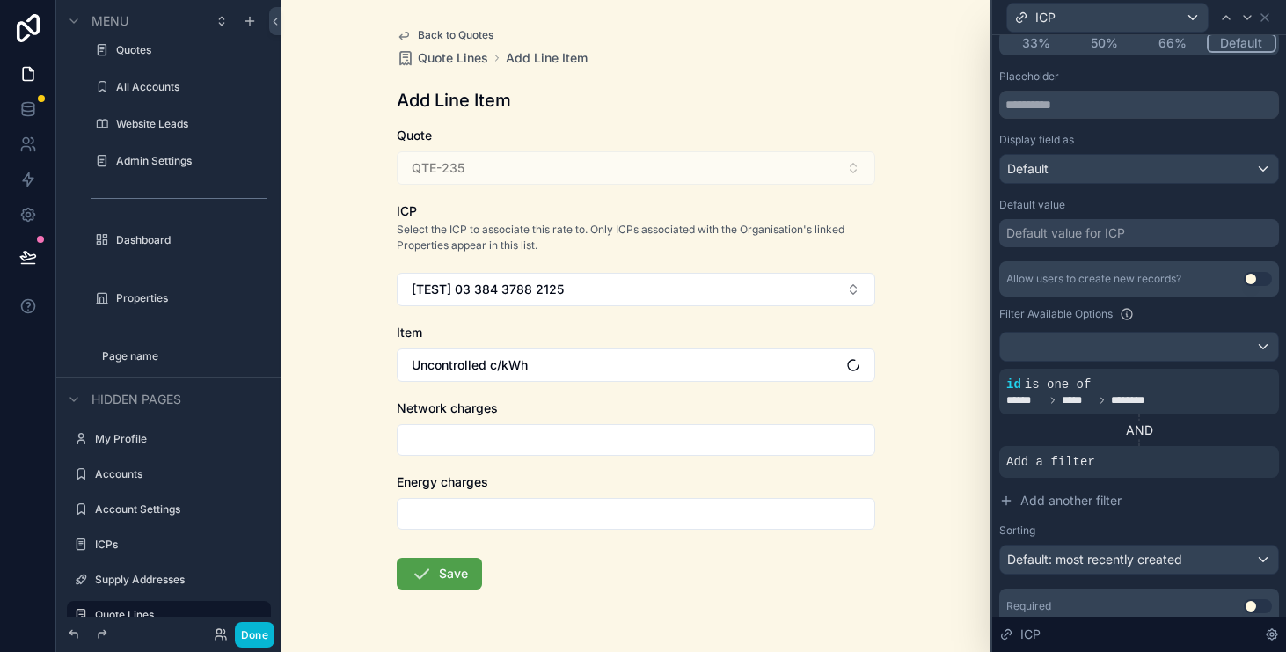
click at [644, 440] on input "scrollable content" at bounding box center [636, 440] width 477 height 25
click at [633, 445] on input "scrollable content" at bounding box center [636, 440] width 477 height 25
type input "*******"
click at [559, 504] on input "scrollable content" at bounding box center [636, 514] width 477 height 25
type input "*******"
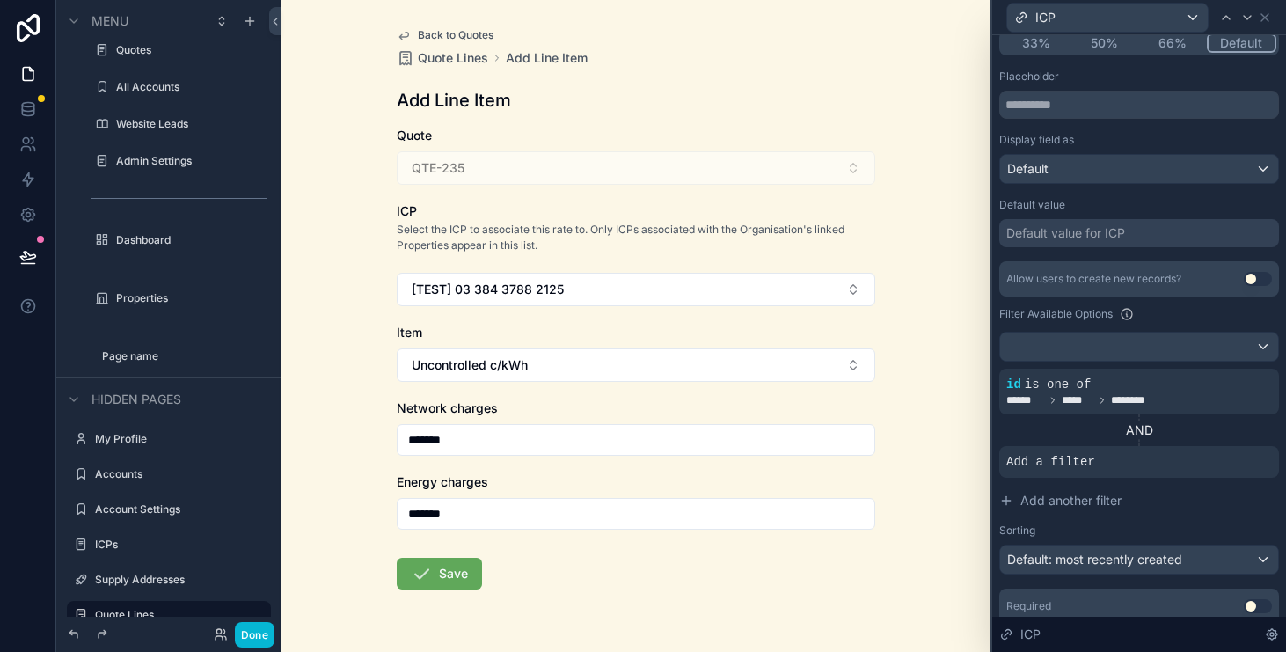
click at [423, 565] on icon "scrollable content" at bounding box center [421, 573] width 21 height 21
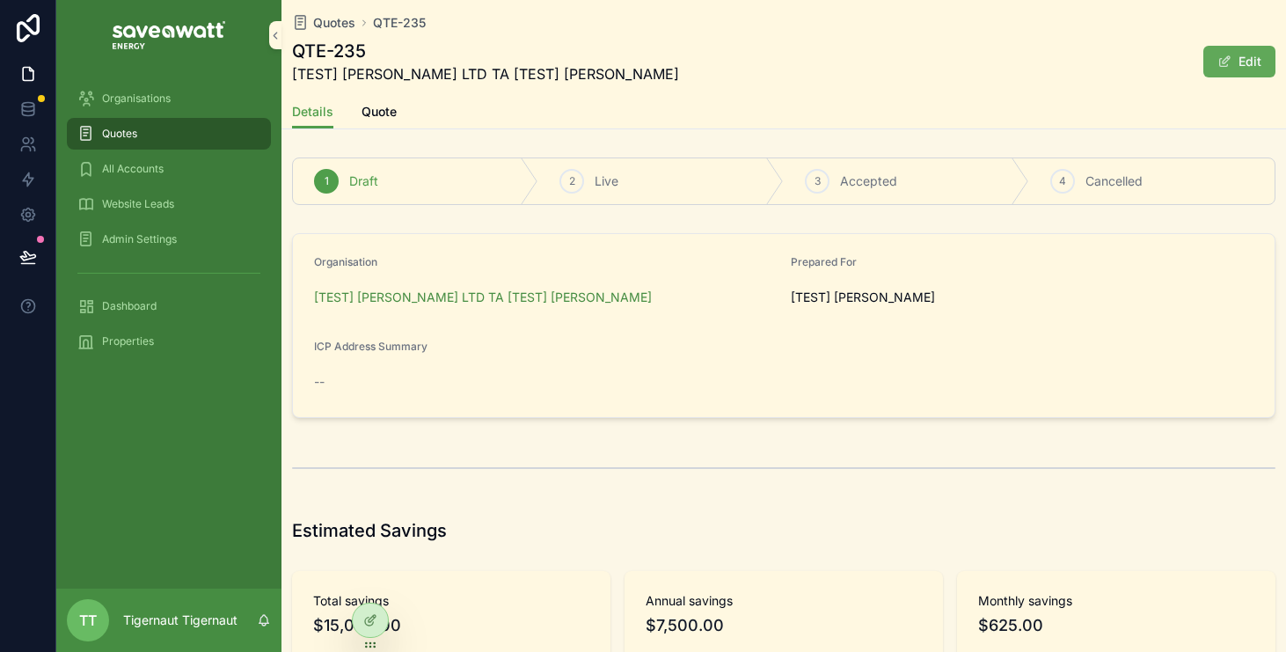
click at [1232, 62] on button "Edit" at bounding box center [1240, 62] width 72 height 32
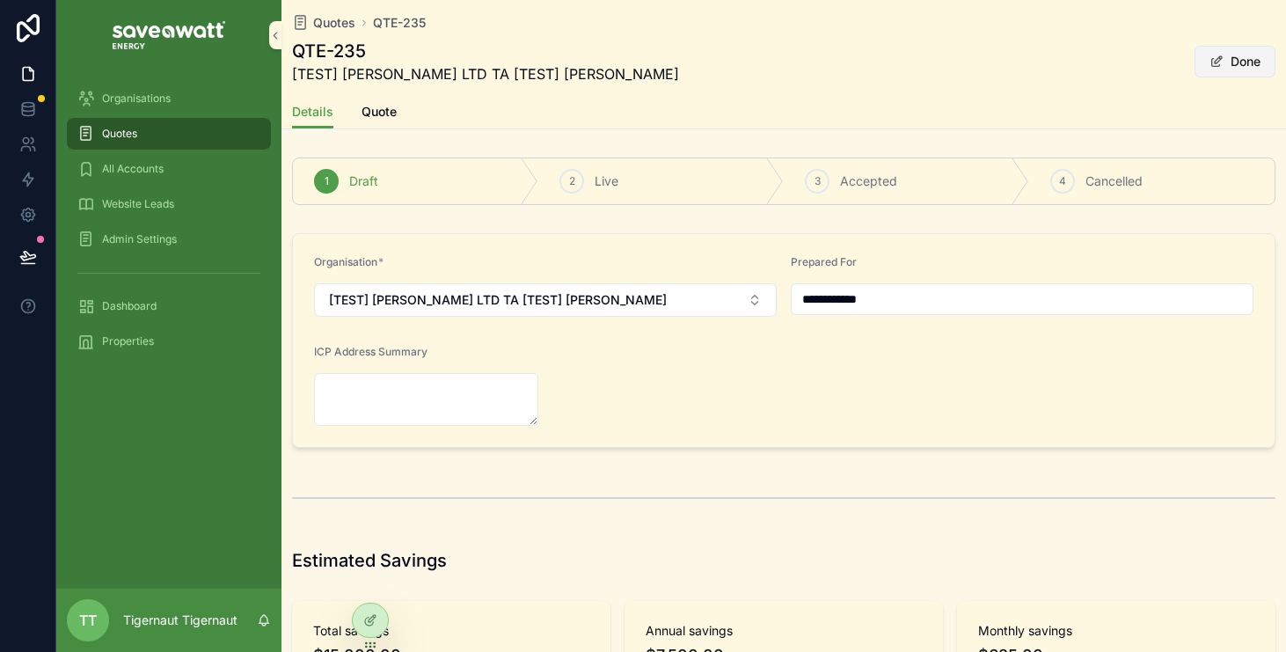
click at [1232, 61] on button "Done" at bounding box center [1235, 62] width 81 height 32
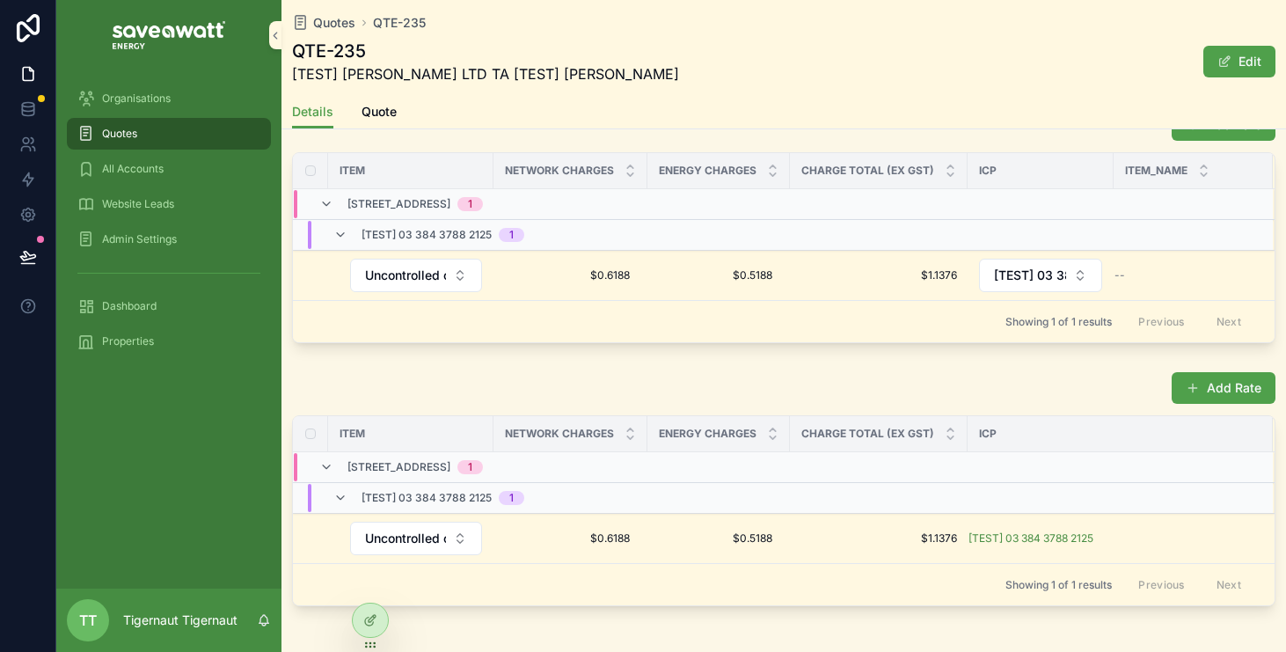
scroll to position [1209, 0]
click at [30, 224] on link at bounding box center [27, 214] width 55 height 35
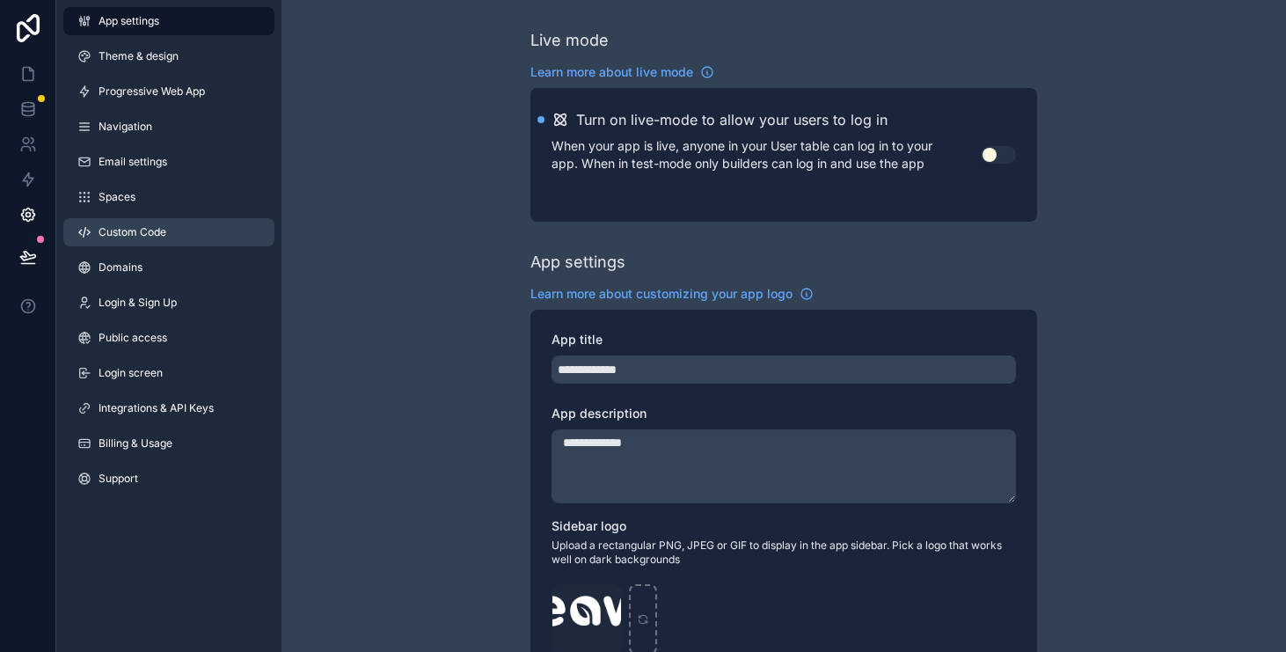
click at [191, 233] on link "Custom Code" at bounding box center [168, 232] width 211 height 28
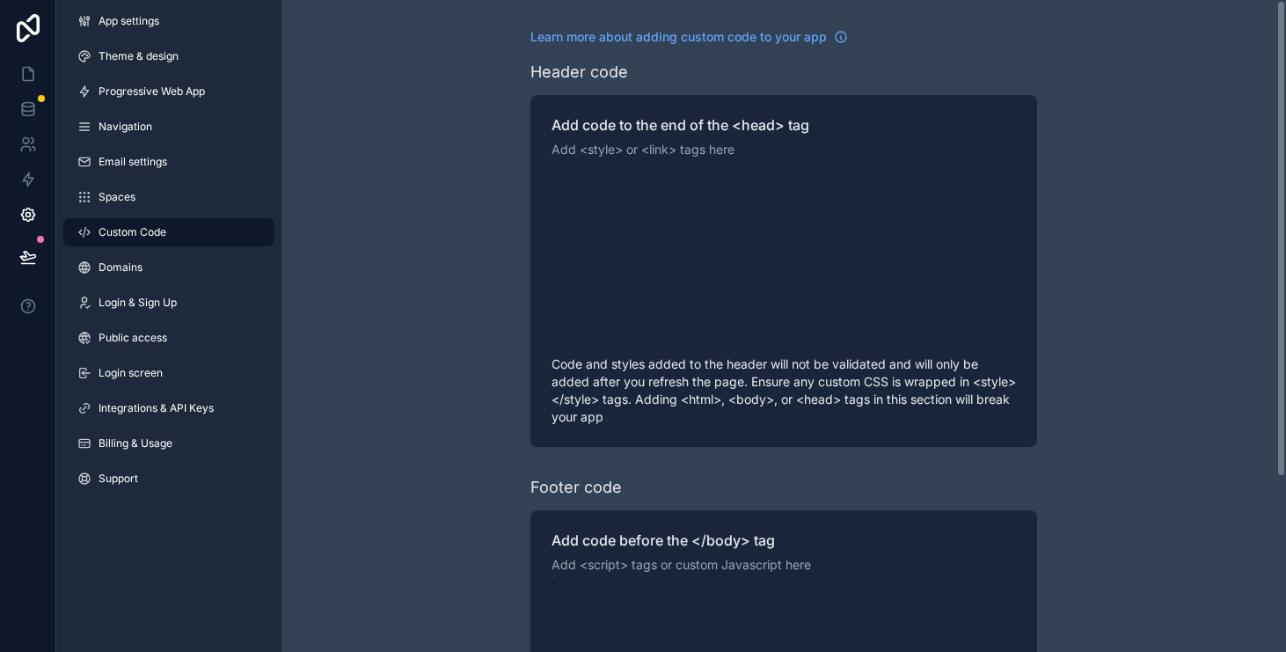
scroll to position [158, 0]
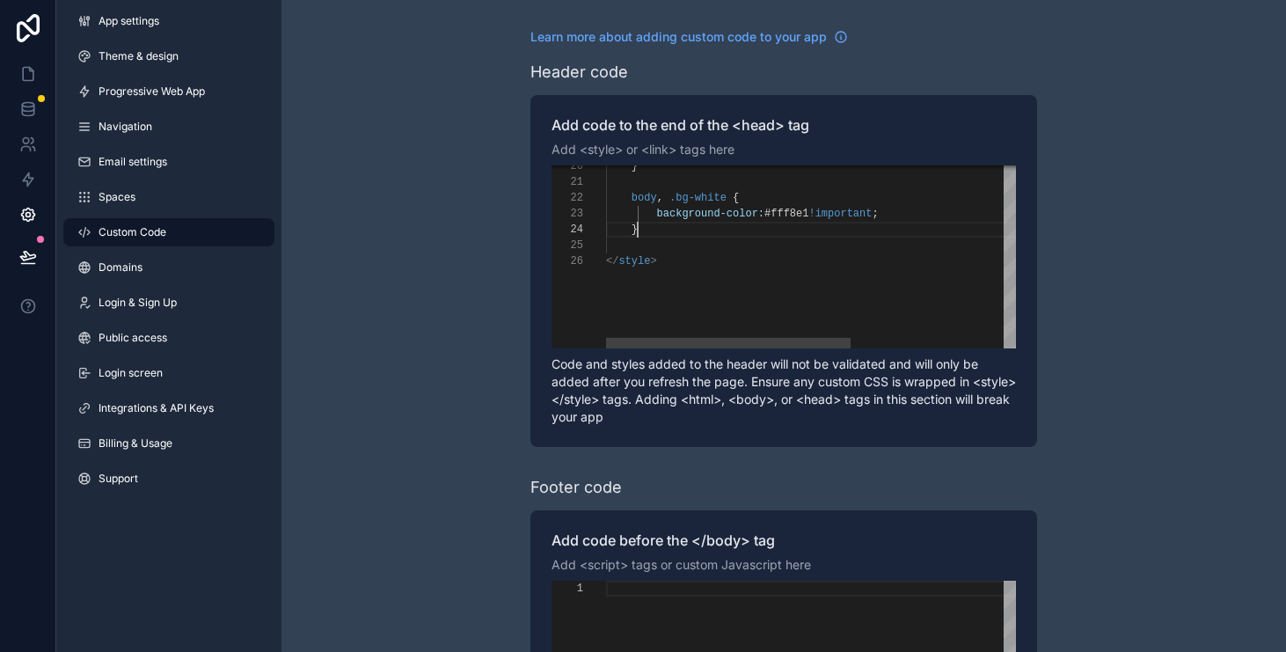
click at [744, 231] on div "}" at bounding box center [949, 230] width 686 height 16
paste textarea "*******"
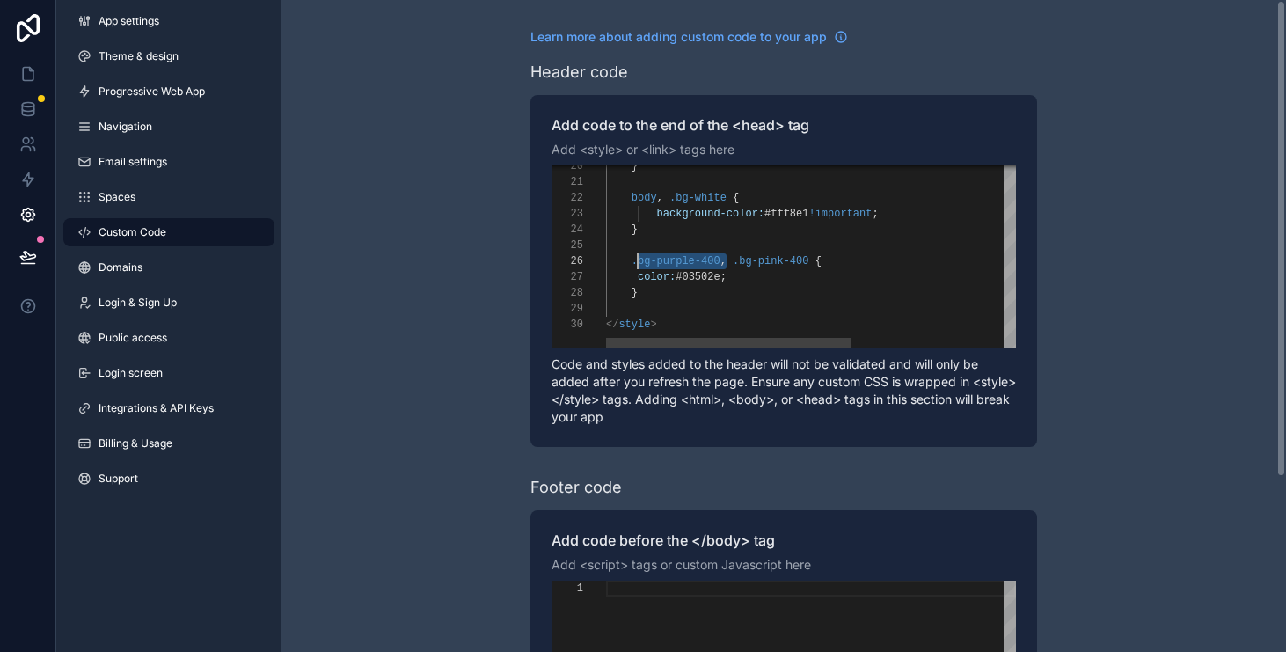
scroll to position [79, 26]
drag, startPoint x: 729, startPoint y: 262, endPoint x: 634, endPoint y: 258, distance: 94.3
click at [676, 290] on div "}" at bounding box center [949, 293] width 686 height 16
paste textarea "**********"
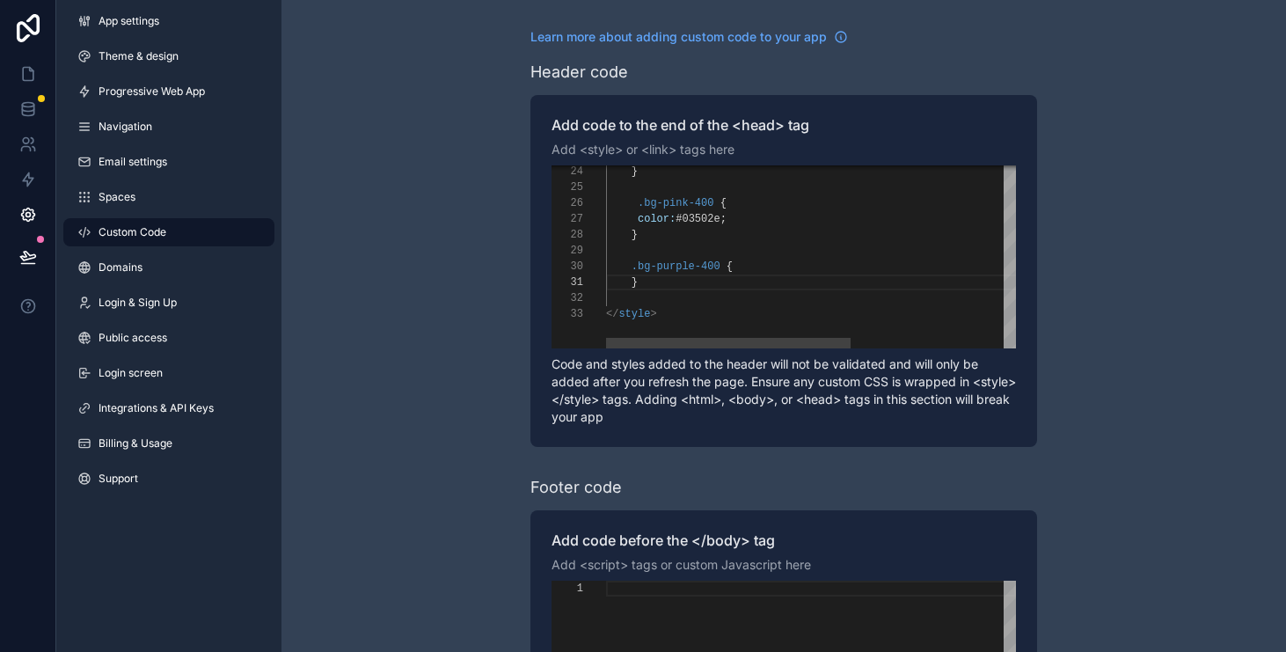
scroll to position [16, 26]
click at [751, 279] on div "scrollable content" at bounding box center [949, 283] width 686 height 16
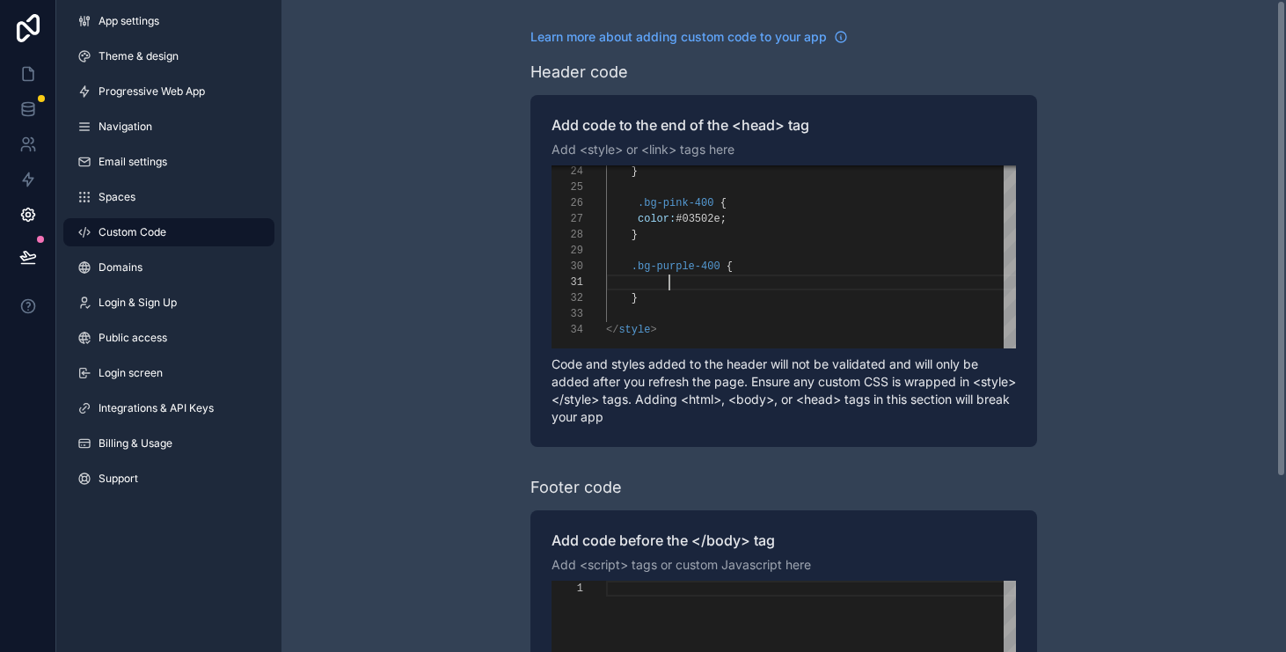
scroll to position [0, 62]
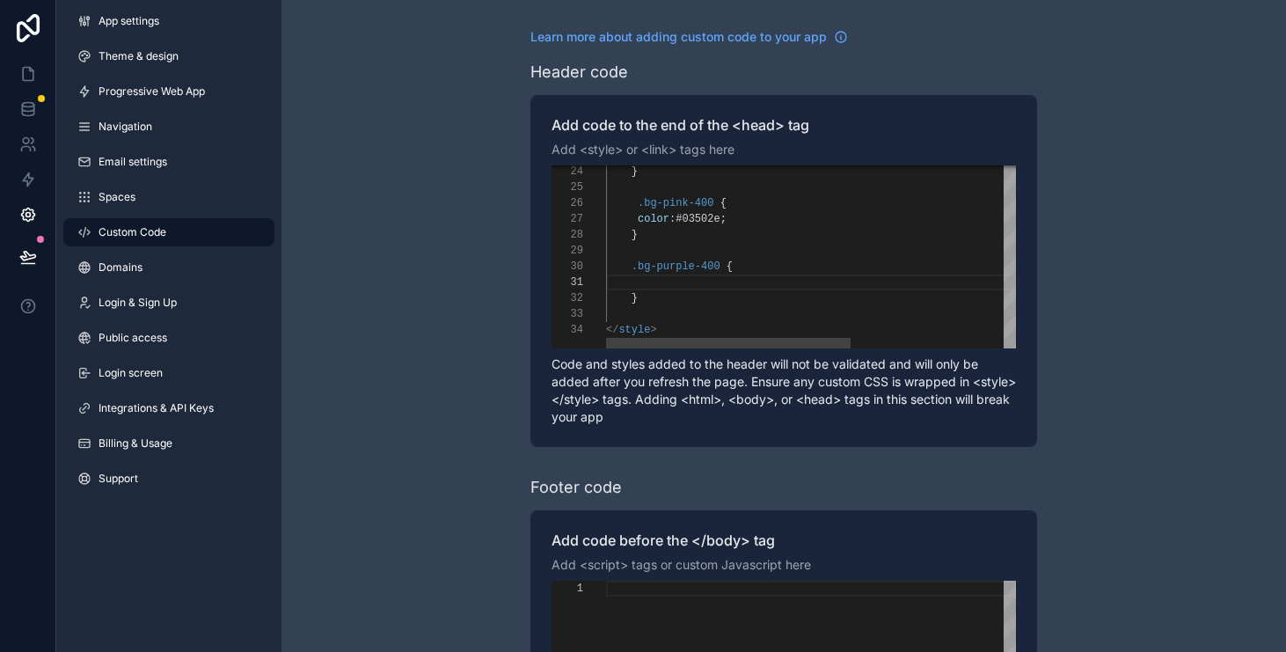
paste textarea "******* ****"
click at [650, 279] on span "#509e4b" at bounding box center [628, 282] width 44 height 12
click at [795, 275] on div "color: #509e4b" at bounding box center [949, 283] width 686 height 16
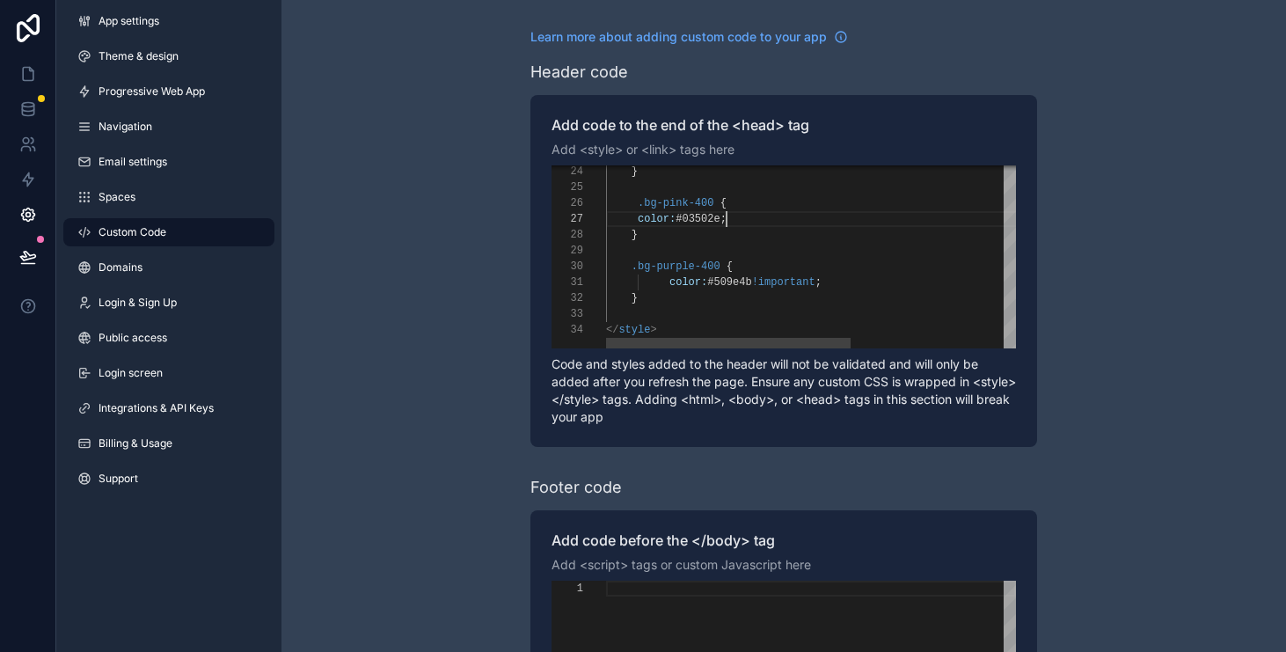
click at [727, 219] on span ";" at bounding box center [724, 219] width 6 height 12
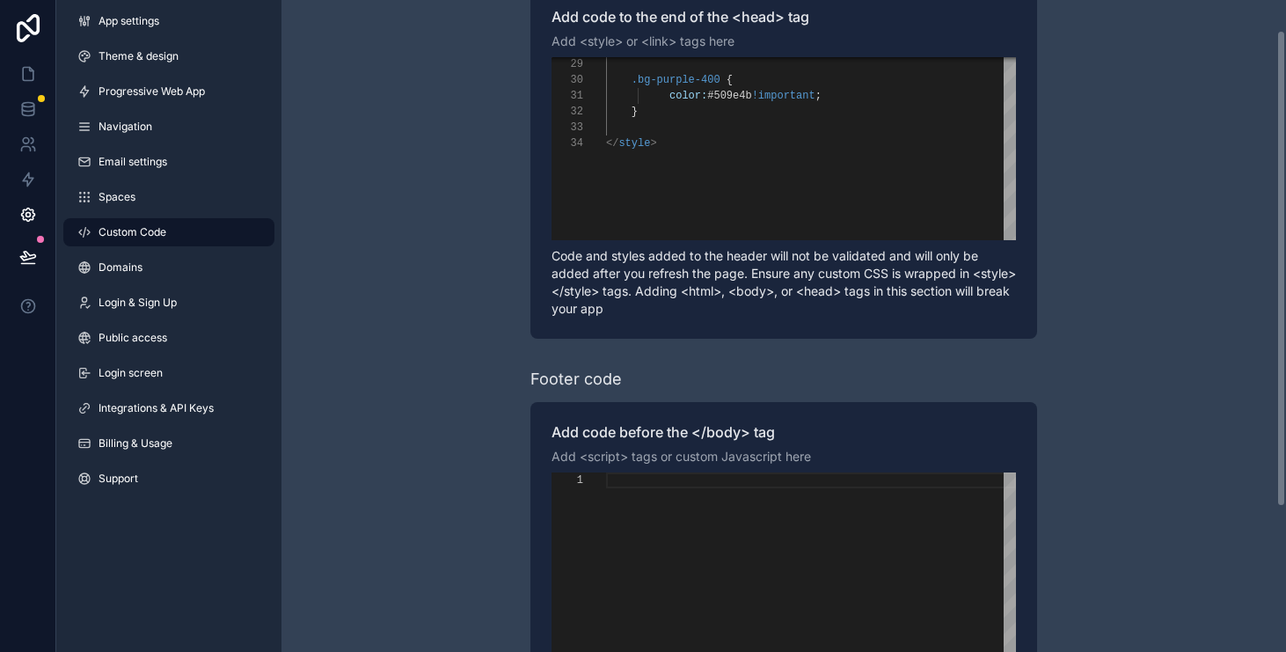
scroll to position [0, 0]
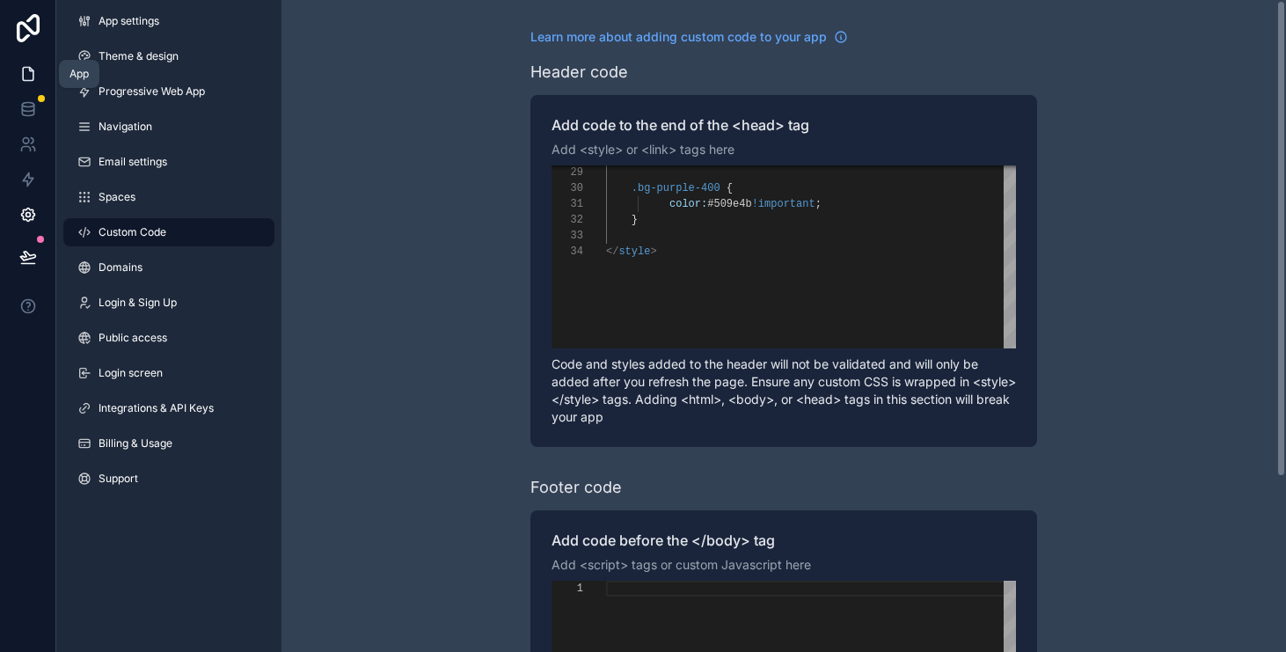
type textarea "**********"
click at [29, 57] on link at bounding box center [27, 73] width 55 height 35
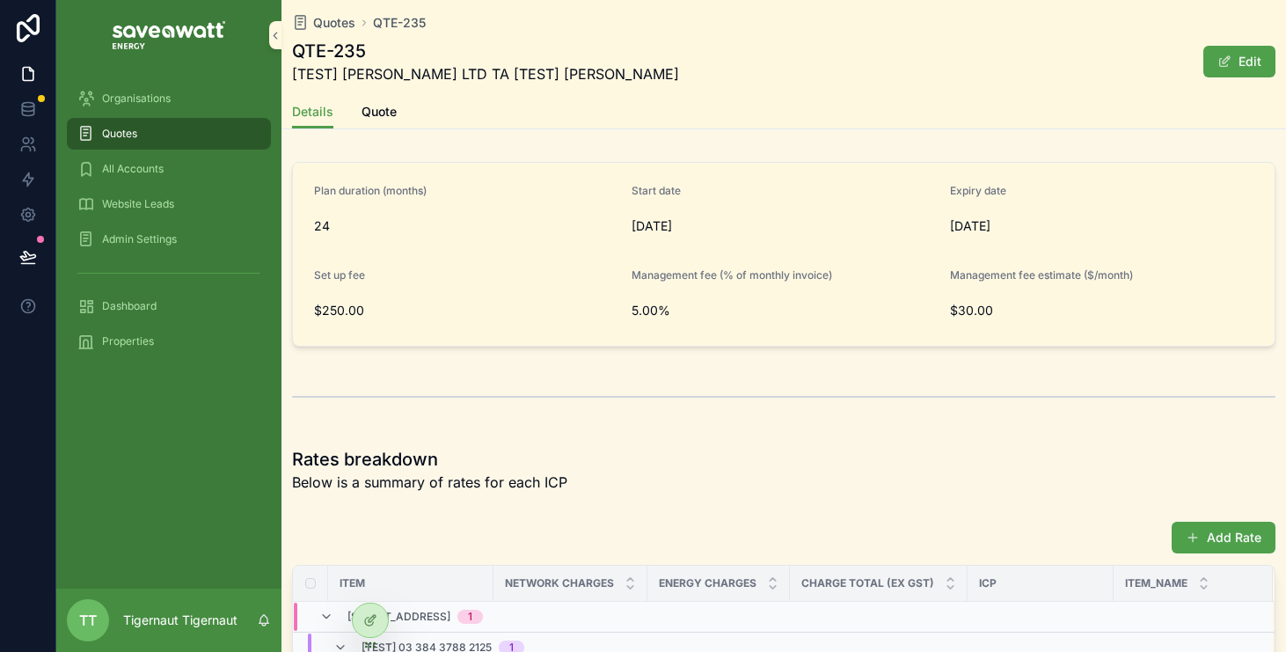
scroll to position [934, 0]
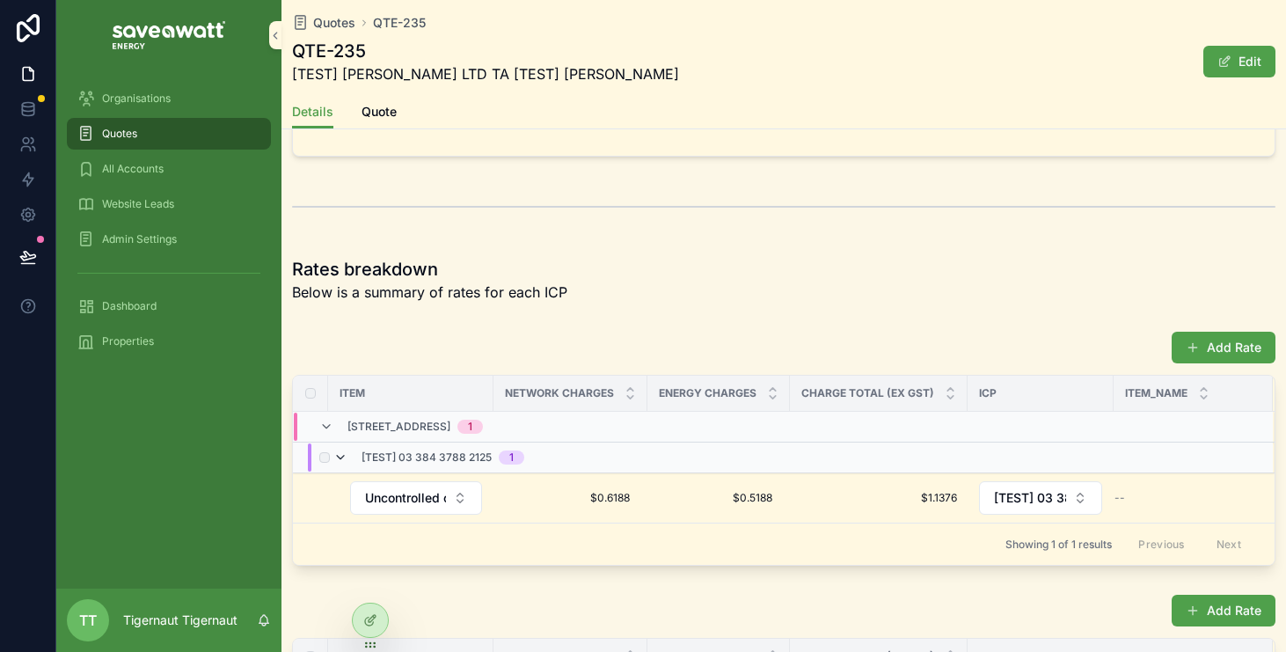
scroll to position [993, 0]
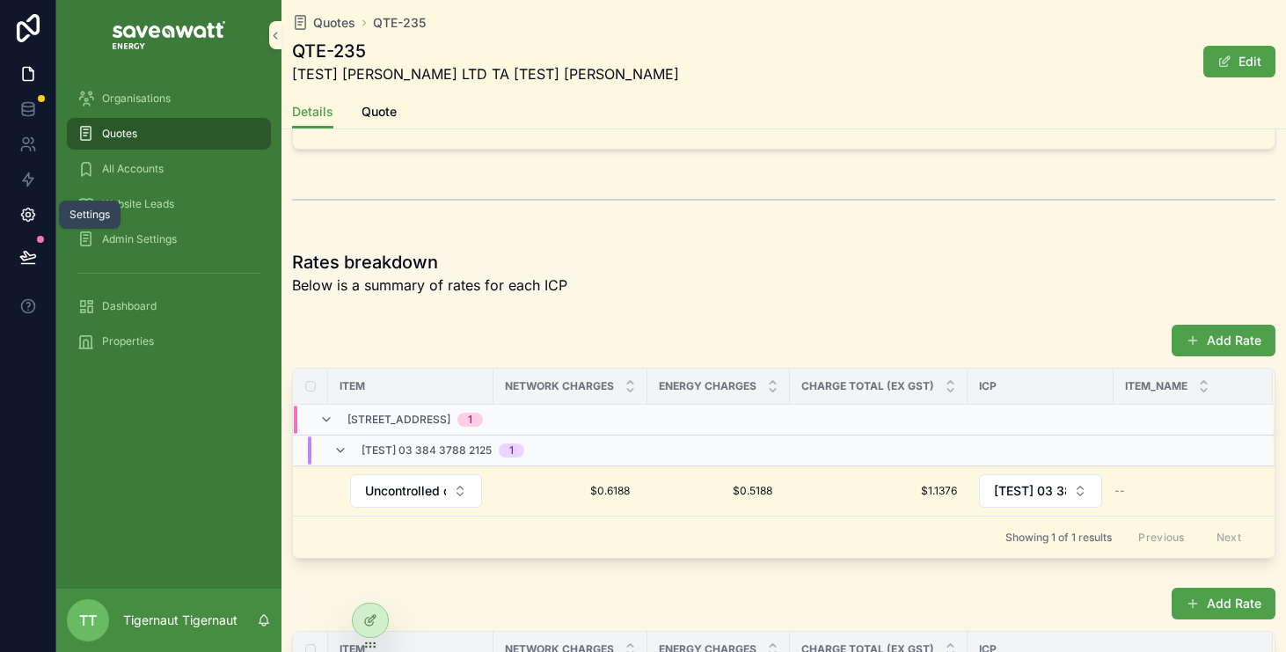
click at [19, 209] on icon at bounding box center [28, 215] width 18 height 18
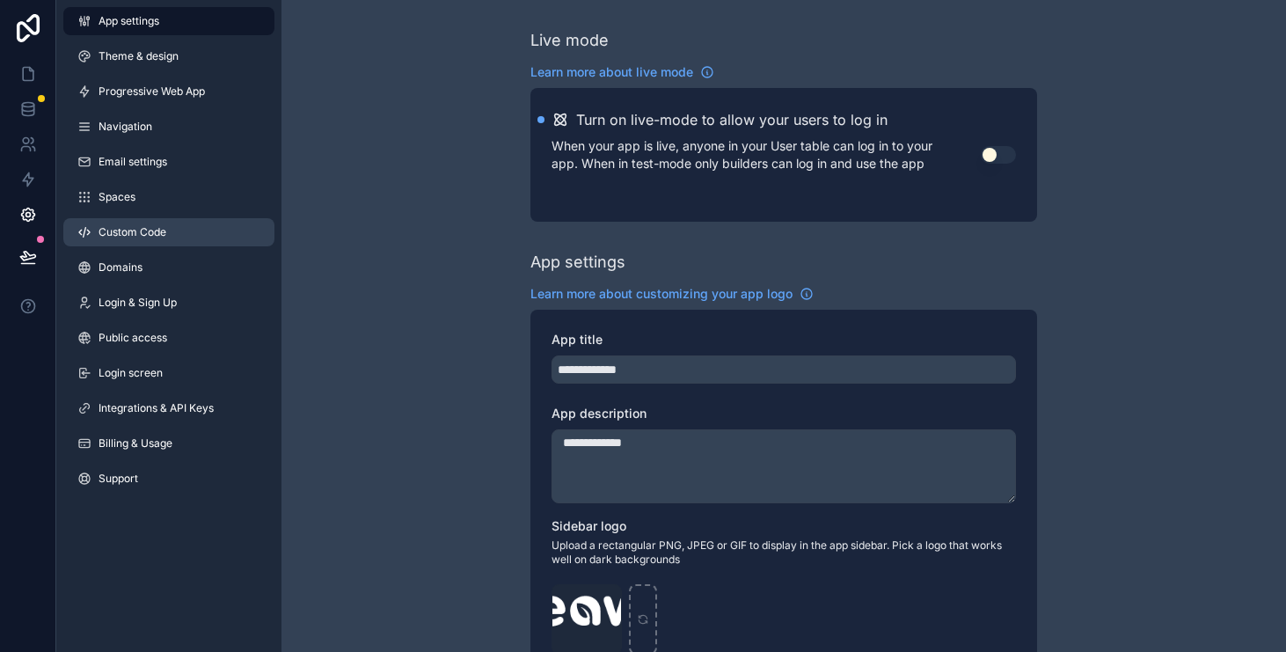
click at [209, 237] on link "Custom Code" at bounding box center [168, 232] width 211 height 28
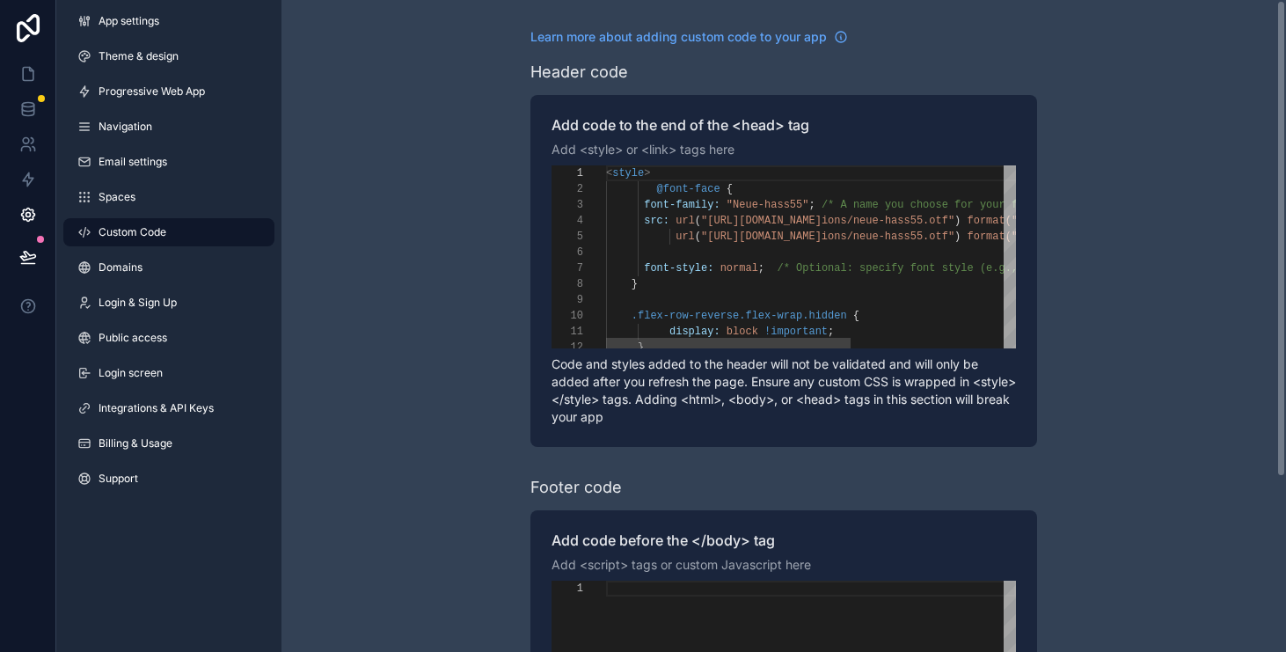
scroll to position [158, 0]
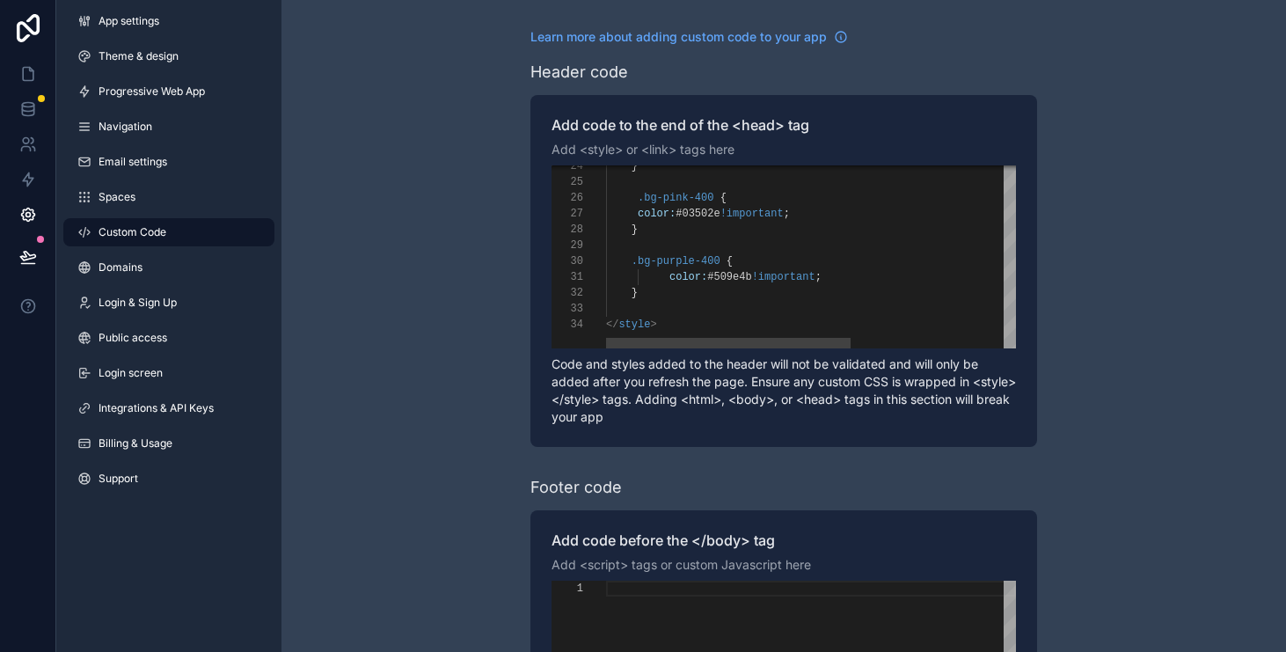
click at [639, 216] on span "color:" at bounding box center [657, 214] width 38 height 12
click at [671, 282] on span "color:" at bounding box center [689, 277] width 38 height 12
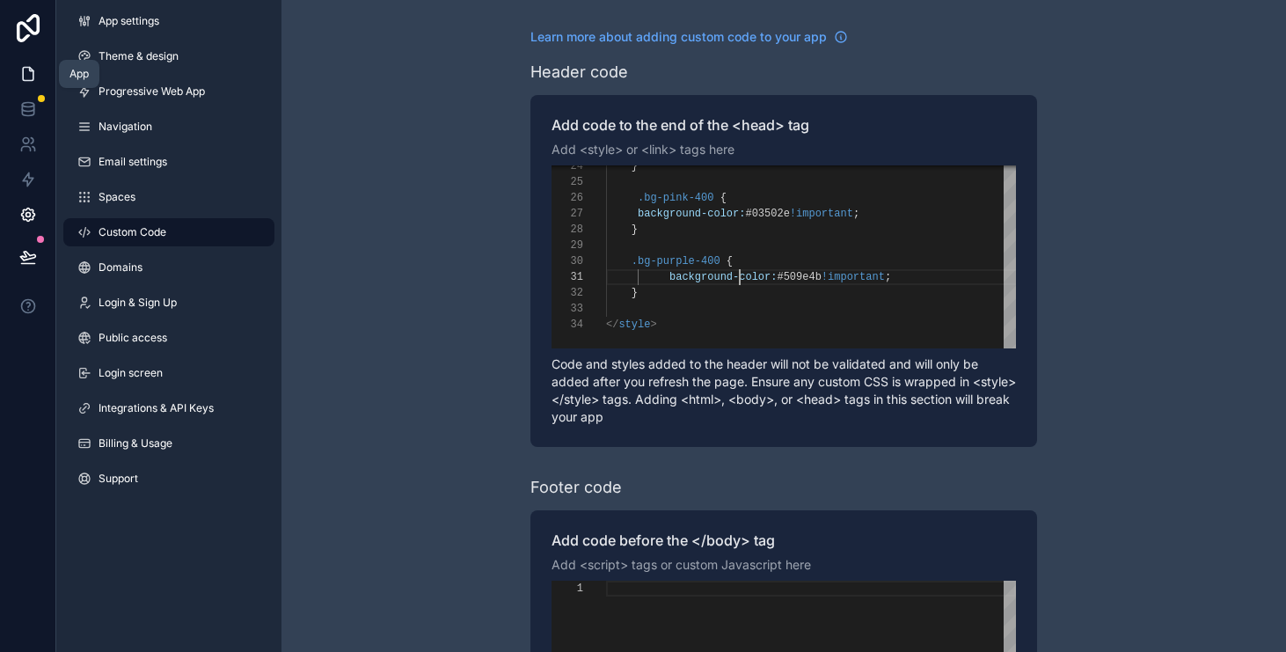
type textarea "**********"
click at [23, 81] on icon at bounding box center [28, 74] width 18 height 18
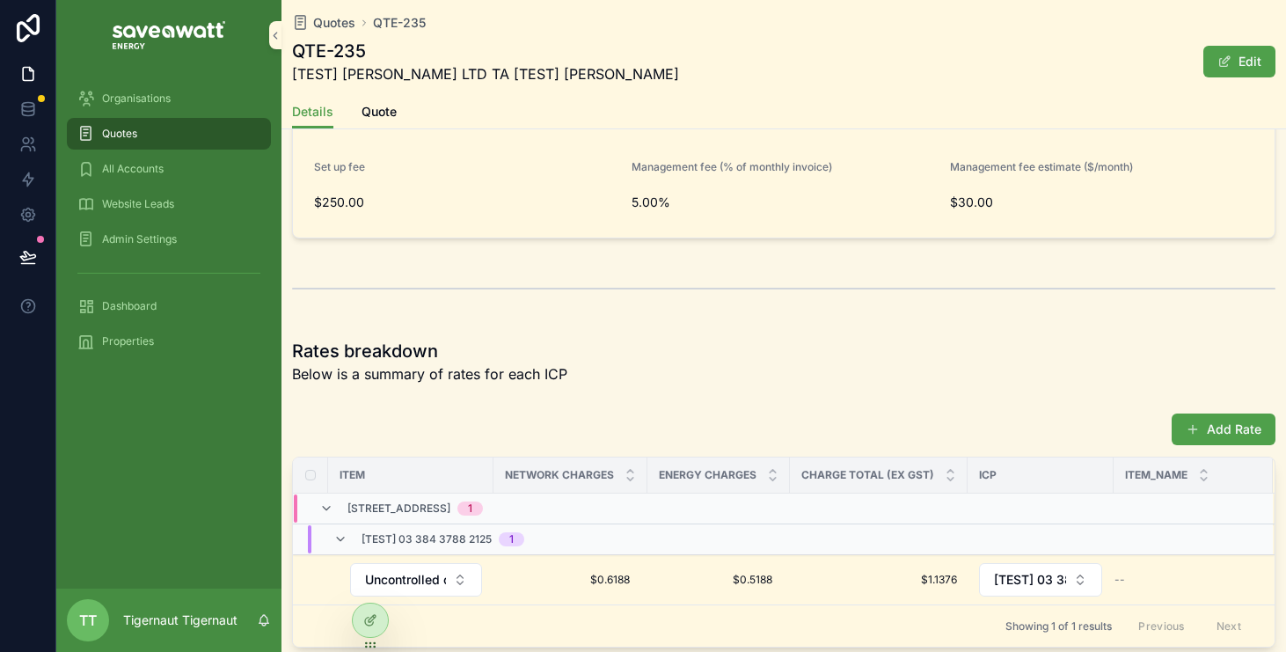
scroll to position [1064, 0]
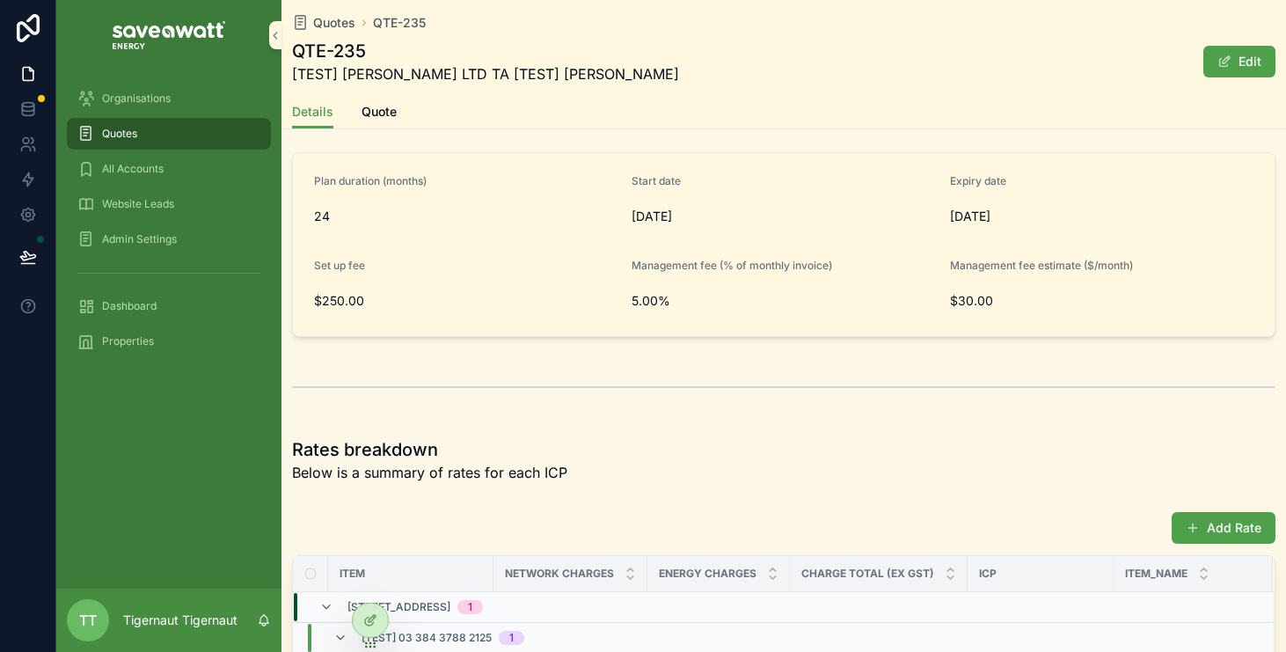
scroll to position [948, 0]
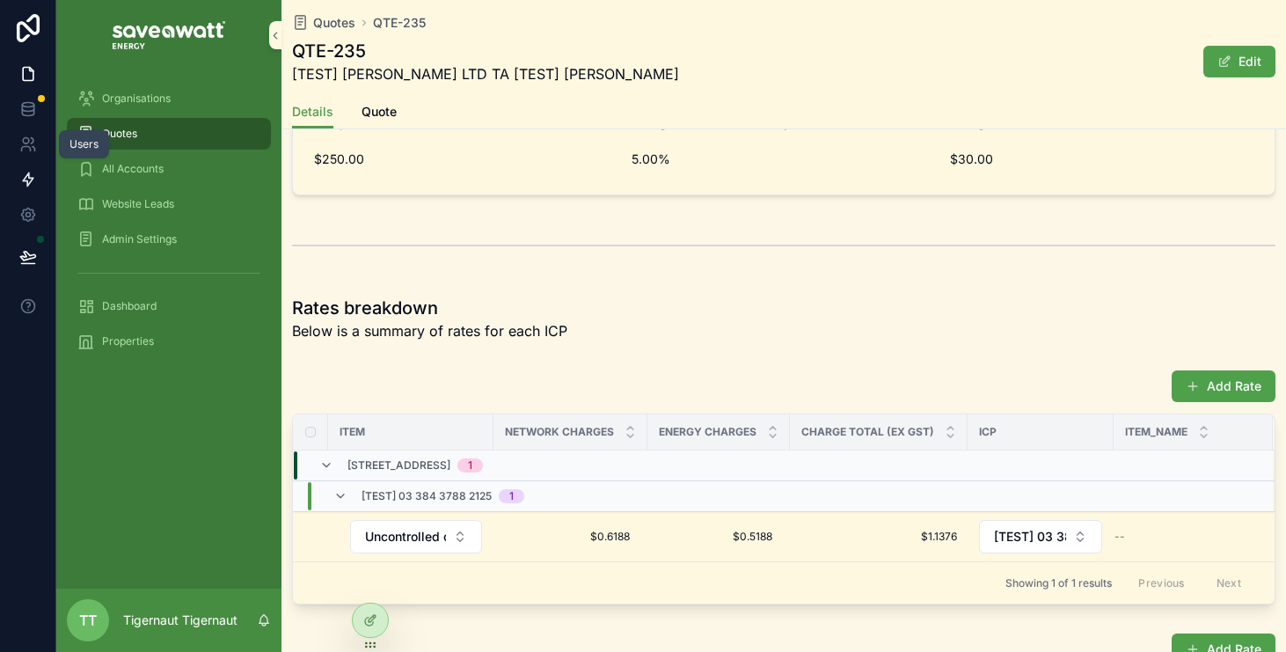
click at [31, 177] on icon at bounding box center [28, 179] width 11 height 13
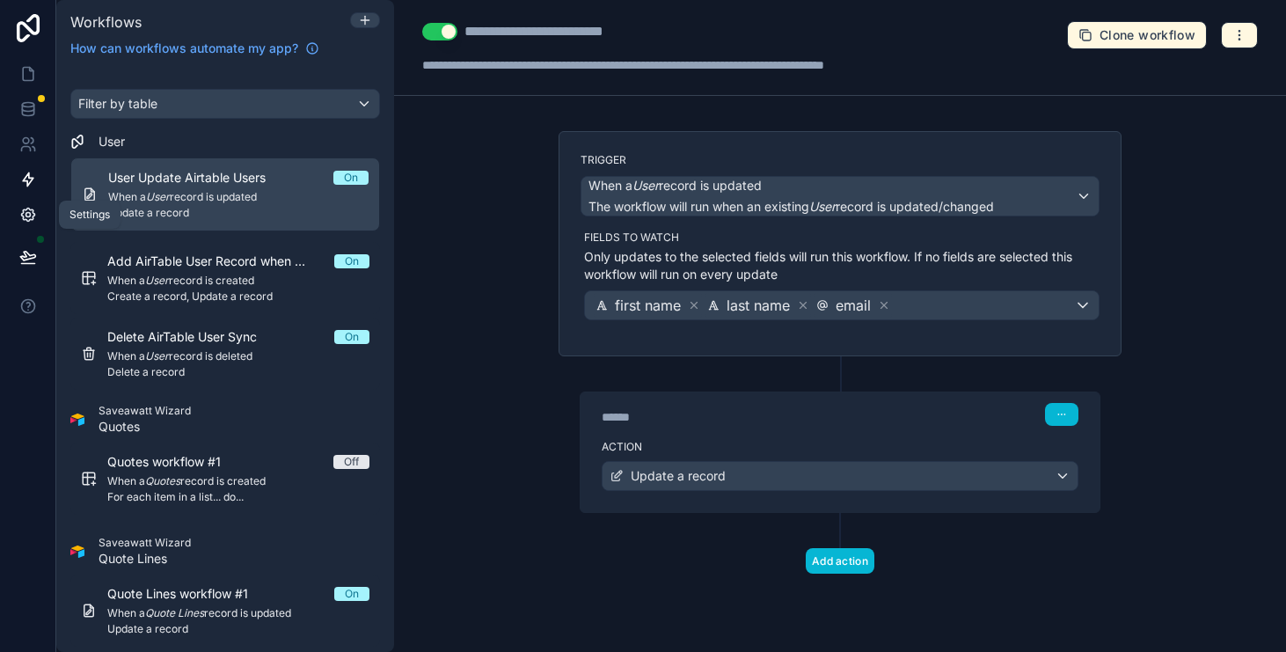
click at [26, 217] on icon at bounding box center [28, 215] width 18 height 18
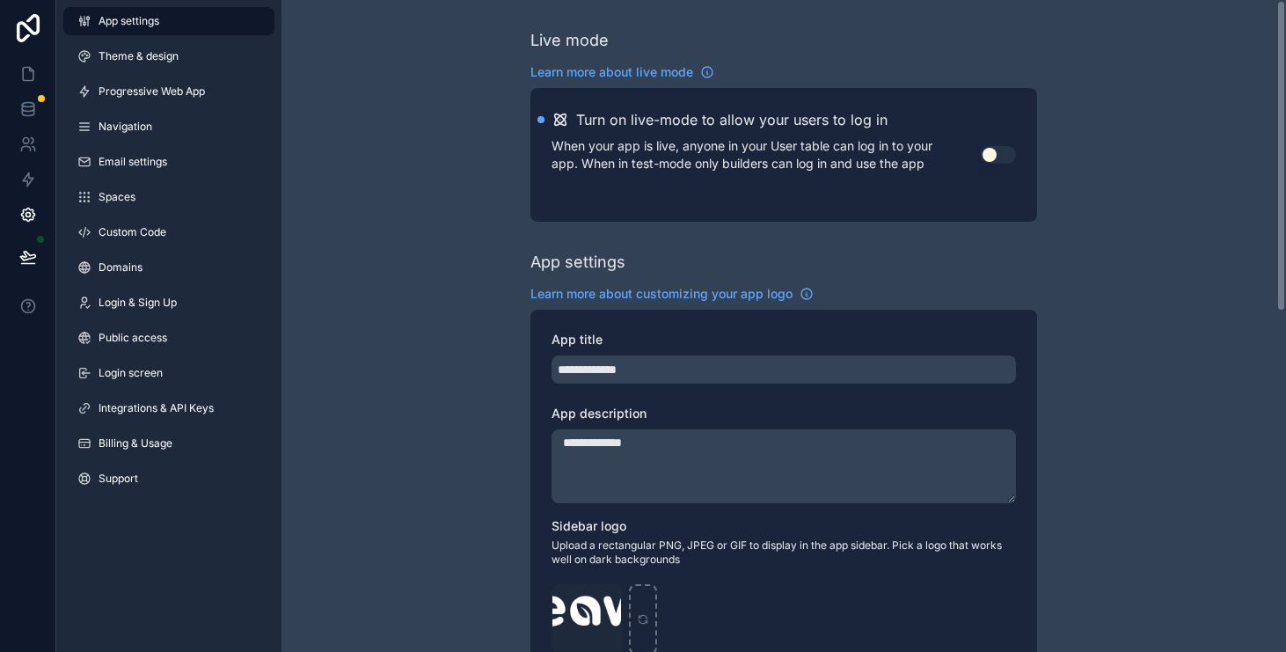
scroll to position [4, 0]
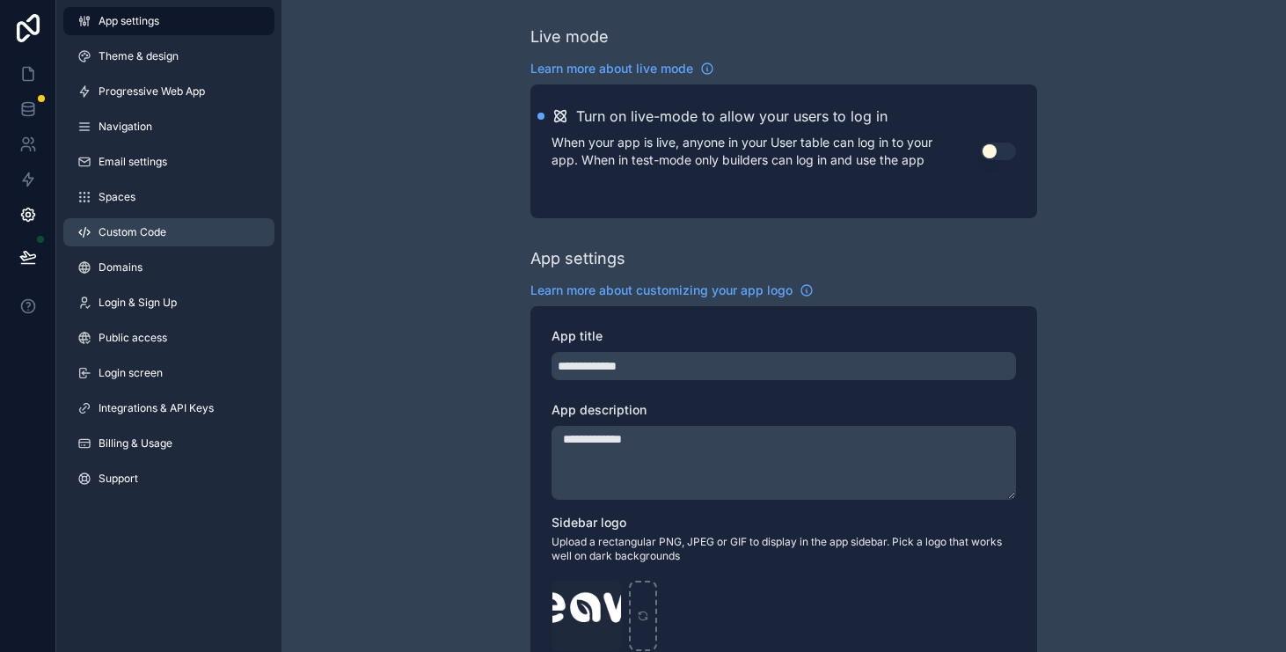
click at [191, 234] on link "Custom Code" at bounding box center [168, 232] width 211 height 28
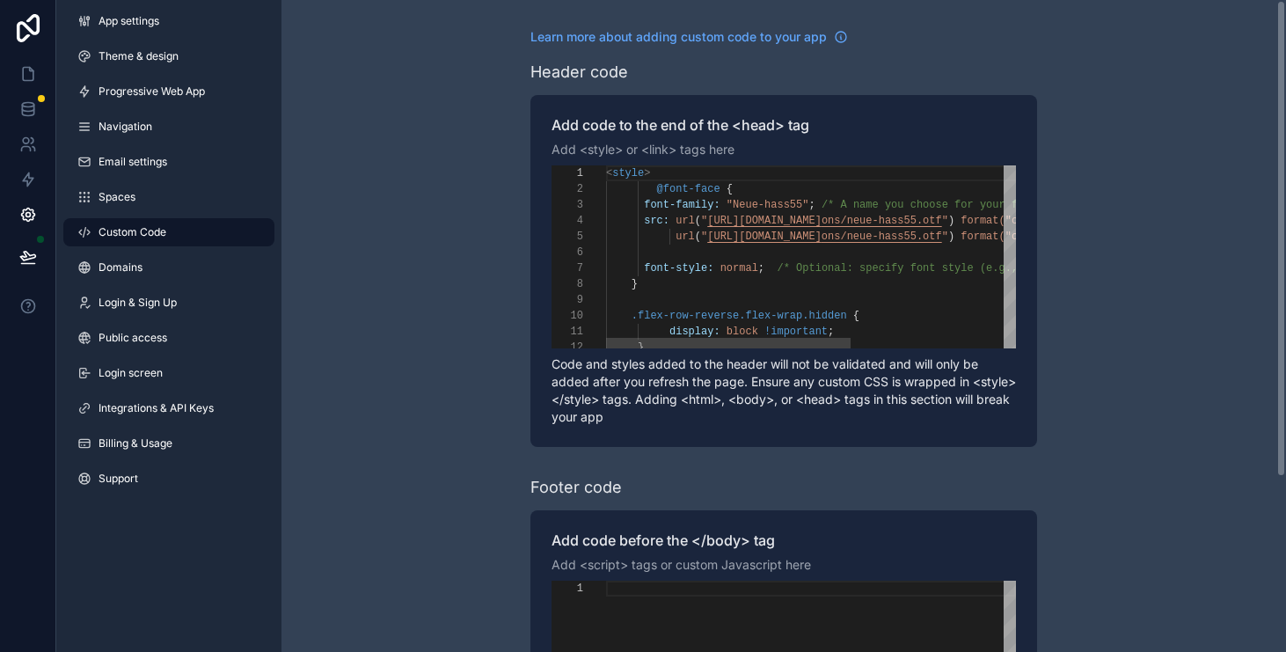
scroll to position [158, 0]
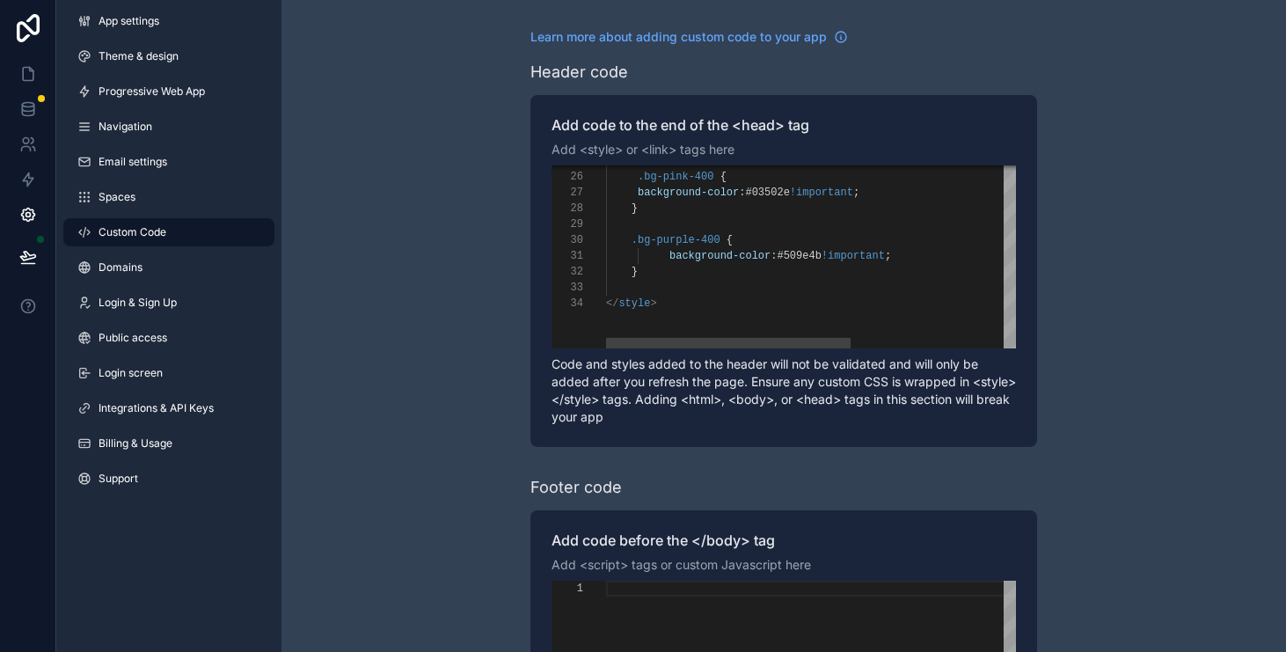
click at [733, 266] on div "}" at bounding box center [949, 272] width 686 height 16
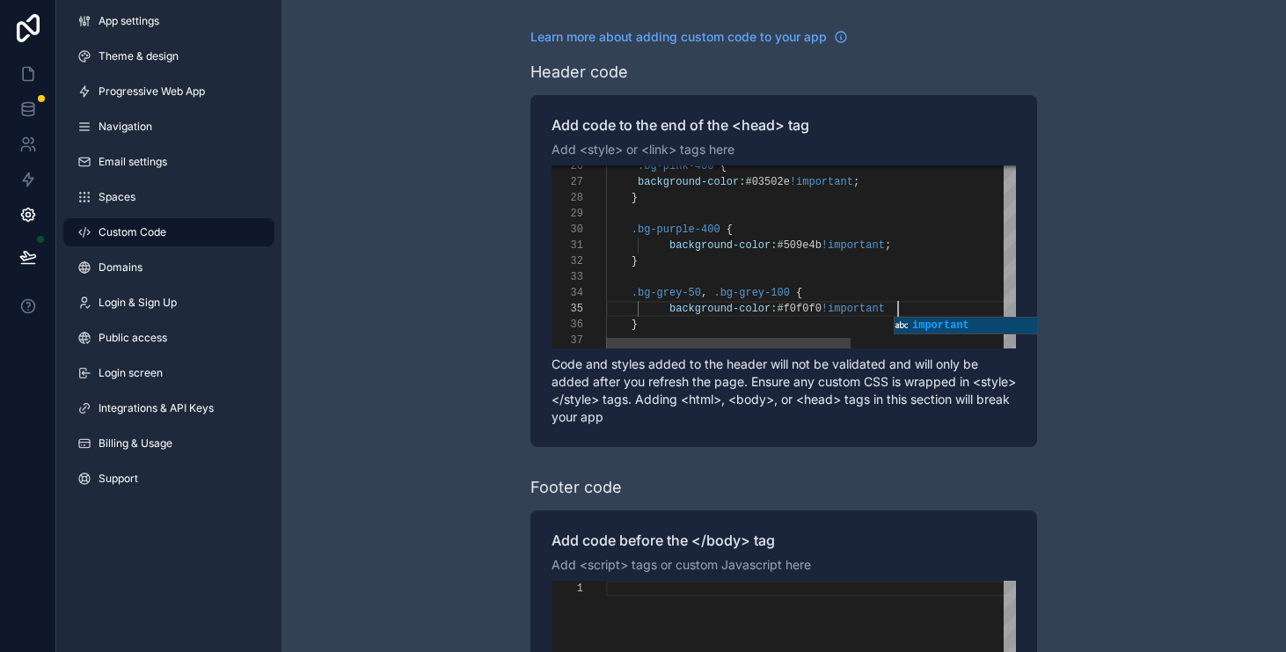
scroll to position [63, 297]
type textarea "**********"
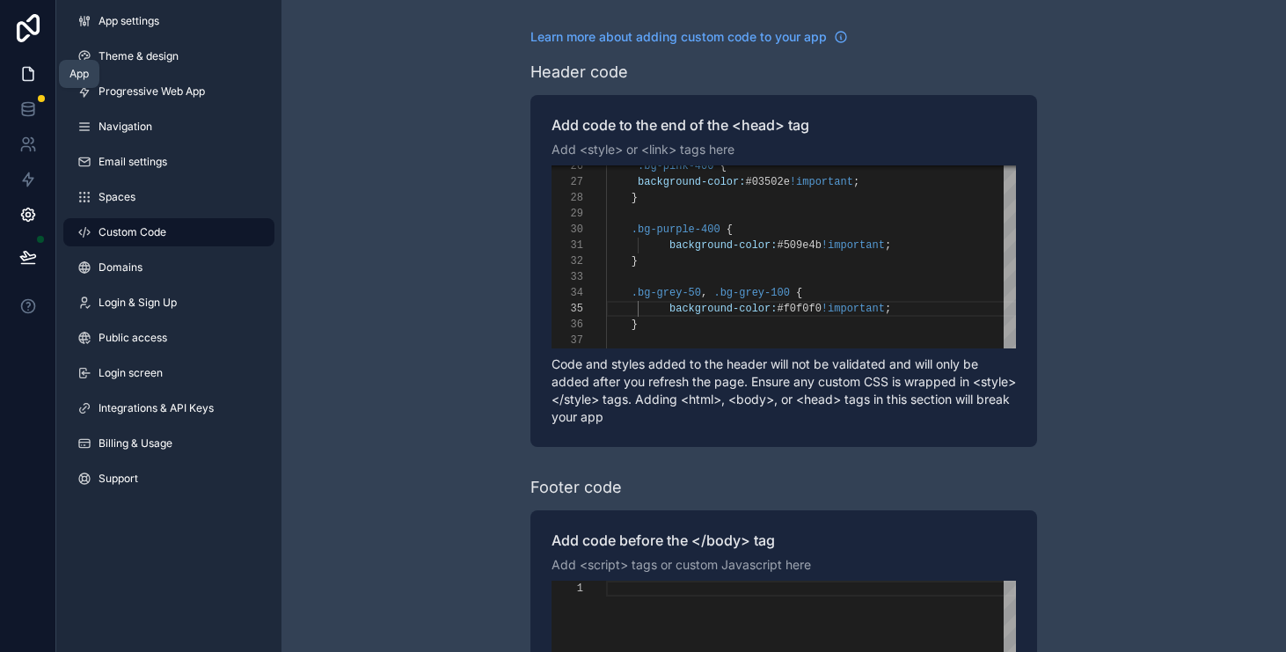
click at [31, 64] on link at bounding box center [27, 73] width 55 height 35
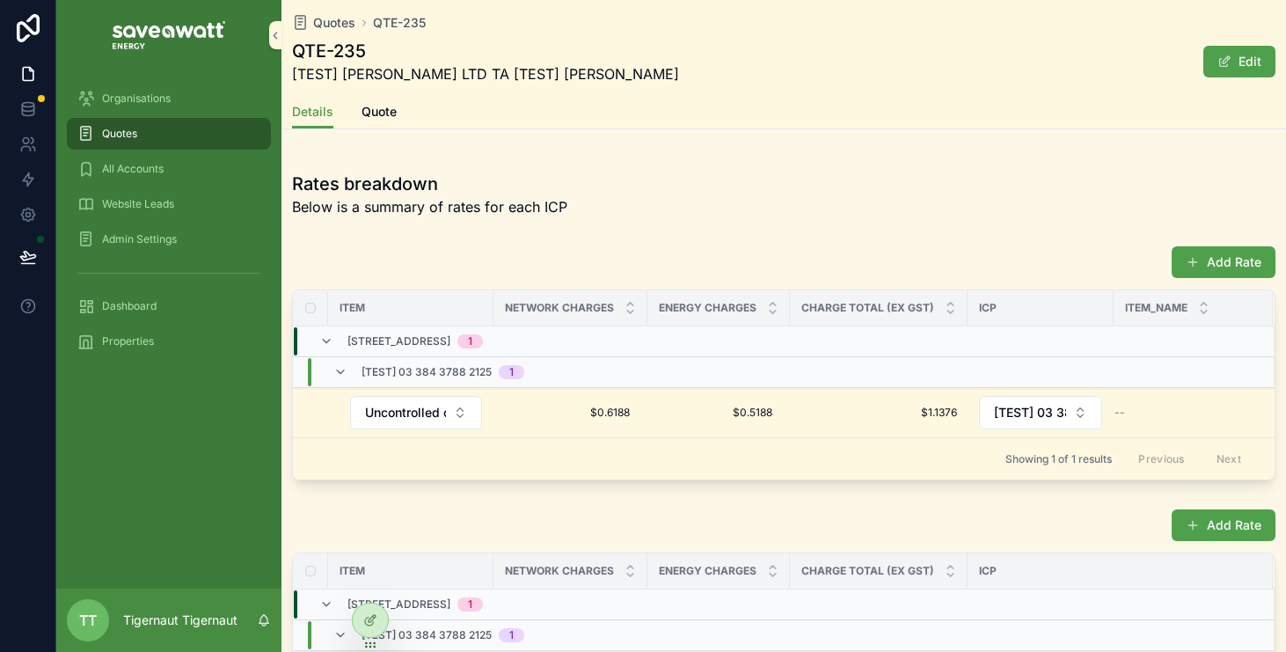
scroll to position [1073, 0]
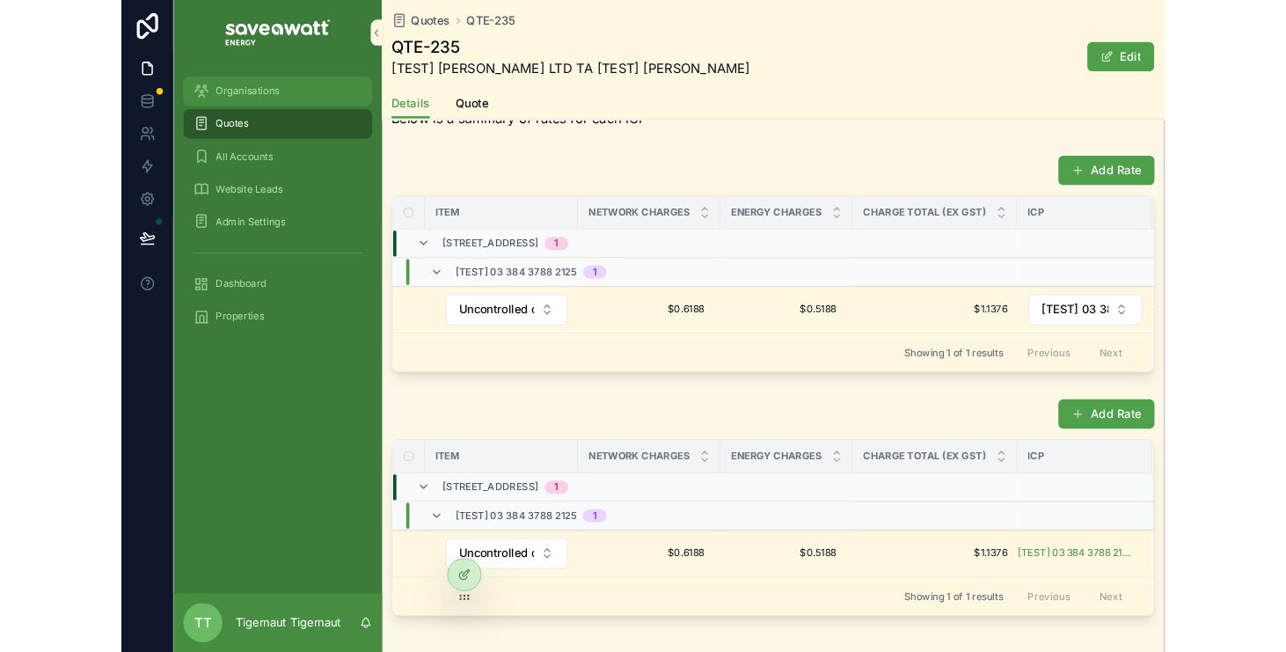
scroll to position [1150, 0]
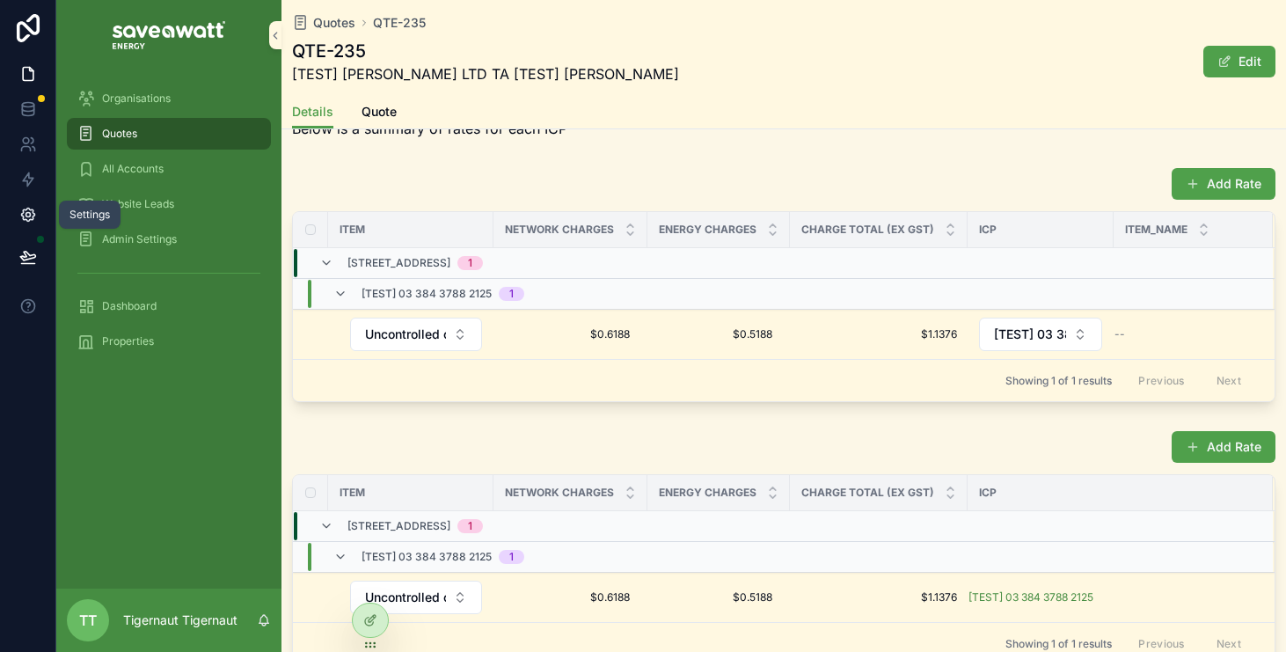
click at [28, 209] on icon at bounding box center [27, 215] width 13 height 13
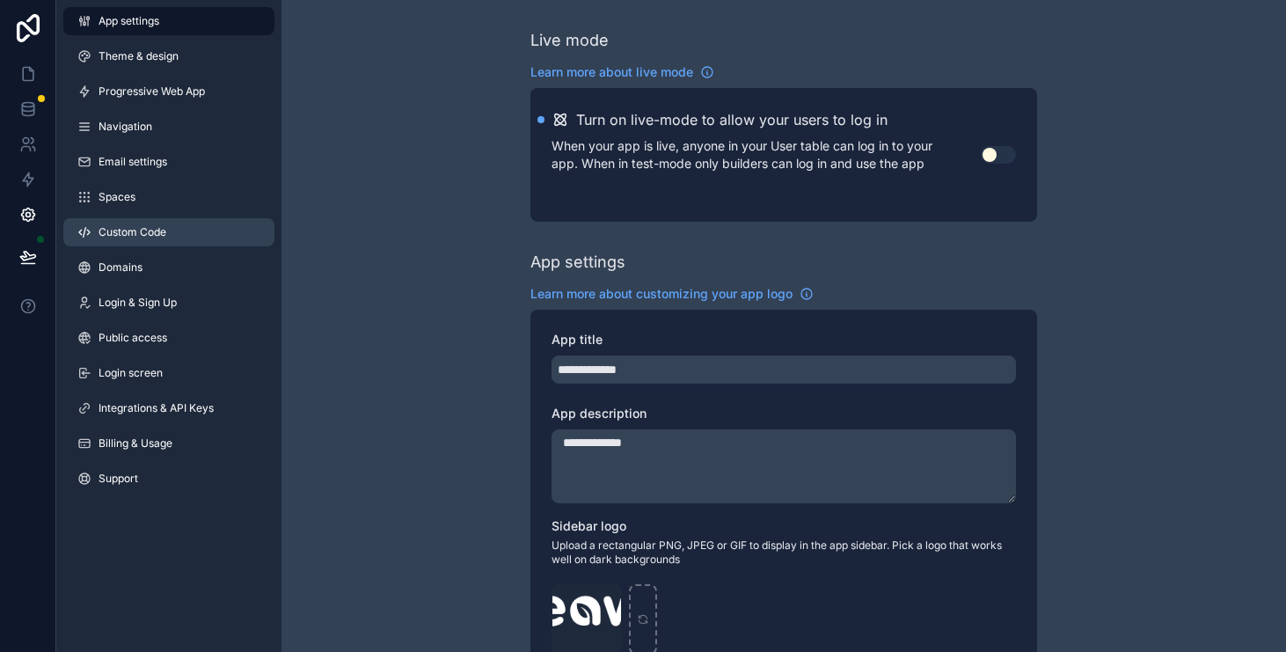
click at [179, 220] on link "Custom Code" at bounding box center [168, 232] width 211 height 28
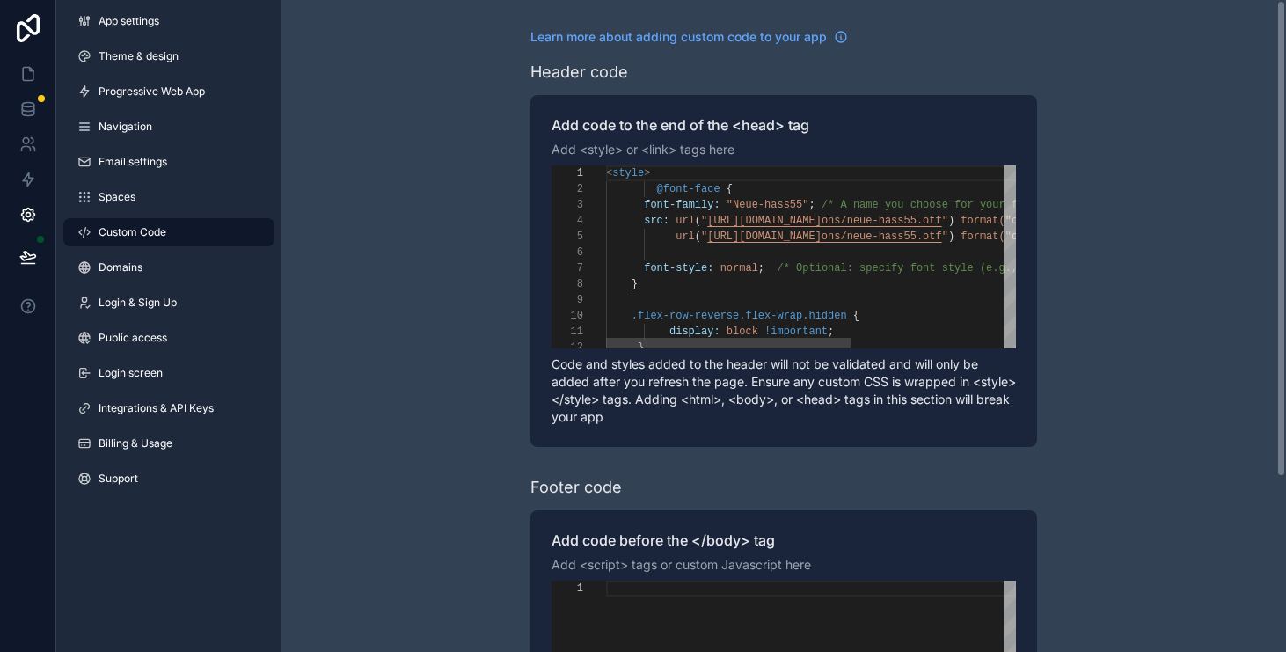
scroll to position [158, 0]
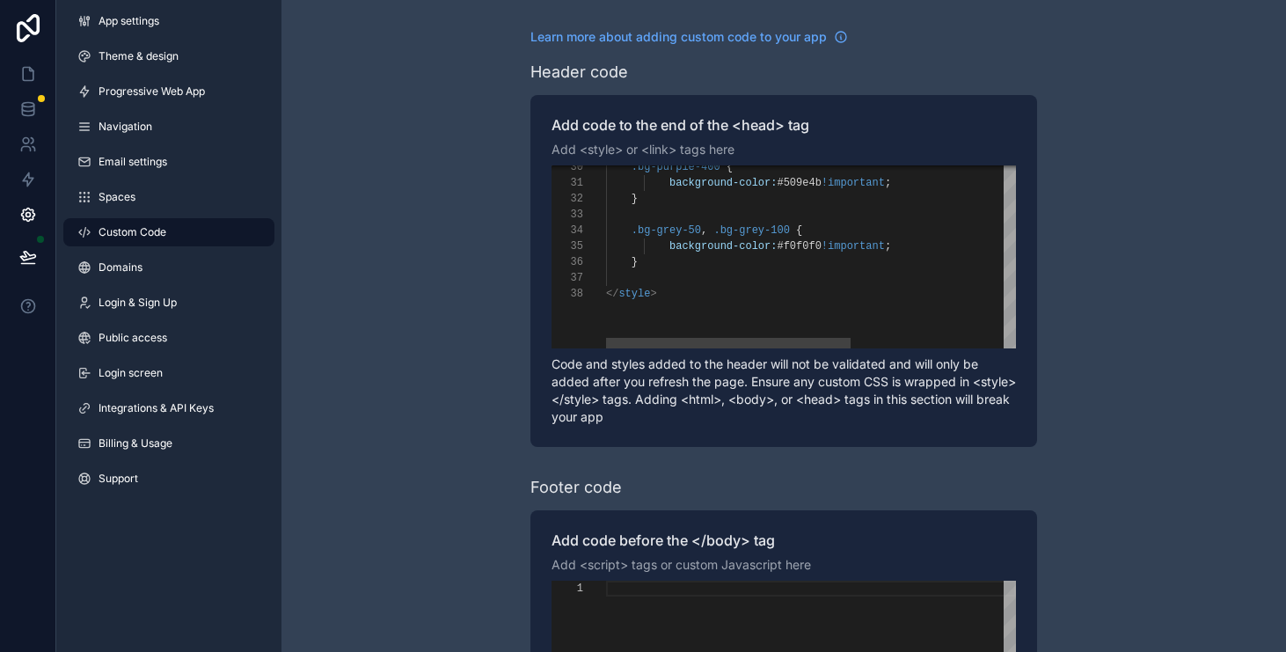
click at [678, 231] on span ".bg-grey-50" at bounding box center [667, 230] width 70 height 12
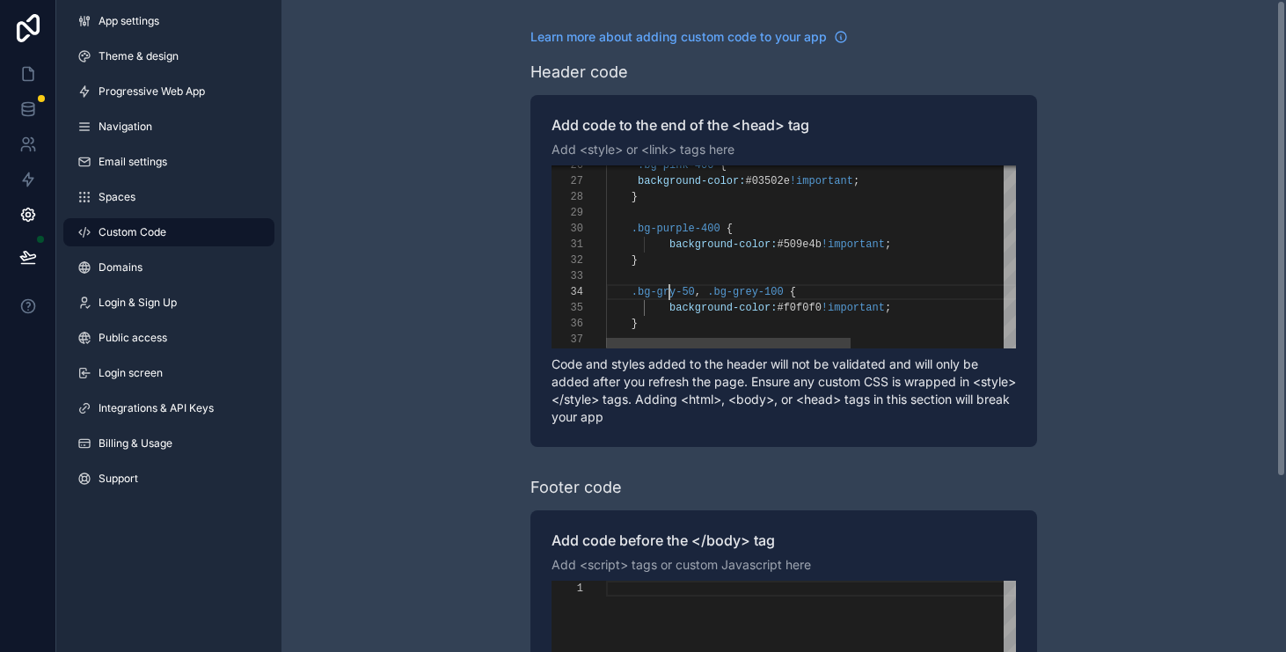
scroll to position [48, 70]
click at [755, 289] on span ".bg-grey-100" at bounding box center [752, 292] width 76 height 12
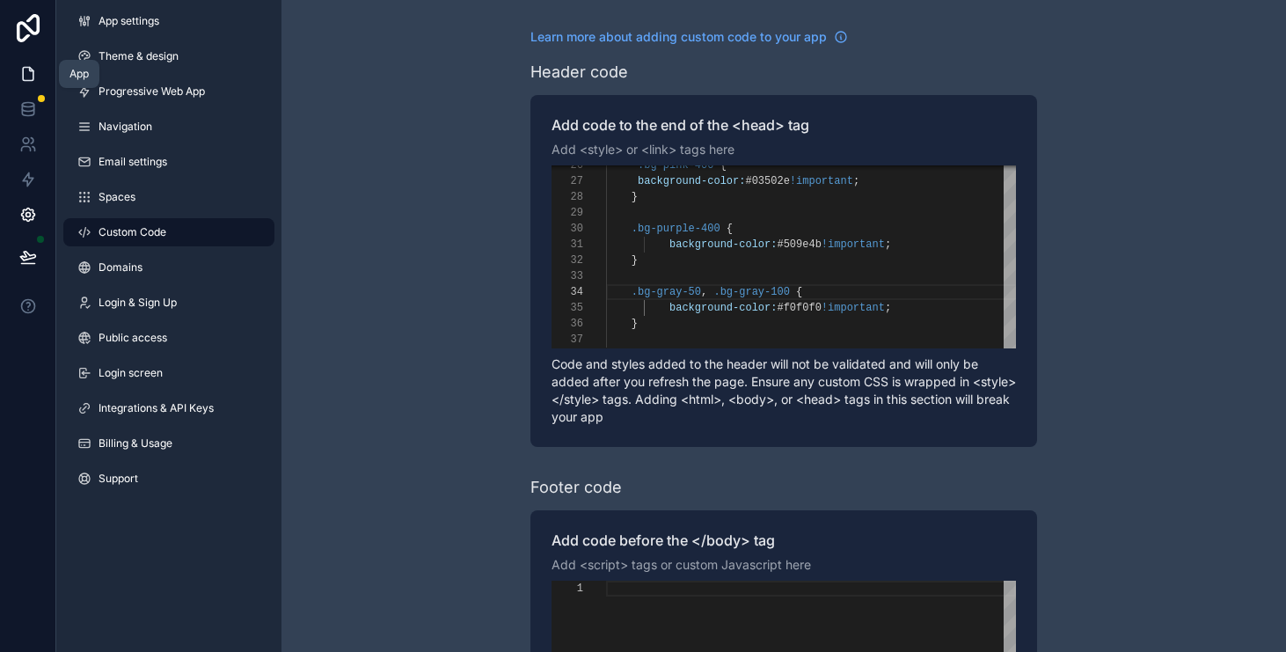
type textarea "**********"
click at [35, 75] on icon at bounding box center [28, 74] width 18 height 18
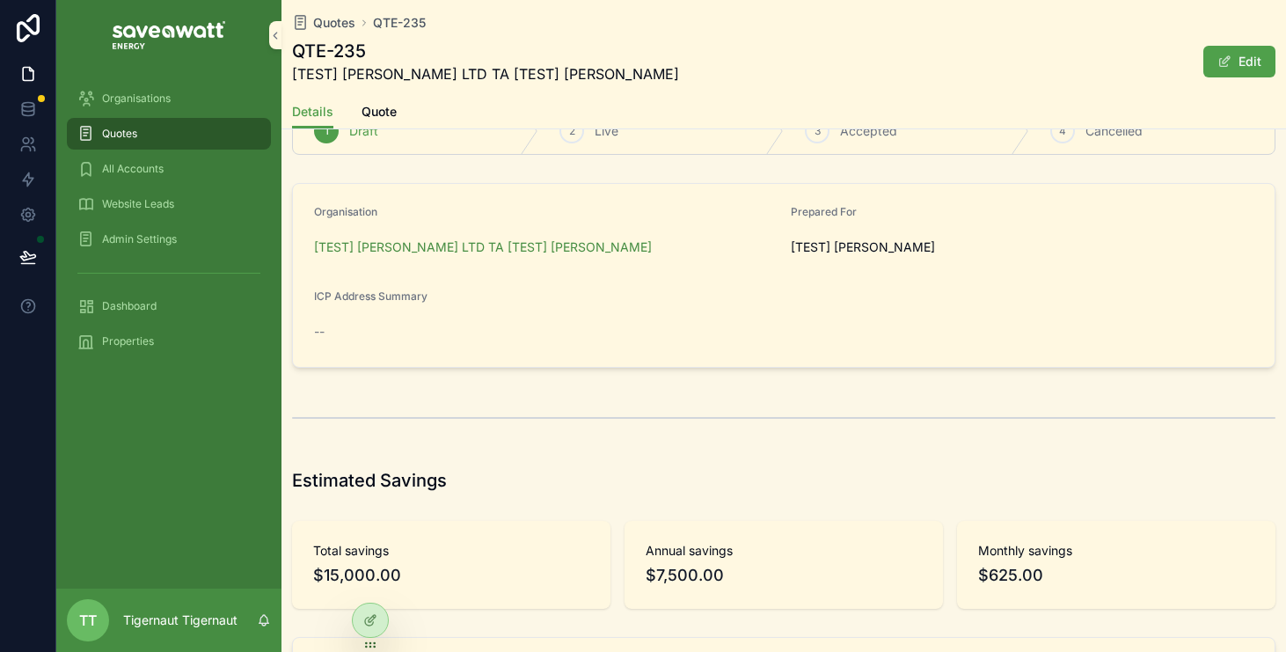
scroll to position [93, 0]
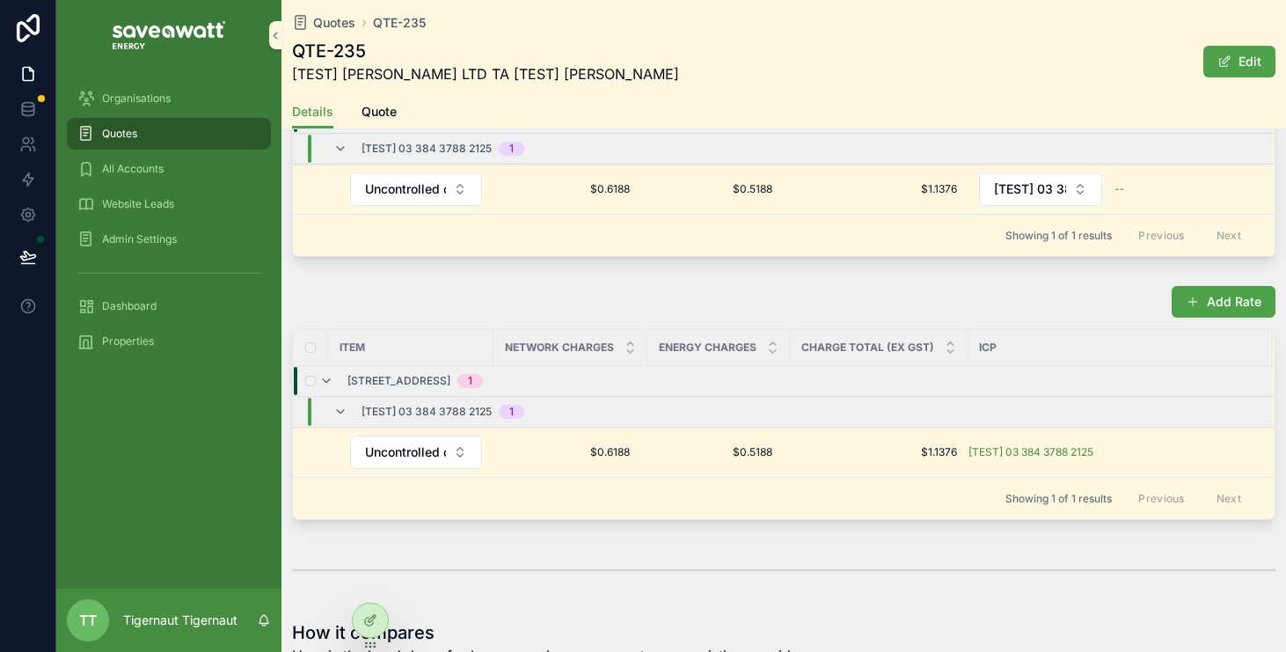
scroll to position [1507, 0]
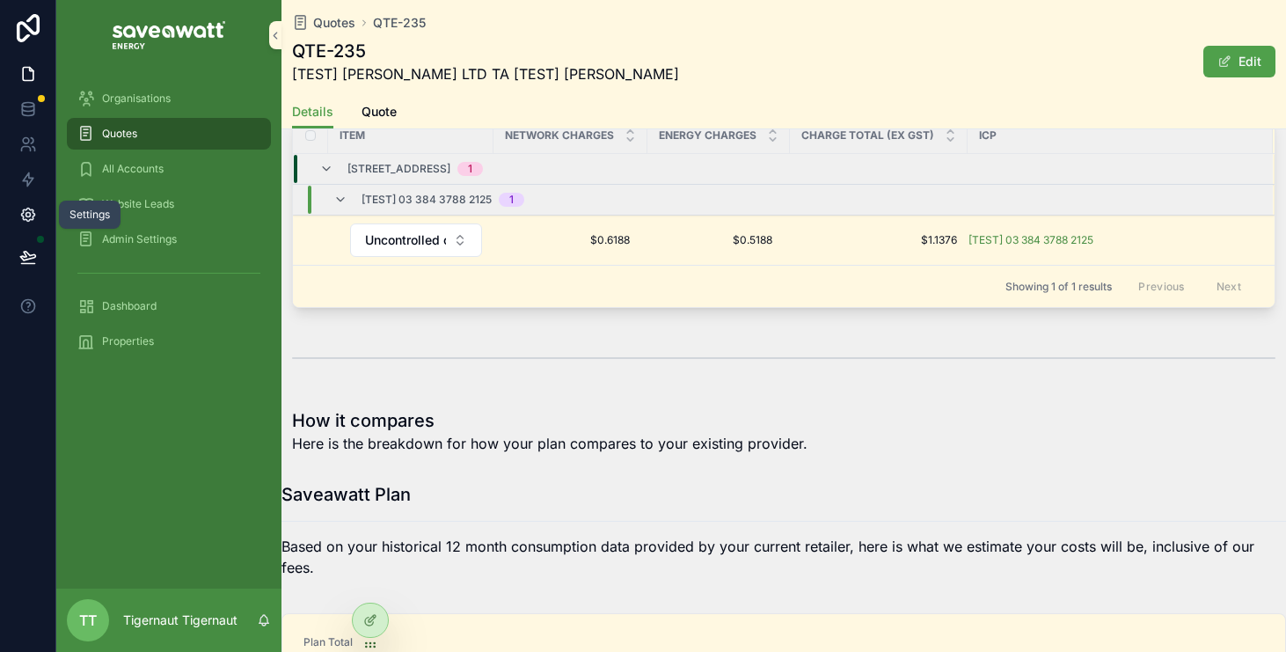
click at [33, 214] on icon at bounding box center [27, 215] width 13 height 13
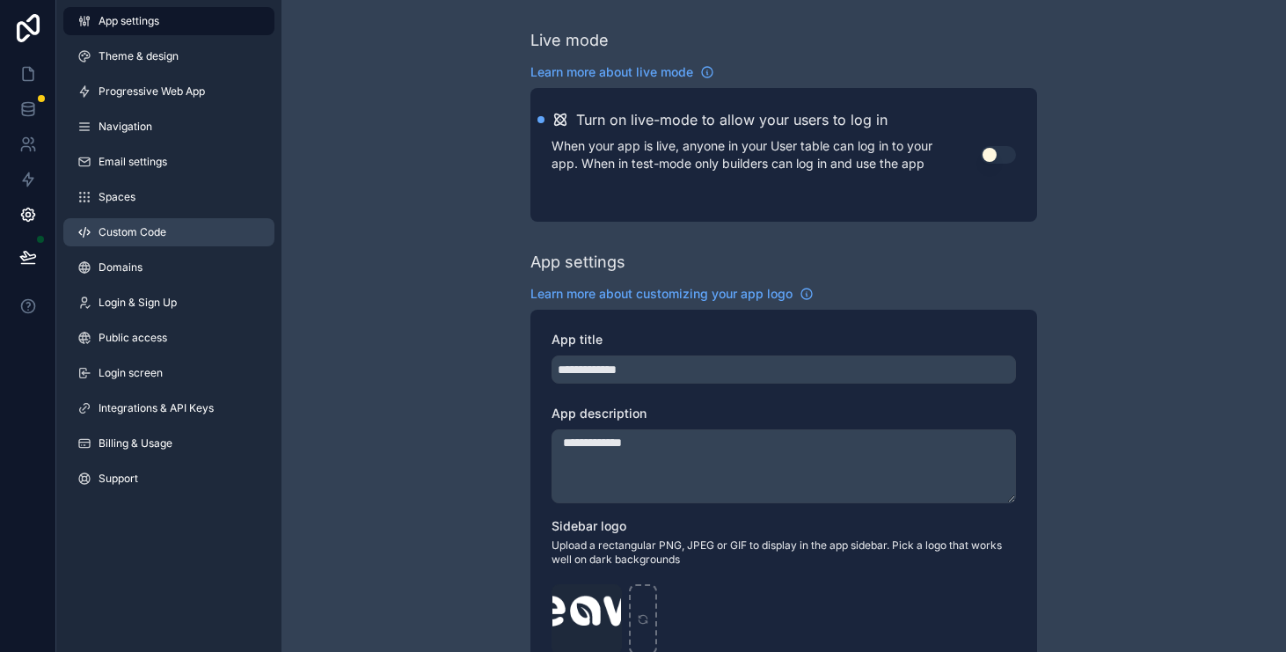
click at [128, 235] on span "Custom Code" at bounding box center [133, 232] width 68 height 14
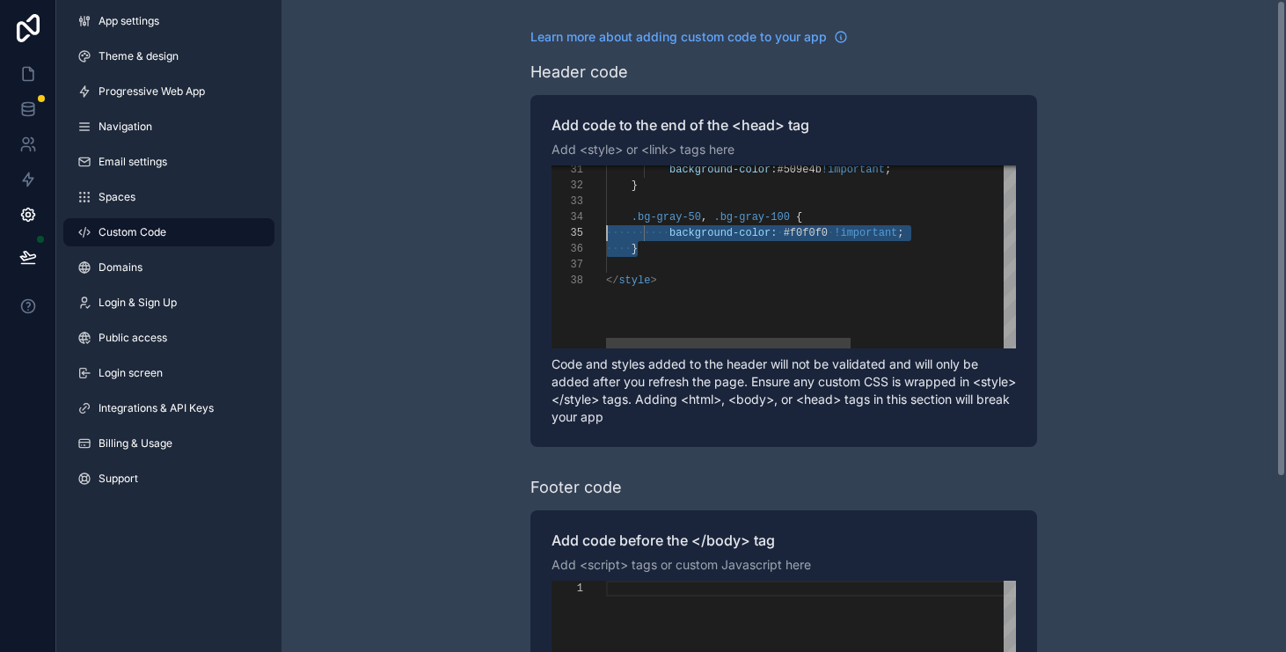
scroll to position [48, 0]
type textarea "**********"
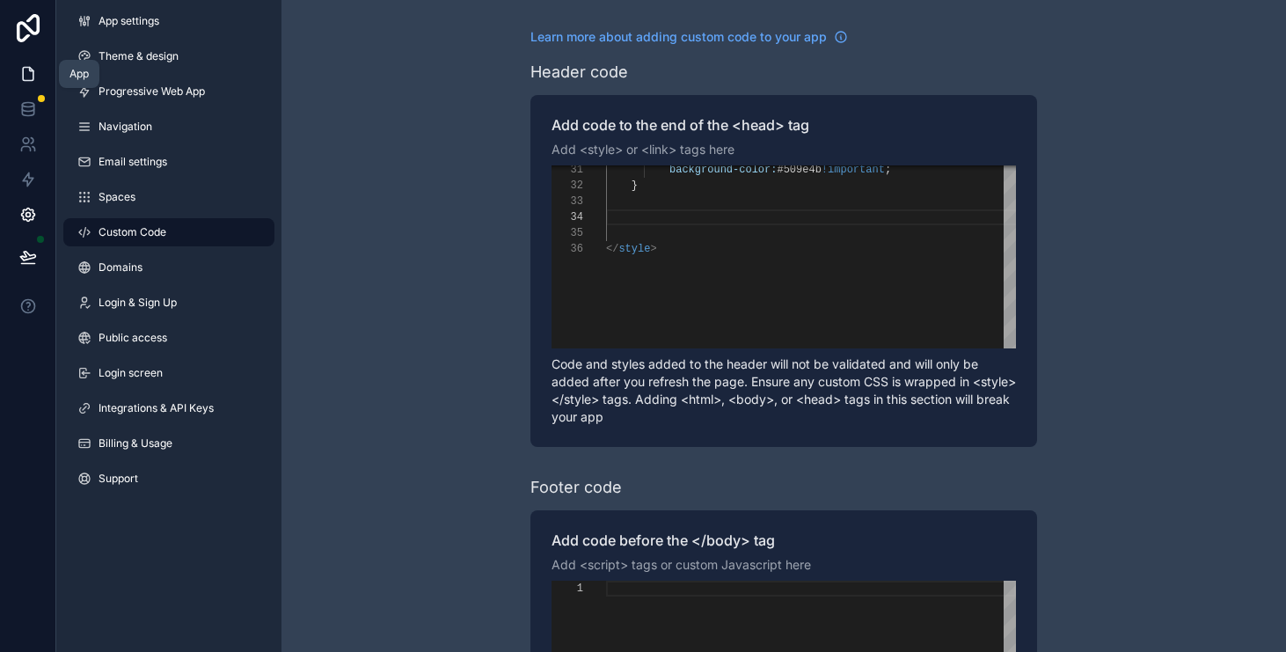
click at [25, 71] on icon at bounding box center [28, 74] width 18 height 18
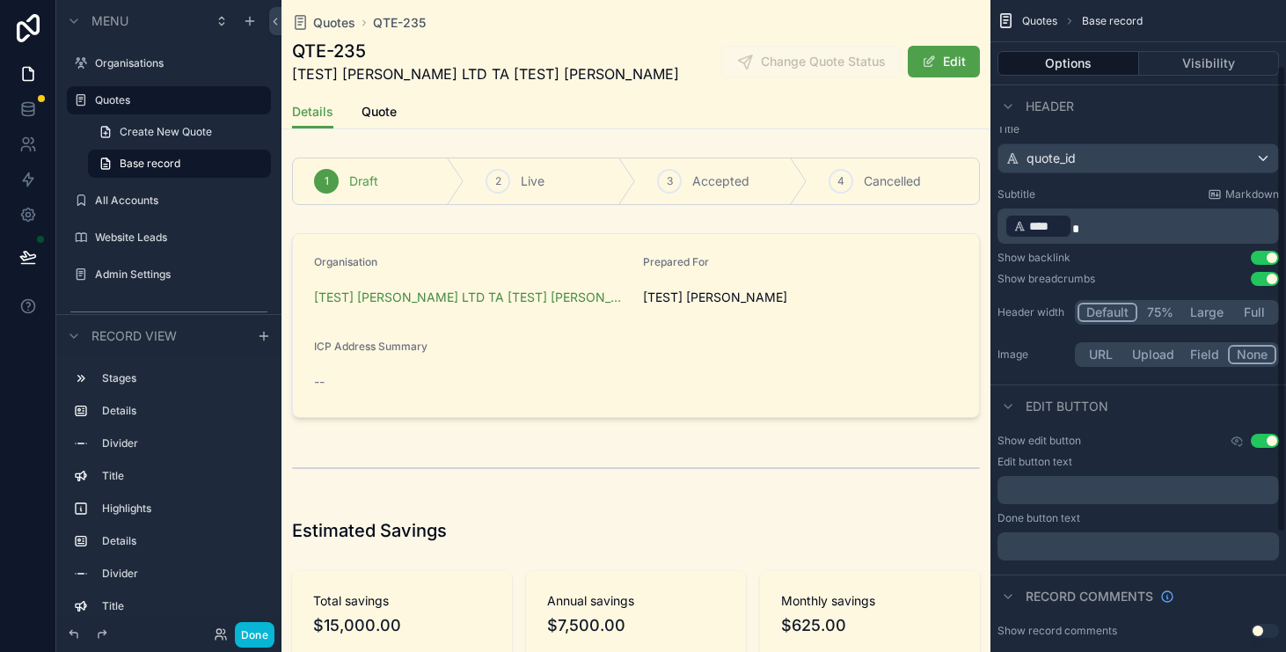
scroll to position [258, 0]
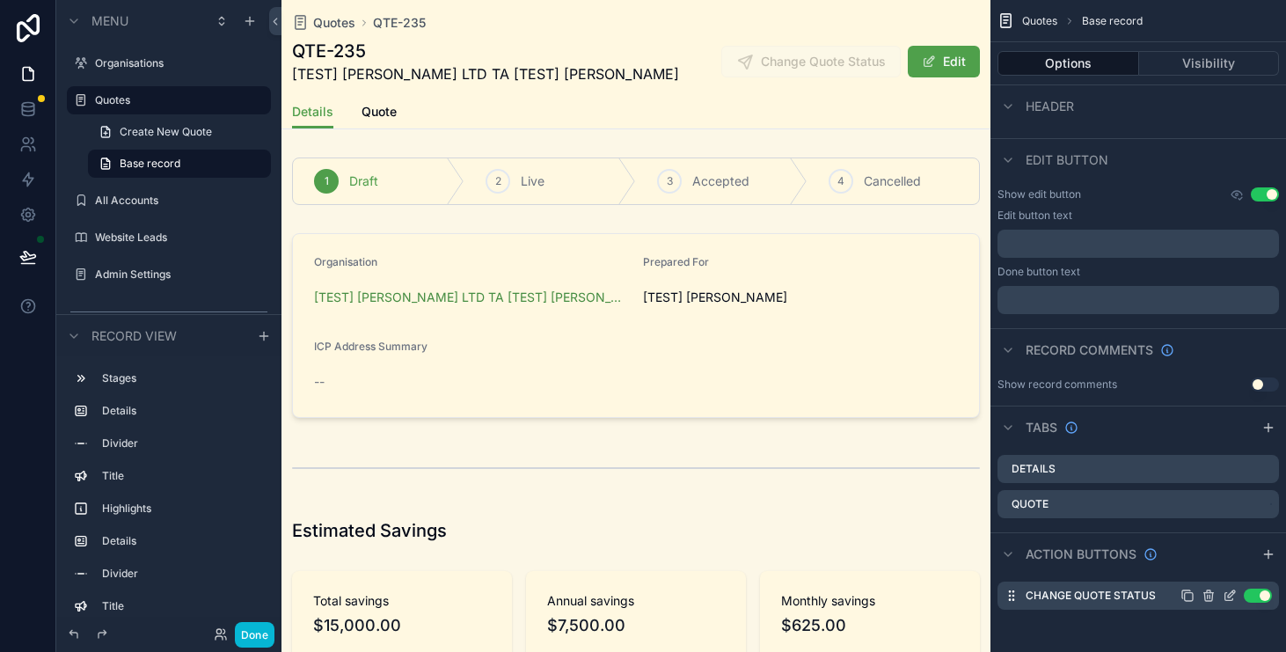
click at [1229, 596] on icon "scrollable content" at bounding box center [1230, 596] width 14 height 14
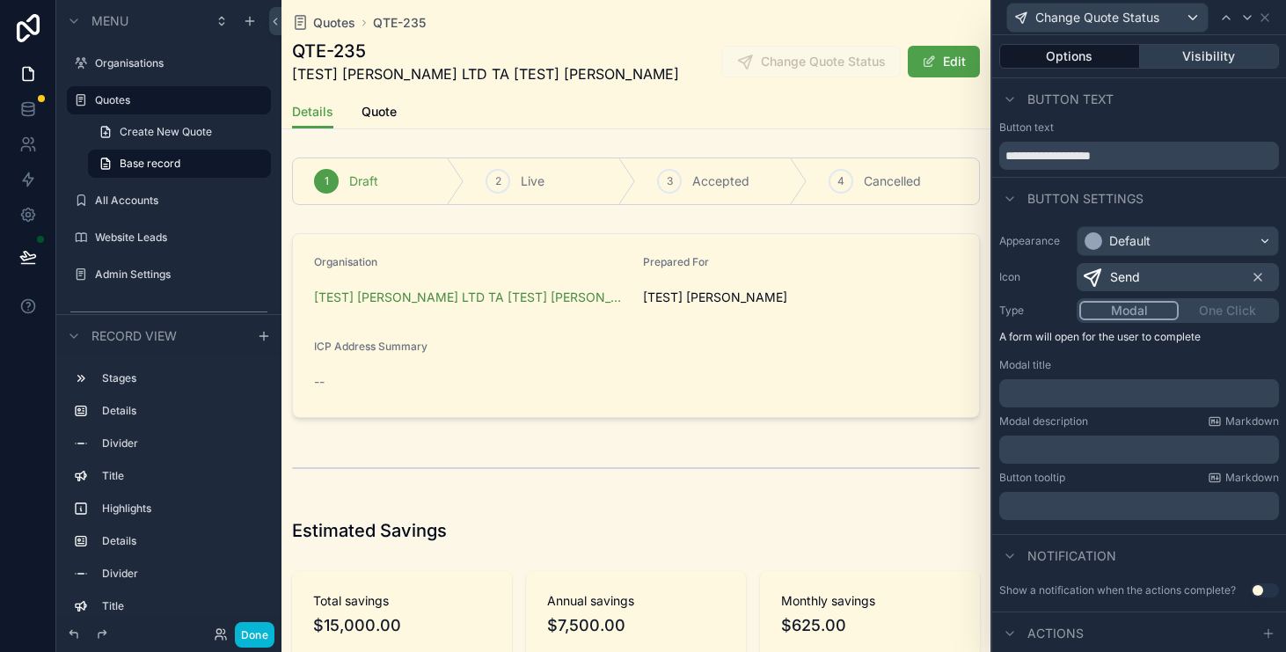
click at [1248, 62] on button "Visibility" at bounding box center [1210, 56] width 140 height 25
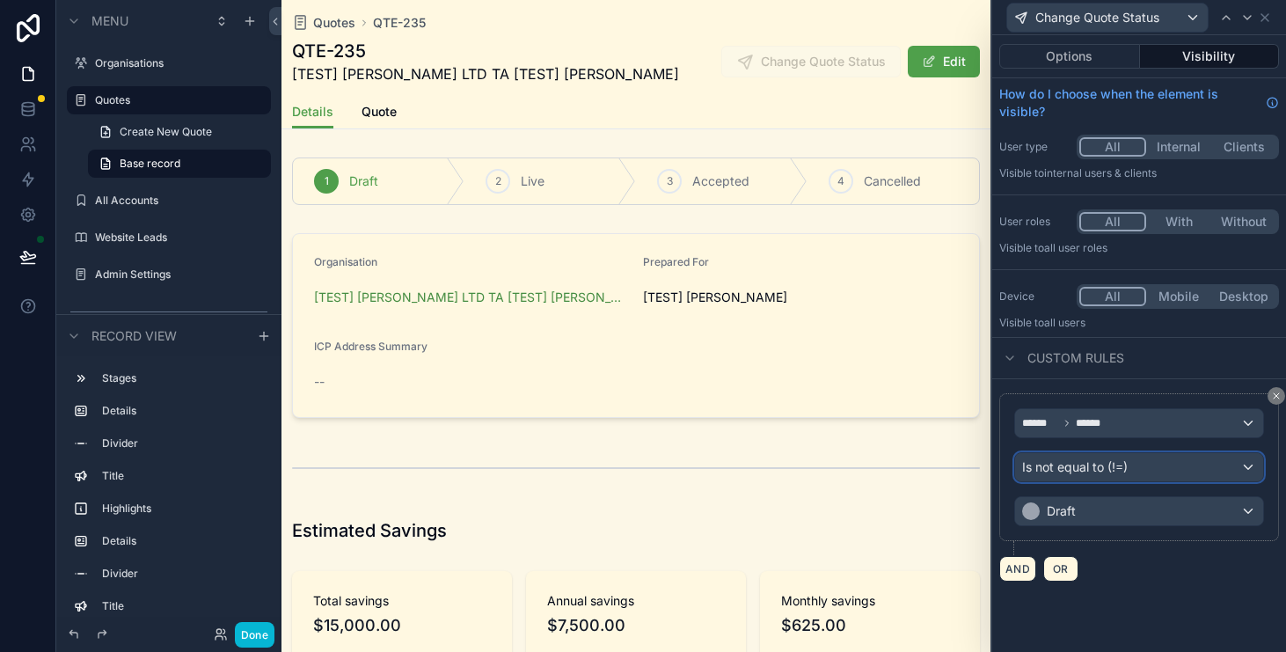
click at [1210, 476] on div "Is not equal to (!=)" at bounding box center [1139, 467] width 248 height 28
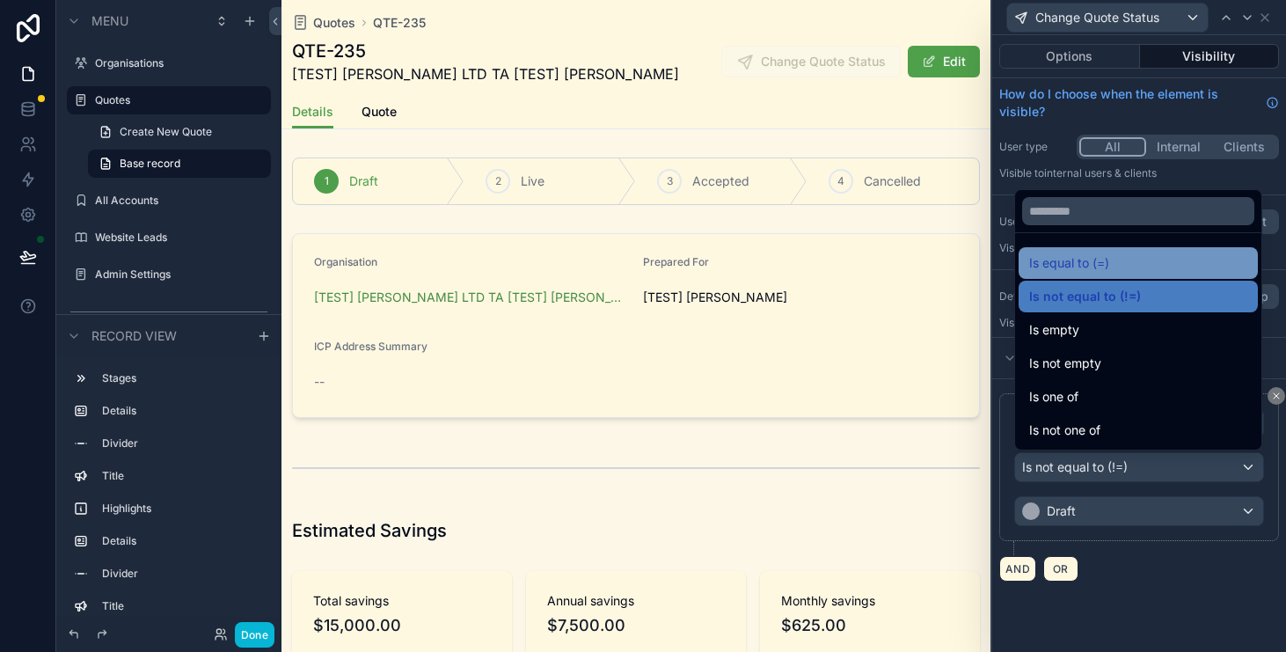
click at [1125, 267] on div "Is equal to (=)" at bounding box center [1139, 263] width 218 height 21
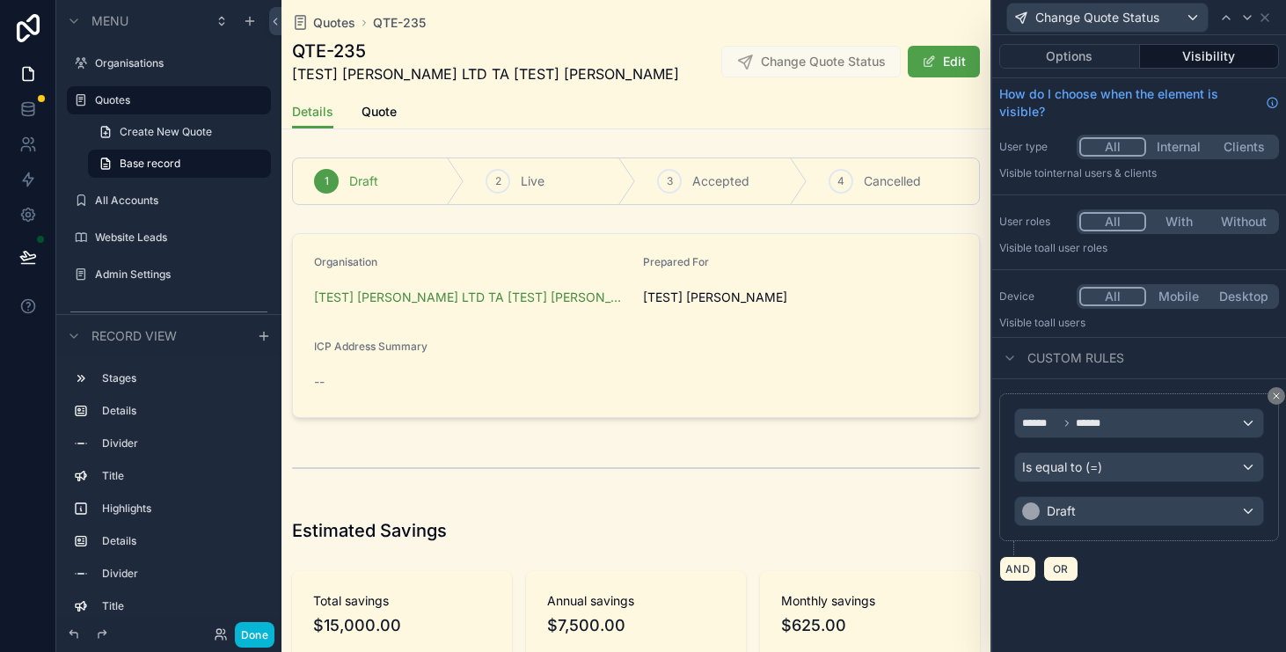
click at [1190, 526] on div "****** ****** Is equal to (=) Draft" at bounding box center [1140, 467] width 280 height 148
click at [1191, 521] on div "Draft" at bounding box center [1139, 511] width 248 height 28
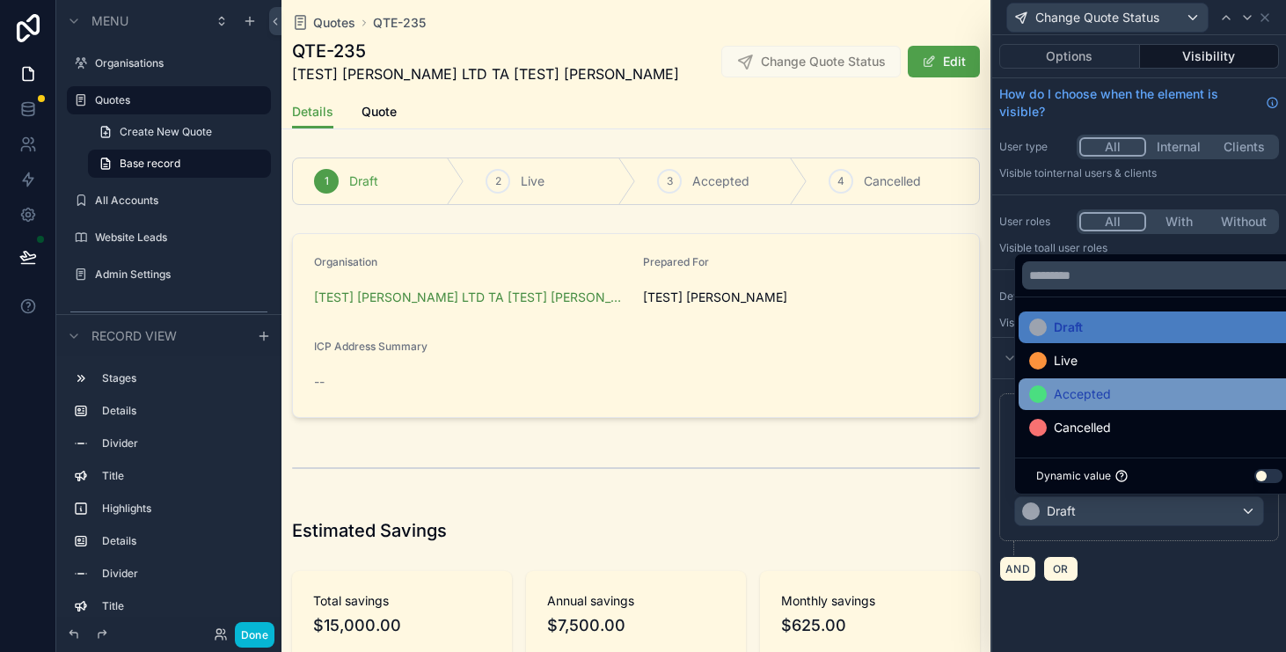
click at [1147, 397] on div "Accepted" at bounding box center [1160, 394] width 260 height 21
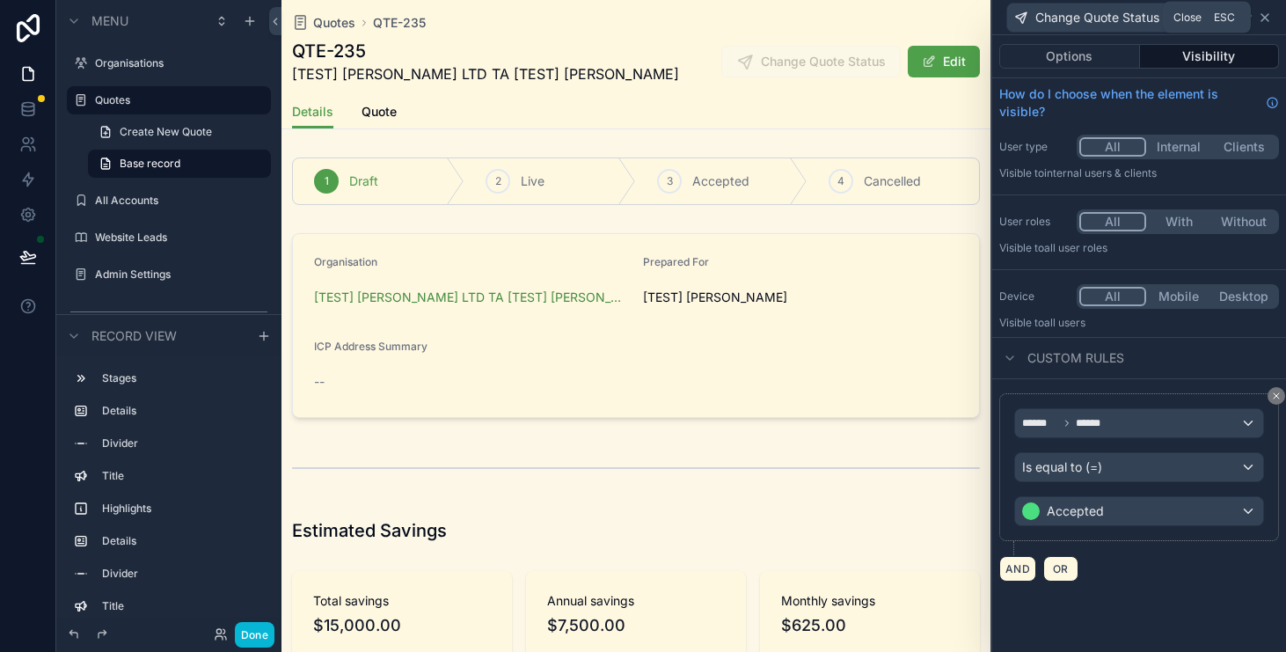
click at [1269, 20] on icon at bounding box center [1265, 18] width 14 height 14
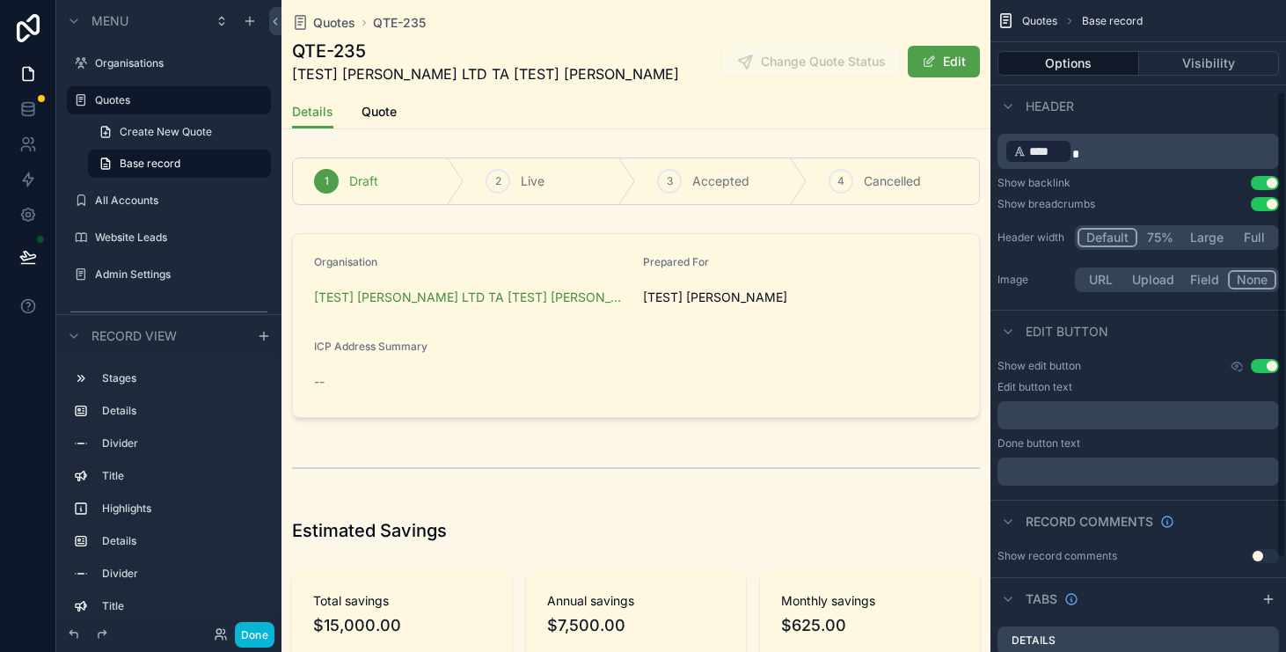
scroll to position [258, 0]
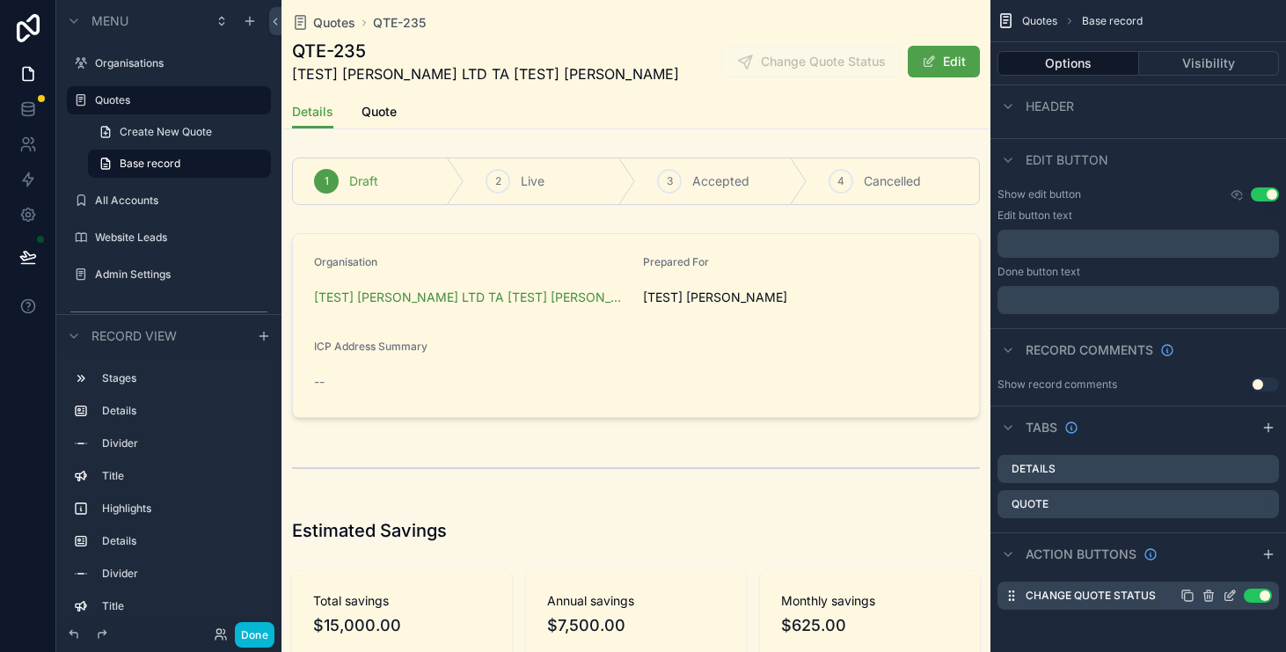
click at [1226, 596] on icon "scrollable content" at bounding box center [1230, 597] width 8 height 8
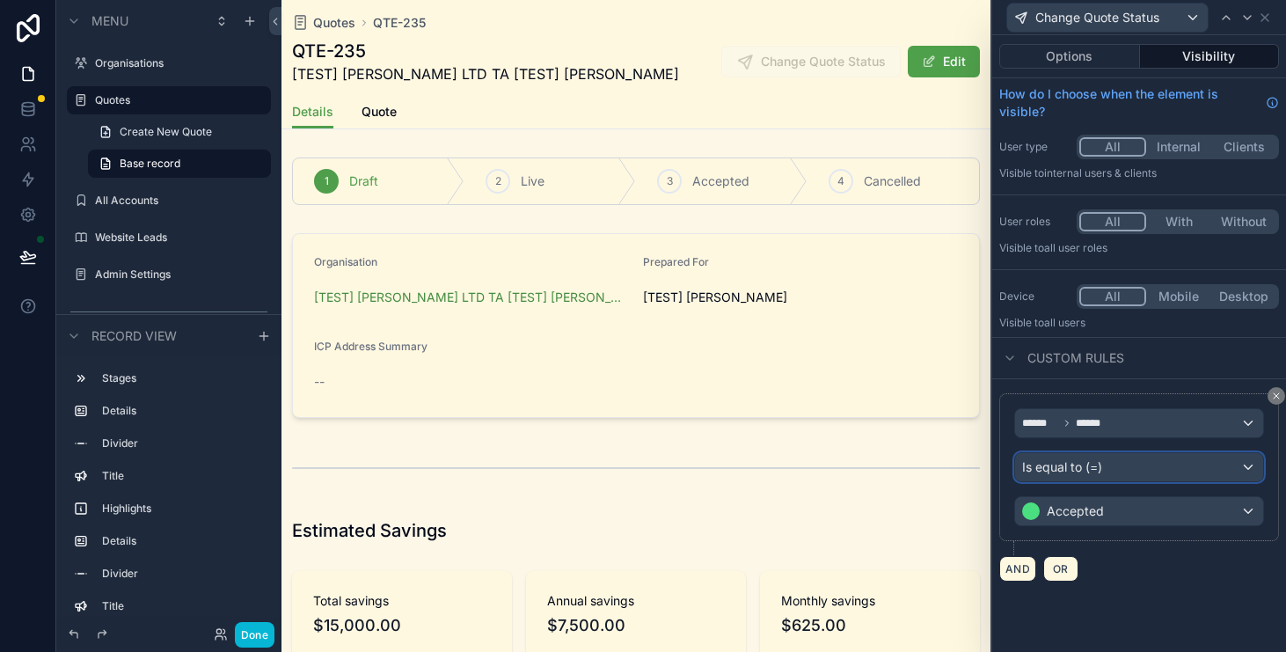
click at [1198, 466] on div "Is equal to (=)" at bounding box center [1139, 467] width 248 height 28
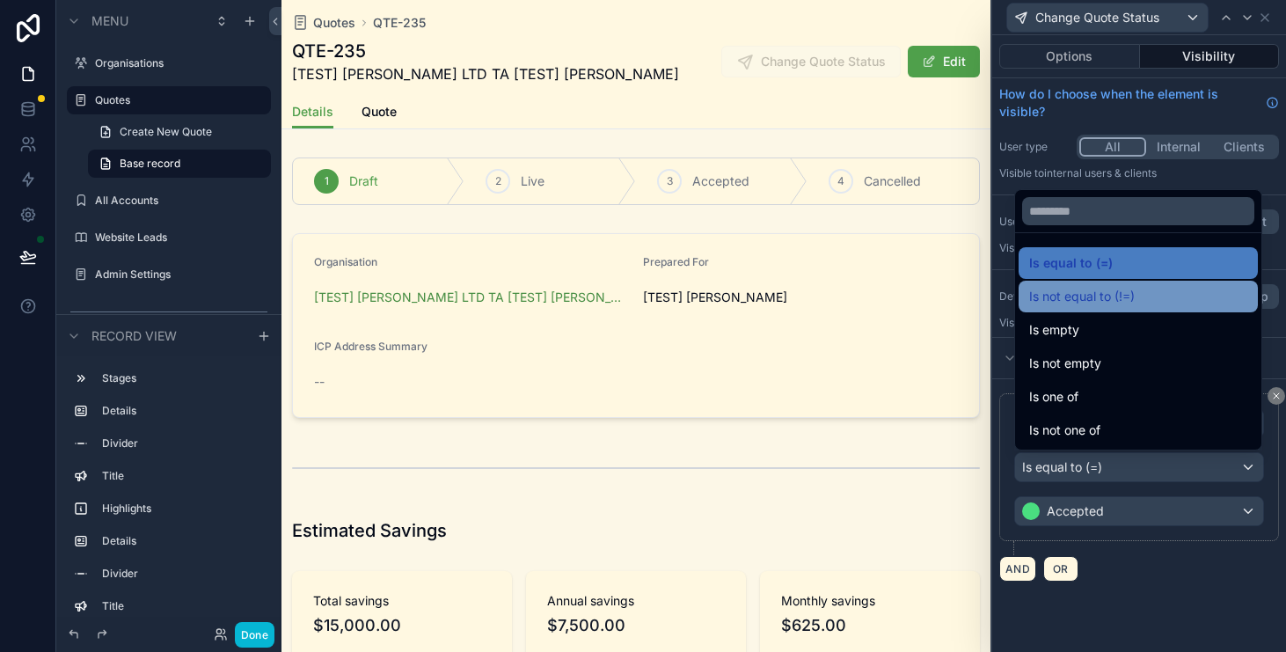
click at [1151, 303] on div "Is not equal to (!=)" at bounding box center [1139, 296] width 218 height 21
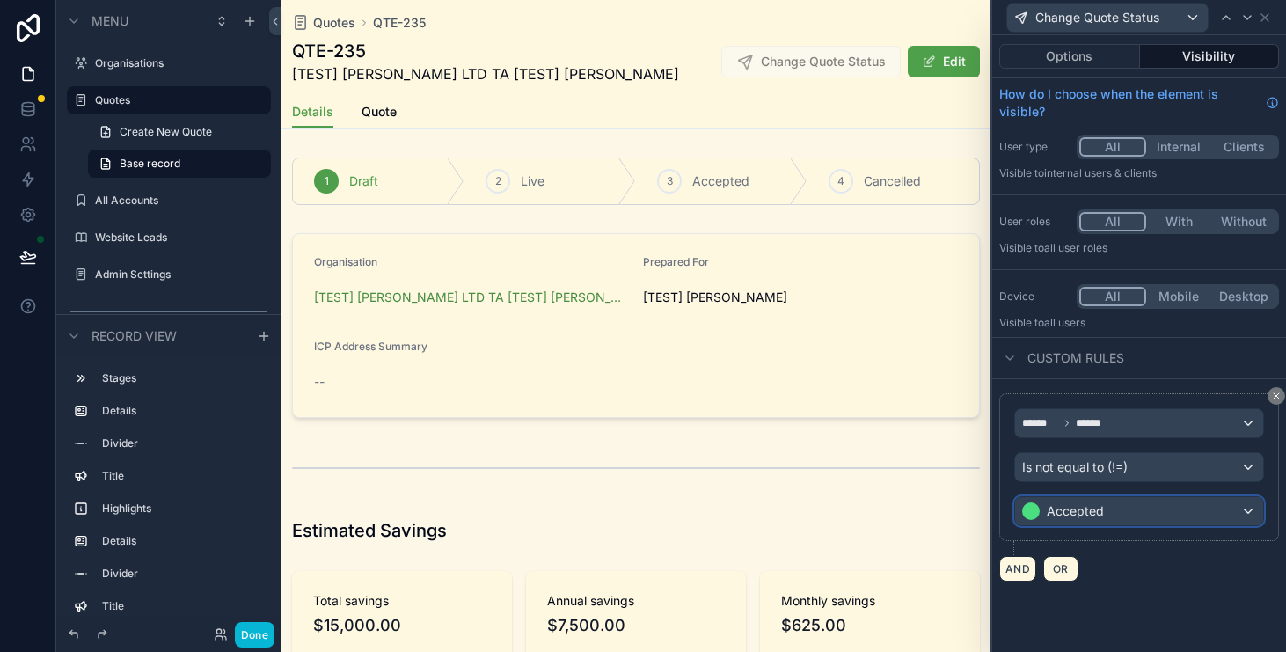
click at [1148, 509] on div "Accepted" at bounding box center [1139, 511] width 248 height 28
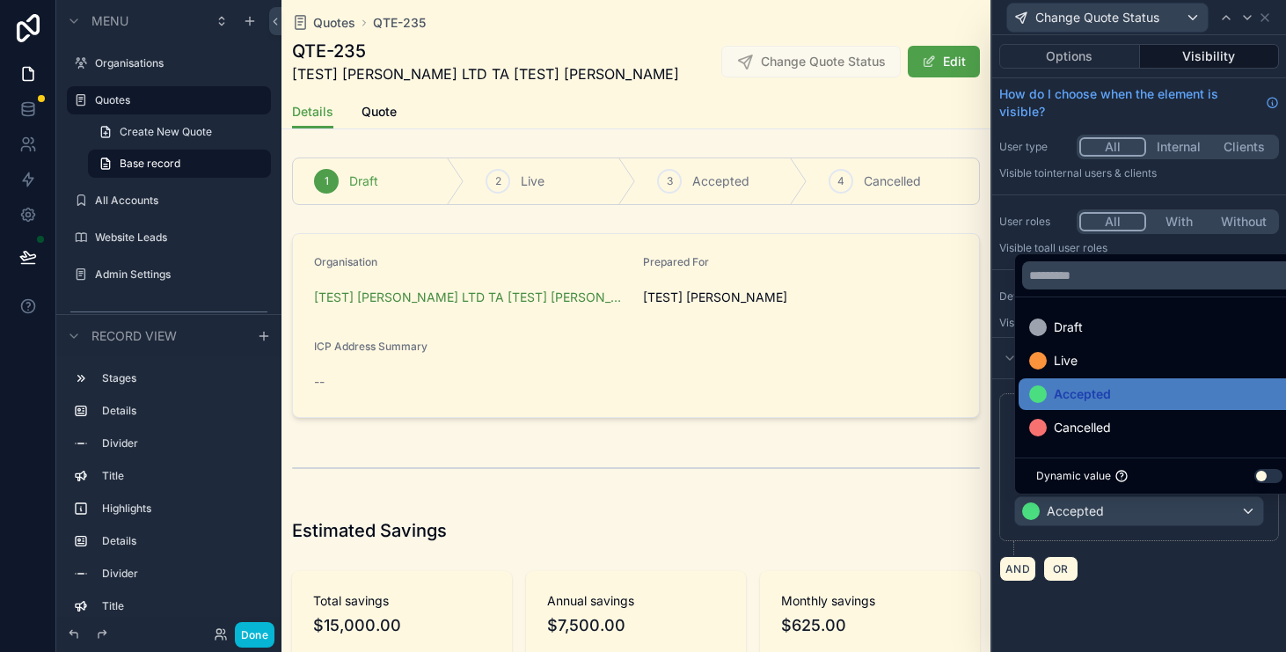
click at [1174, 568] on div at bounding box center [1140, 326] width 294 height 652
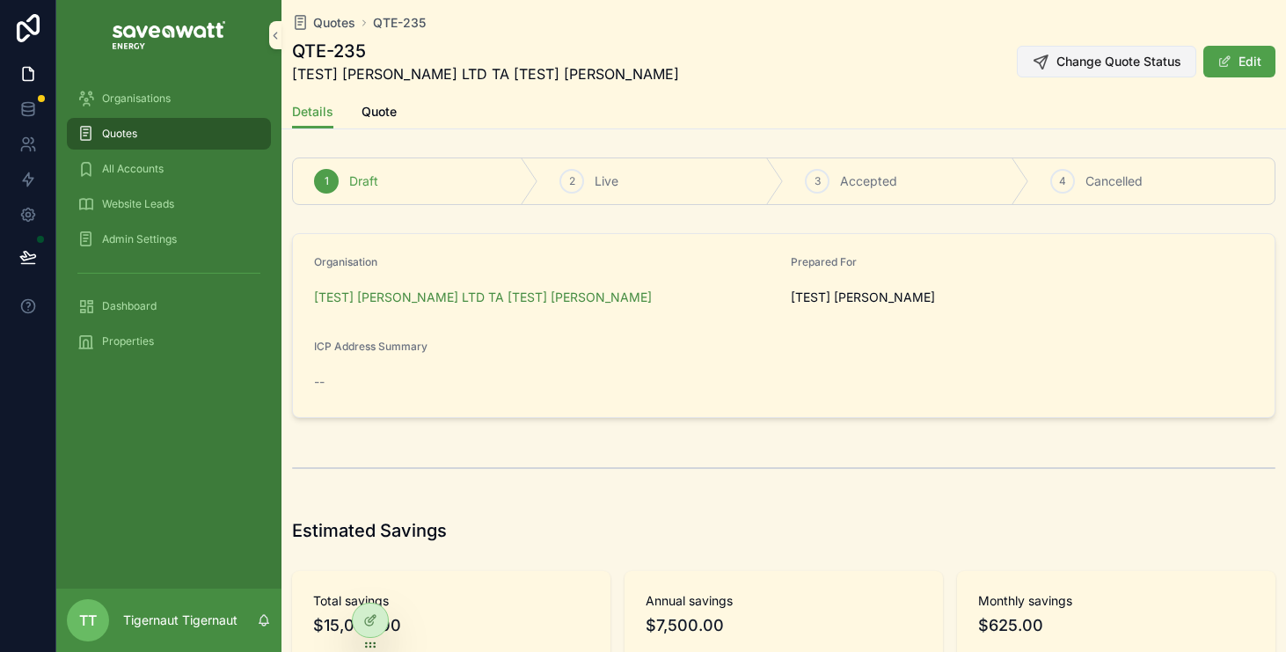
click at [1069, 74] on button "Change Quote Status" at bounding box center [1107, 62] width 180 height 32
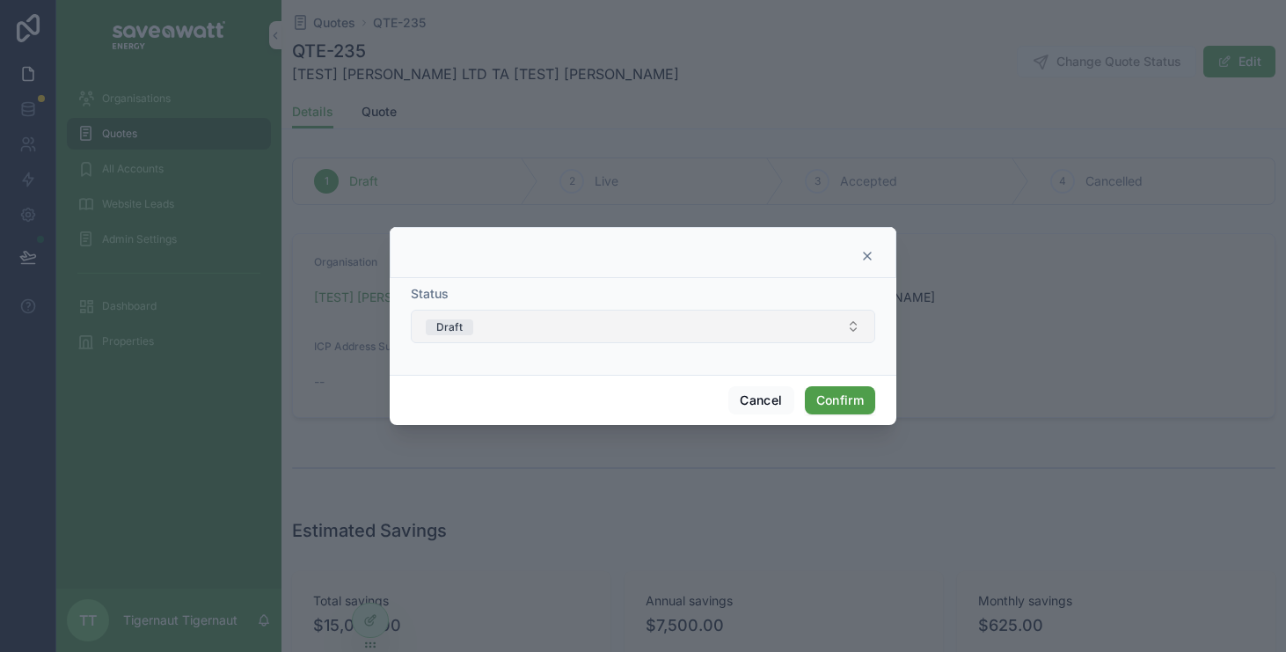
click at [671, 315] on button "Draft" at bounding box center [643, 326] width 465 height 33
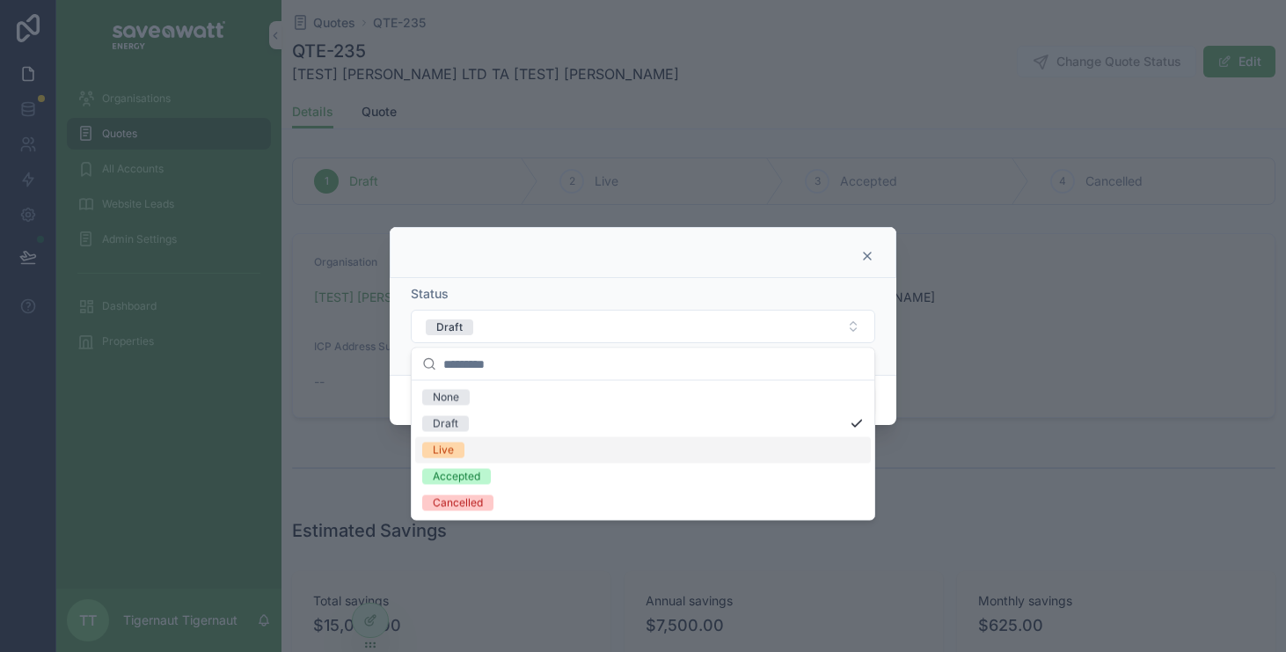
click at [656, 440] on div "Live" at bounding box center [643, 450] width 456 height 26
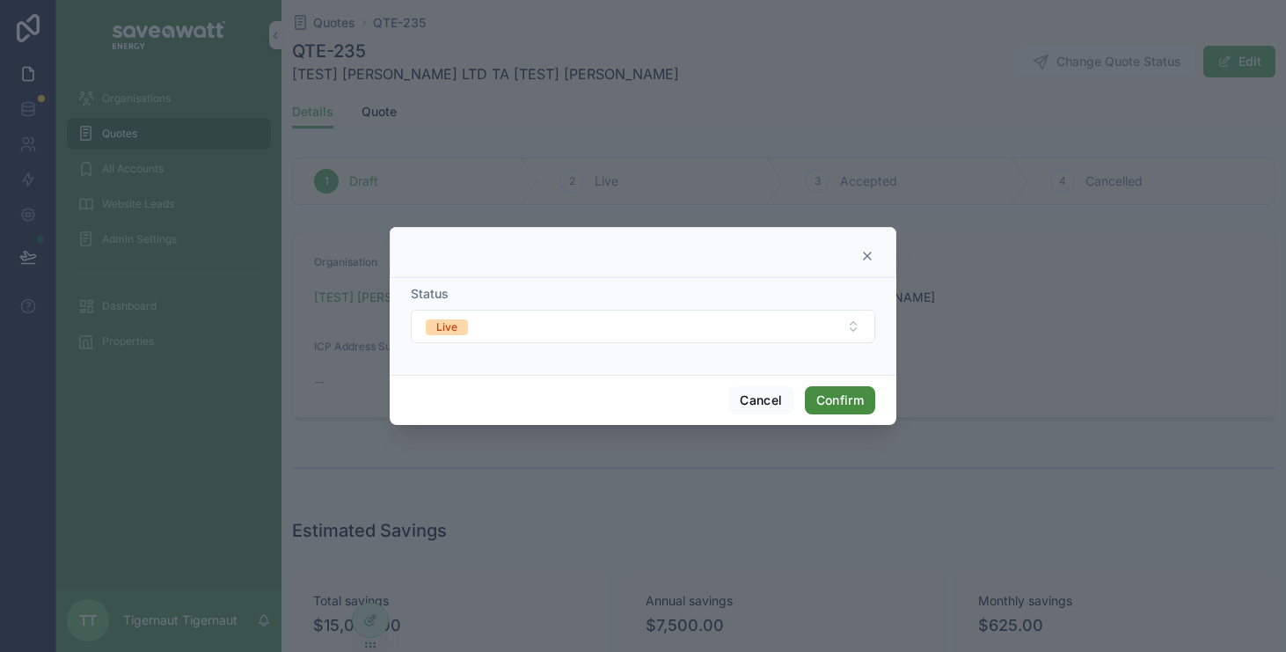
click at [830, 397] on button "Confirm" at bounding box center [840, 400] width 70 height 28
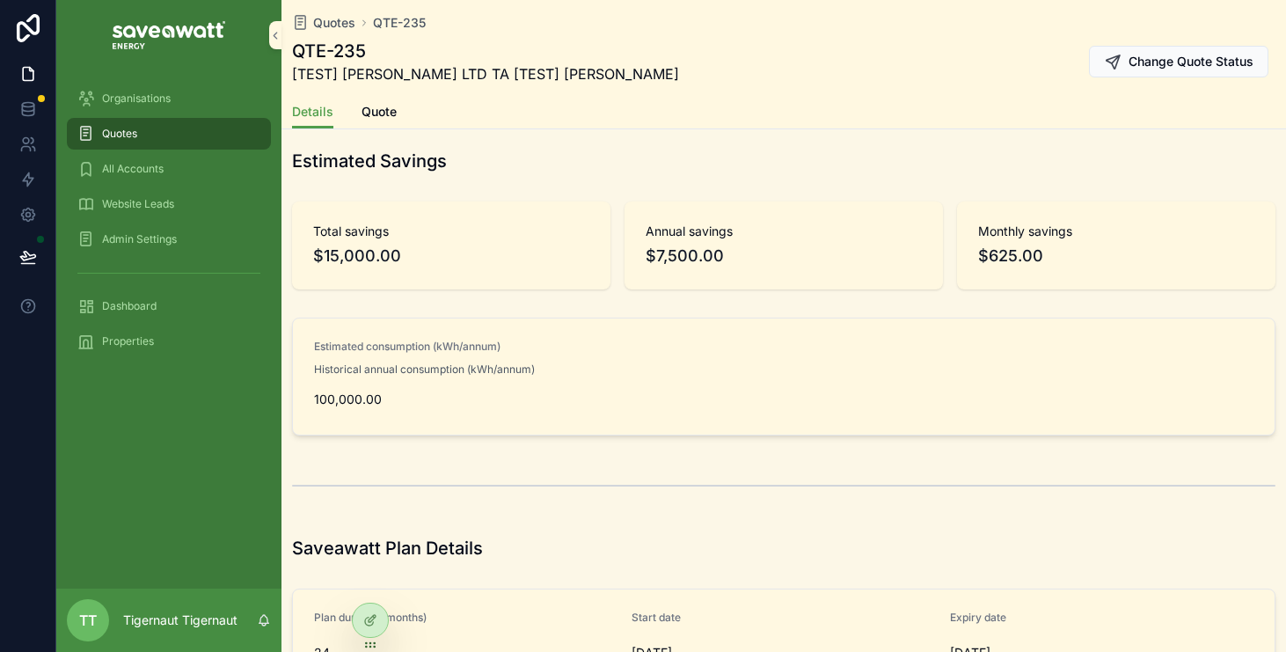
scroll to position [0, 0]
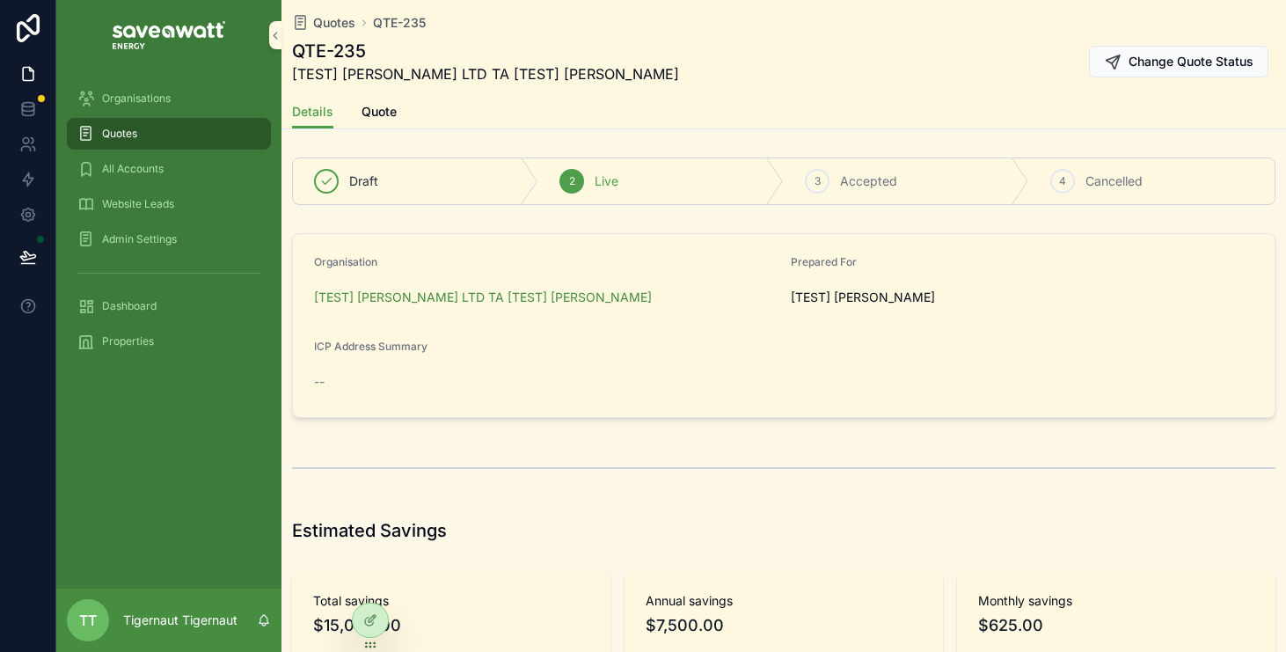
click at [358, 112] on div "Details Quote" at bounding box center [784, 111] width 984 height 33
click at [374, 106] on span "Quote" at bounding box center [379, 112] width 35 height 18
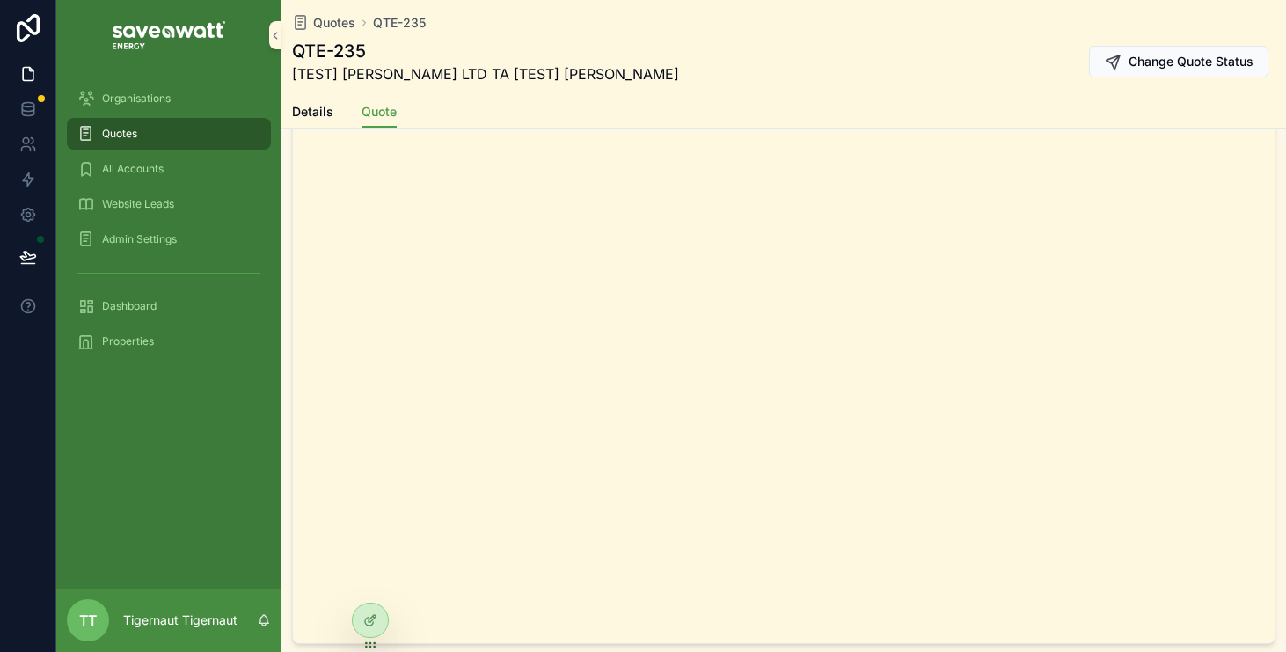
scroll to position [176, 0]
